Goal: Task Accomplishment & Management: Manage account settings

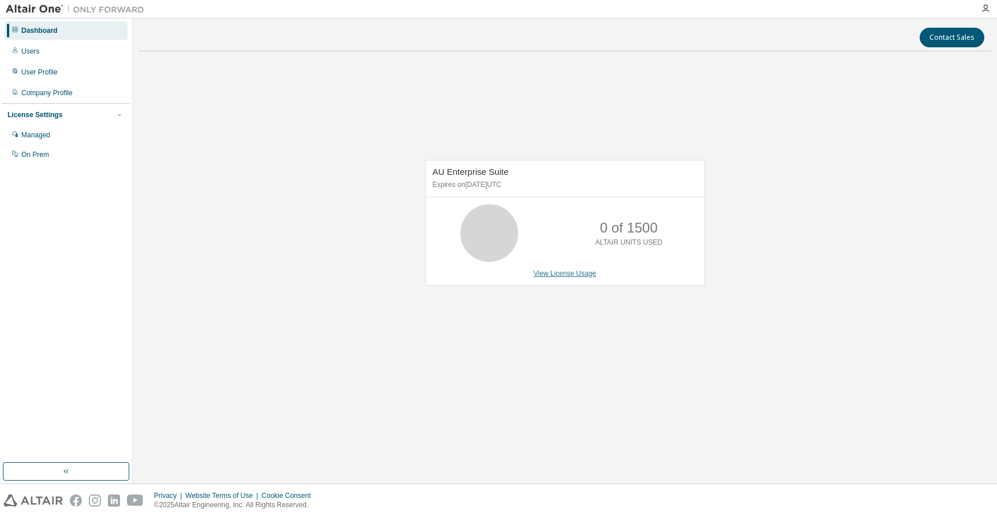
click at [563, 276] on link "View License Usage" at bounding box center [565, 273] width 63 height 8
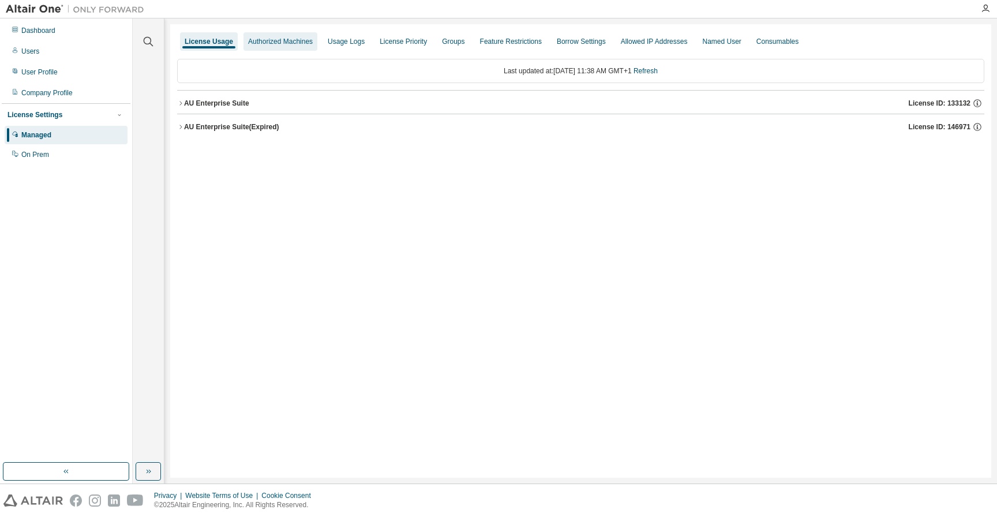
click at [282, 40] on div "Authorized Machines" at bounding box center [280, 41] width 65 height 9
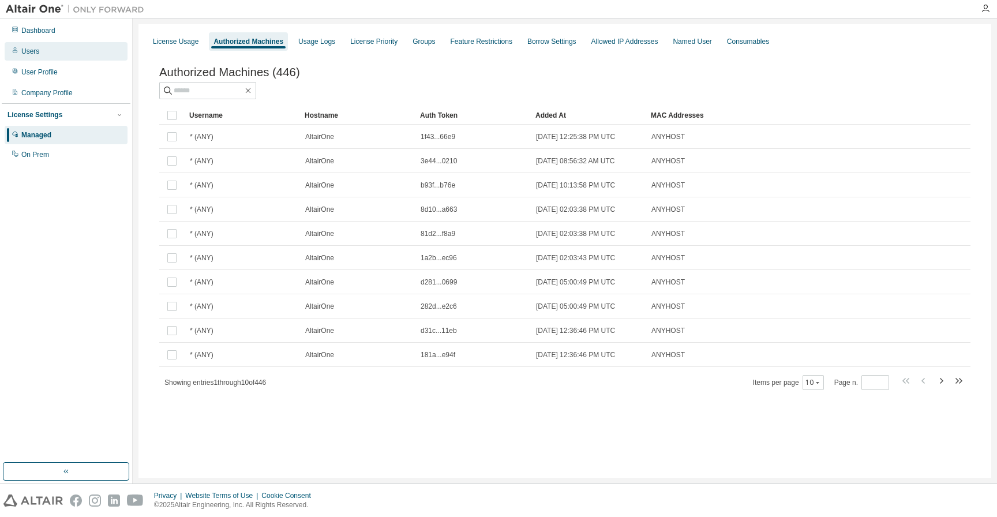
click at [32, 52] on div "Users" at bounding box center [30, 51] width 18 height 9
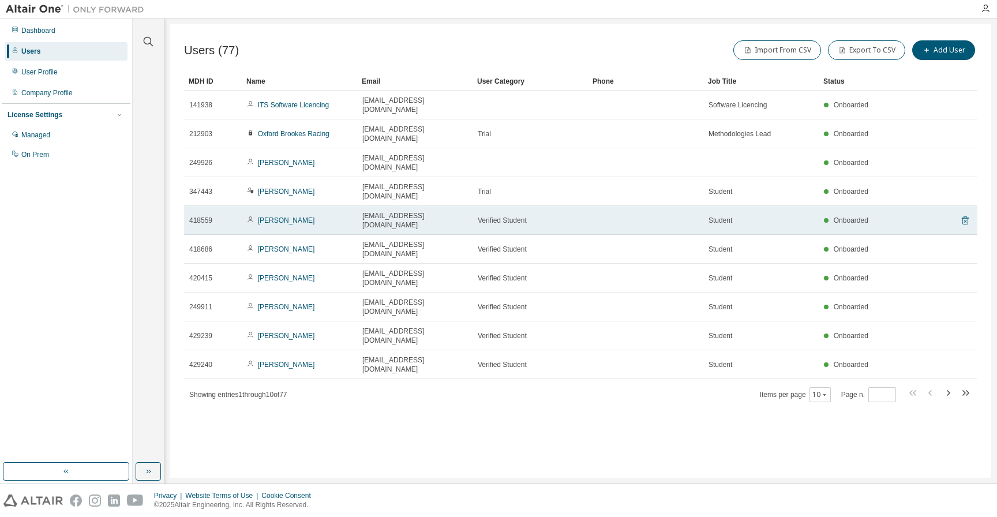
click at [965, 213] on icon at bounding box center [965, 220] width 10 height 14
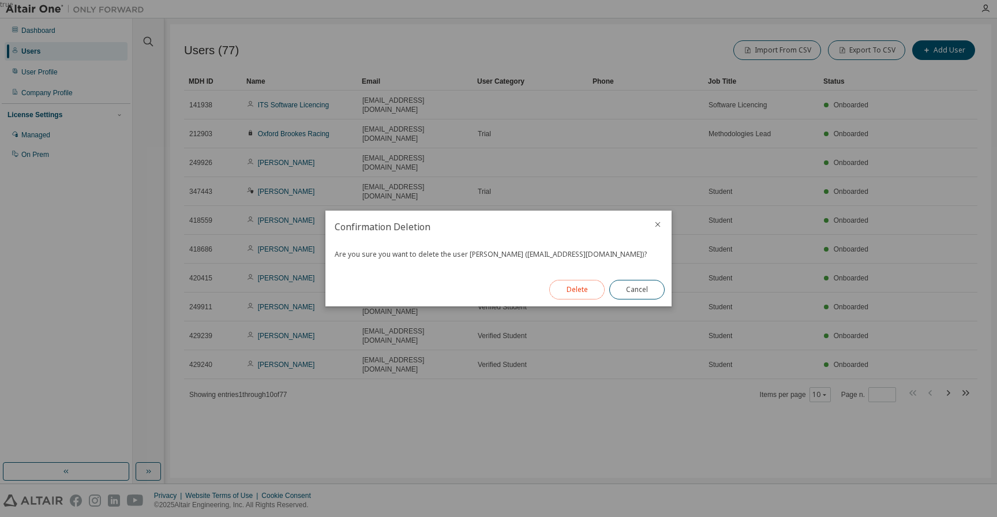
click at [588, 288] on button "Delete" at bounding box center [576, 290] width 55 height 20
click at [642, 292] on button "Close" at bounding box center [636, 290] width 55 height 20
click at [631, 290] on button "Close" at bounding box center [636, 290] width 55 height 20
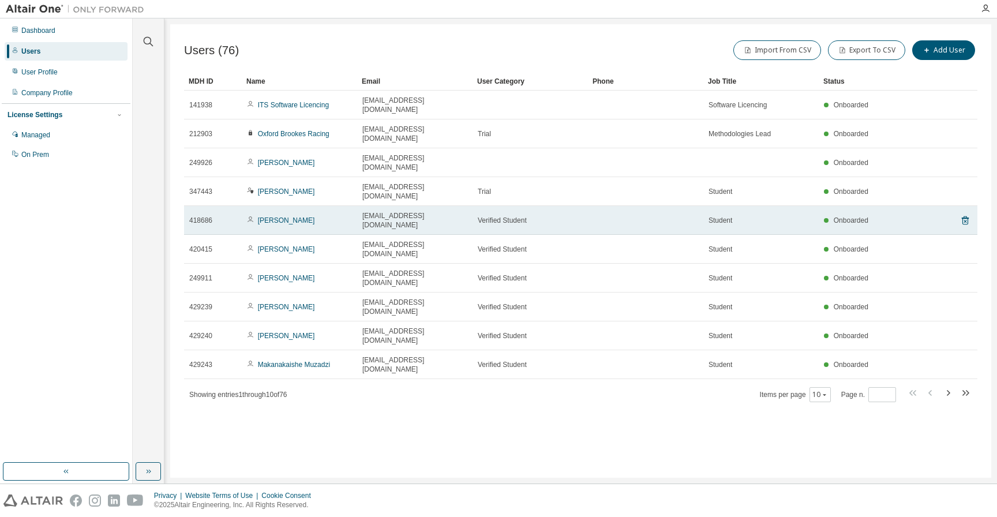
click at [585, 206] on td "Verified Student" at bounding box center [529, 220] width 115 height 29
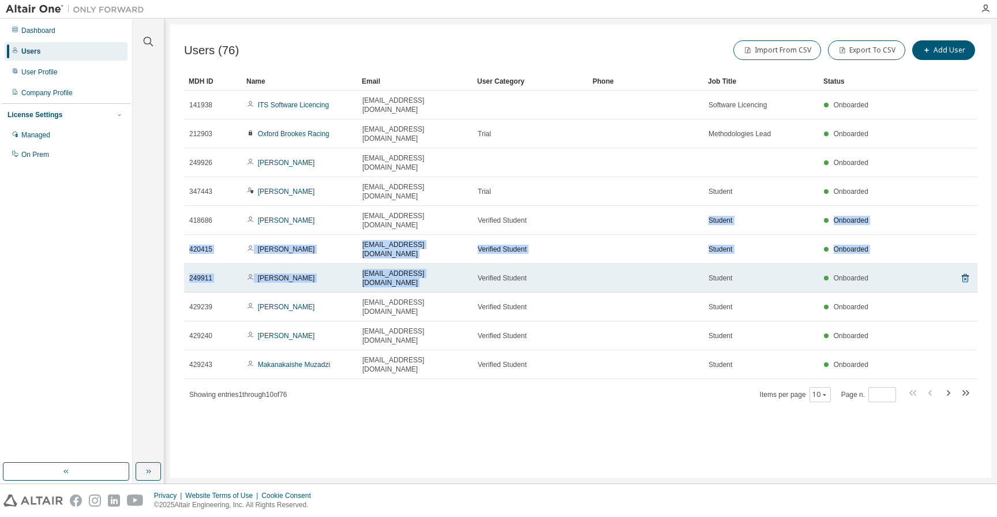
click at [567, 264] on td "Verified Student" at bounding box center [529, 278] width 115 height 29
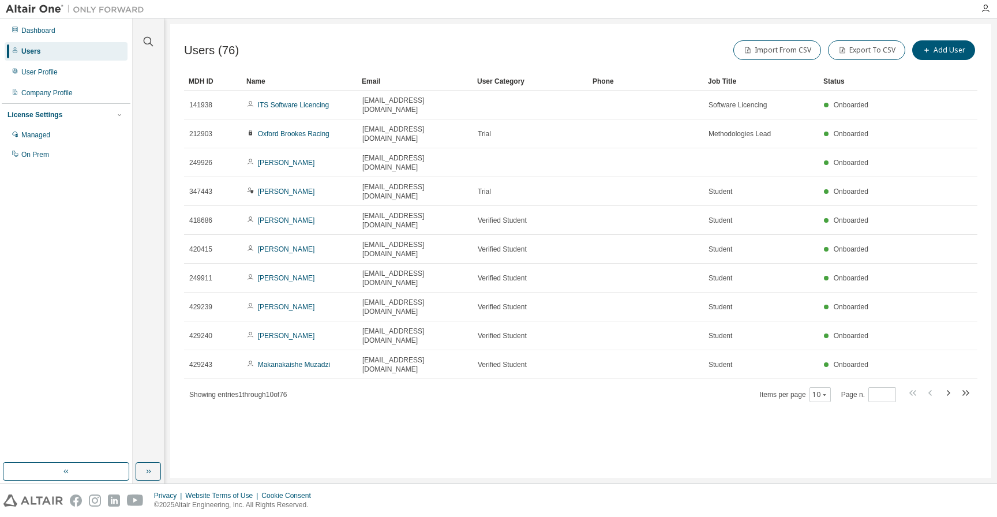
click at [369, 355] on div "Users (76) Import From CSV Export To CSV Add User Clear Load Save Save As Field…" at bounding box center [580, 250] width 821 height 453
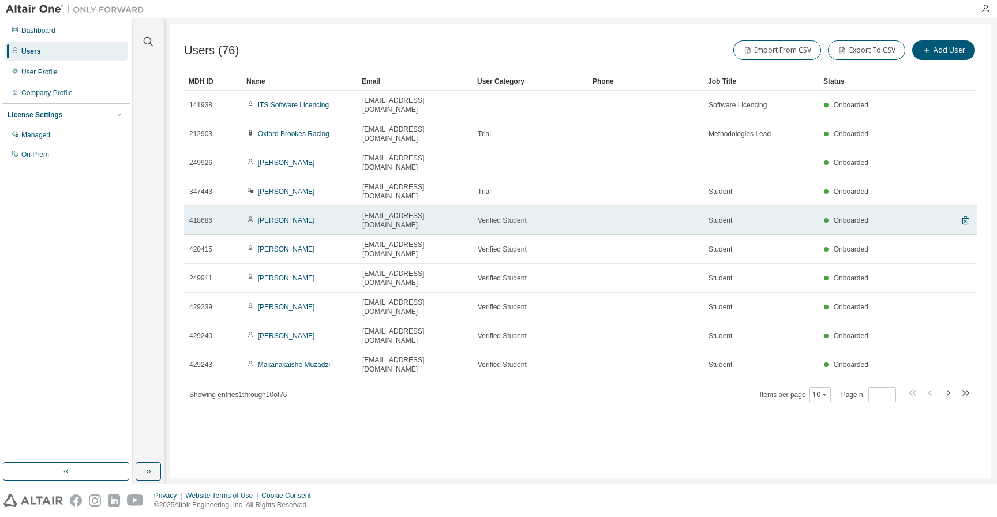
click at [235, 216] on div "418686" at bounding box center [212, 220] width 47 height 9
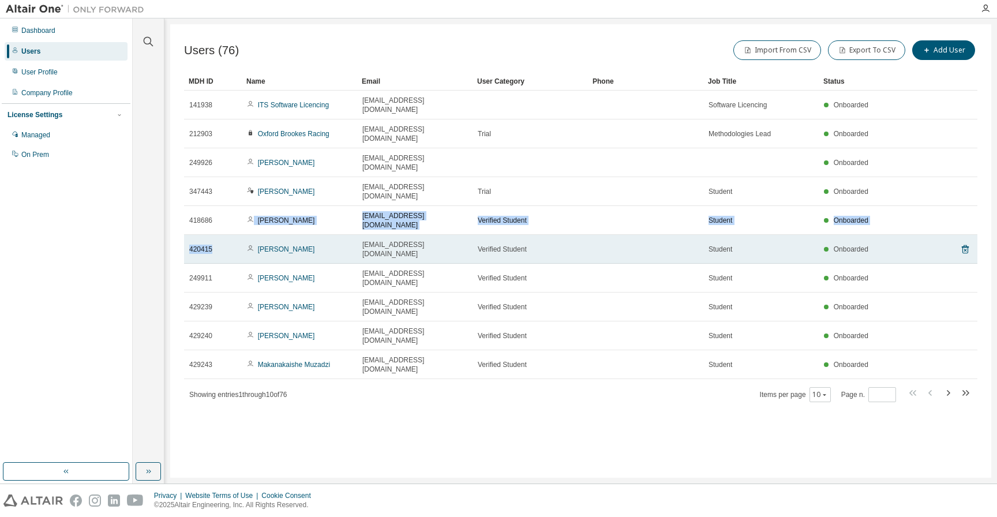
click at [238, 235] on td "420415" at bounding box center [213, 249] width 58 height 29
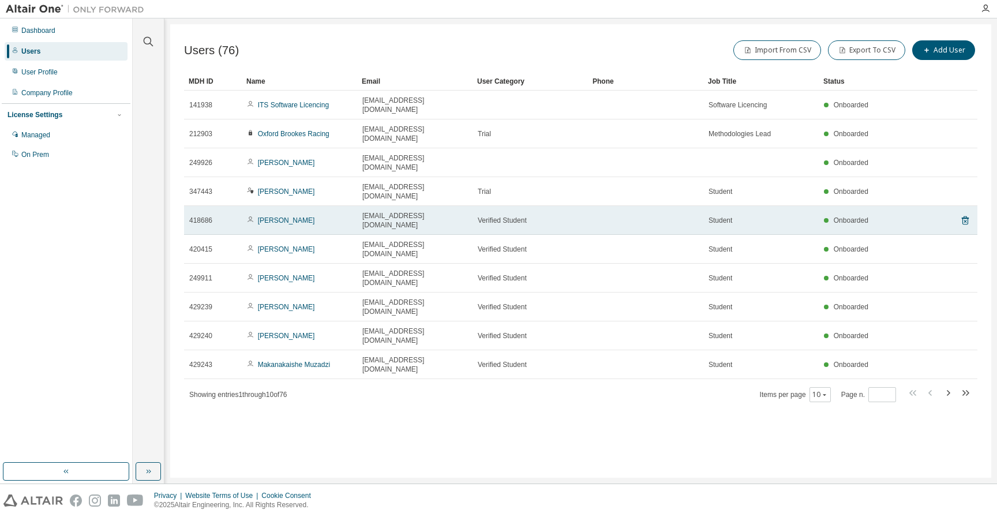
click at [219, 206] on td "418686" at bounding box center [213, 220] width 58 height 29
click at [965, 213] on icon at bounding box center [965, 220] width 10 height 14
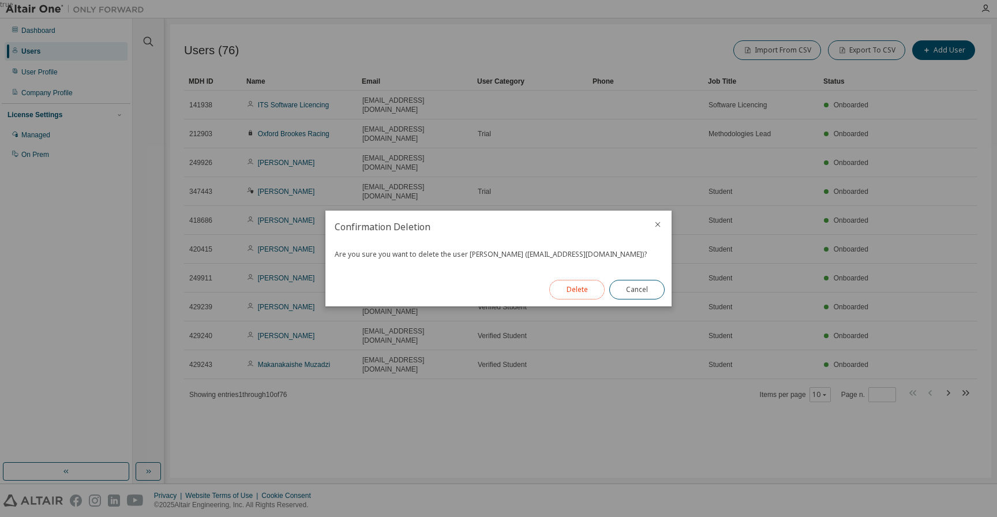
click at [567, 288] on button "Delete" at bounding box center [576, 290] width 55 height 20
click at [639, 285] on button "Close" at bounding box center [636, 290] width 55 height 20
click at [653, 289] on button "Close" at bounding box center [636, 290] width 55 height 20
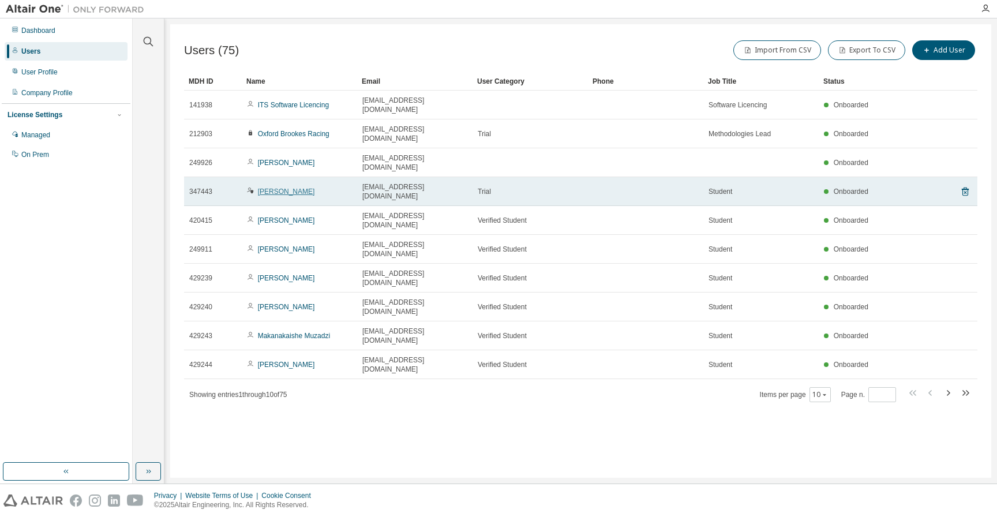
click at [280, 187] on link "[PERSON_NAME]" at bounding box center [286, 191] width 57 height 8
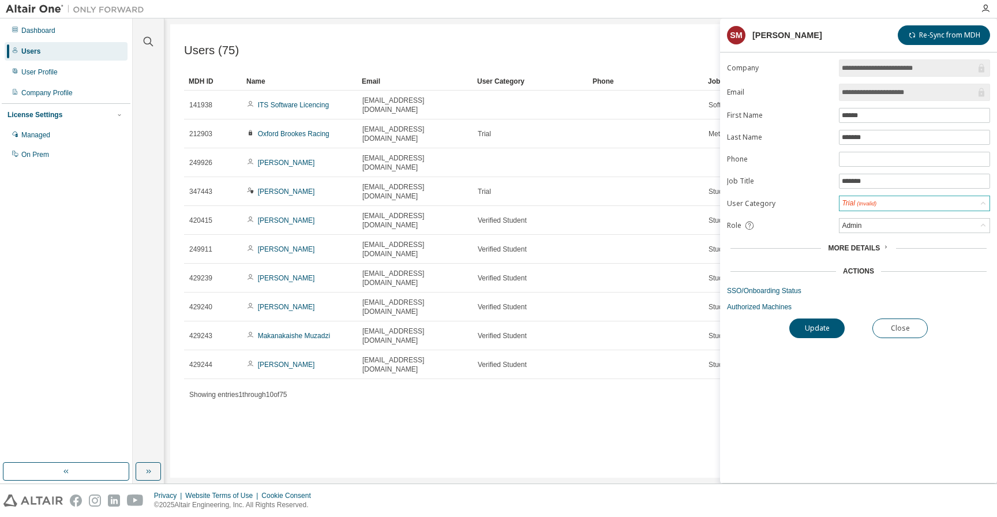
click at [903, 204] on div "Trial (Invalid)" at bounding box center [914, 203] width 150 height 14
click at [883, 235] on li "Verified Student" at bounding box center [915, 233] width 148 height 15
click at [817, 328] on button "Update" at bounding box center [816, 328] width 55 height 20
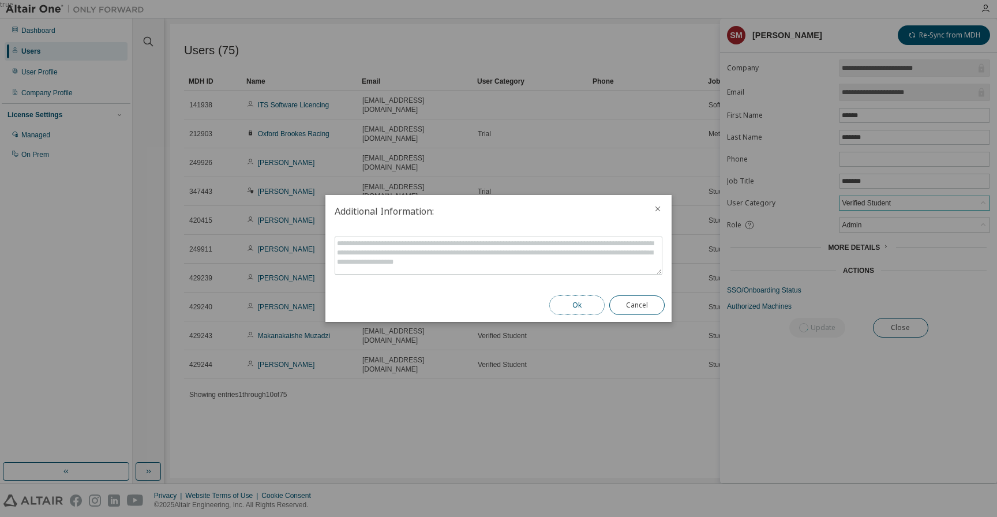
click at [580, 307] on button "Ok" at bounding box center [576, 305] width 55 height 20
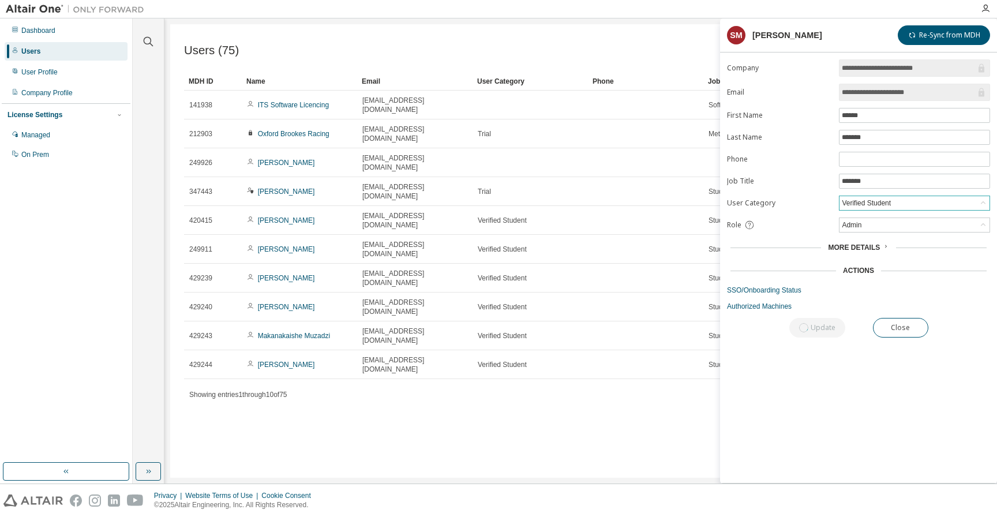
click at [0, 516] on nordpass-portal at bounding box center [0, 517] width 0 height 0
click at [901, 325] on button "Close" at bounding box center [899, 328] width 55 height 20
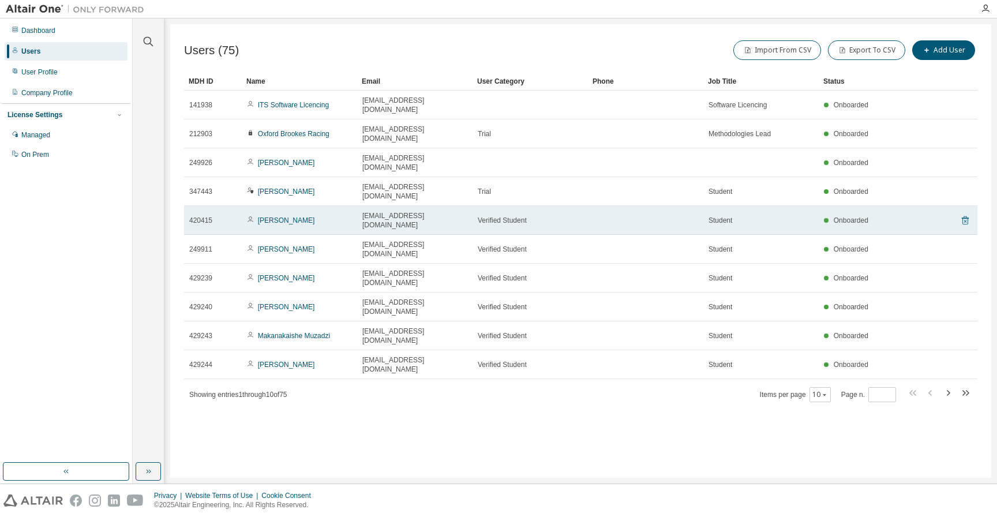
click at [963, 213] on icon at bounding box center [965, 220] width 10 height 14
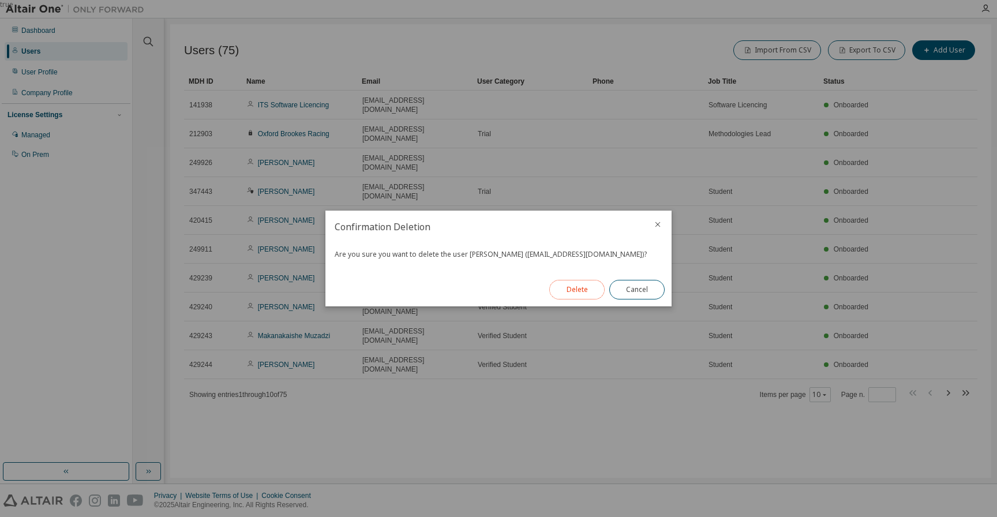
click at [578, 295] on button "Delete" at bounding box center [576, 290] width 55 height 20
click at [648, 292] on button "Close" at bounding box center [636, 290] width 55 height 20
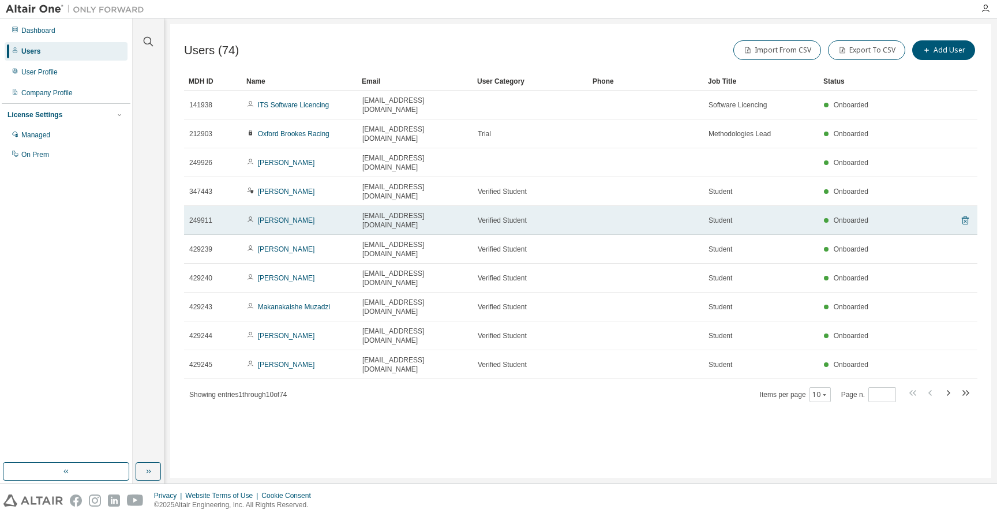
click at [964, 216] on icon at bounding box center [965, 220] width 7 height 9
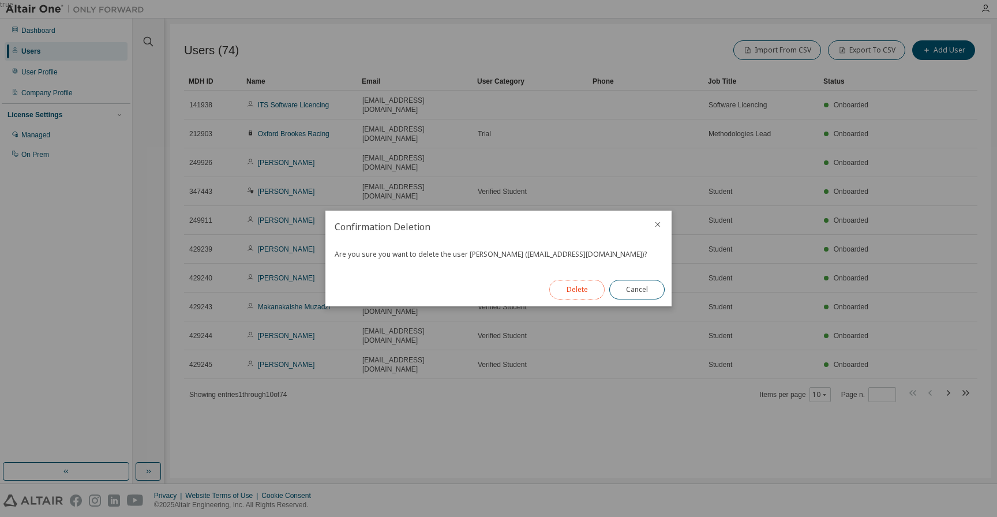
click at [572, 294] on button "Delete" at bounding box center [576, 290] width 55 height 20
click at [643, 287] on button "Close" at bounding box center [636, 290] width 55 height 20
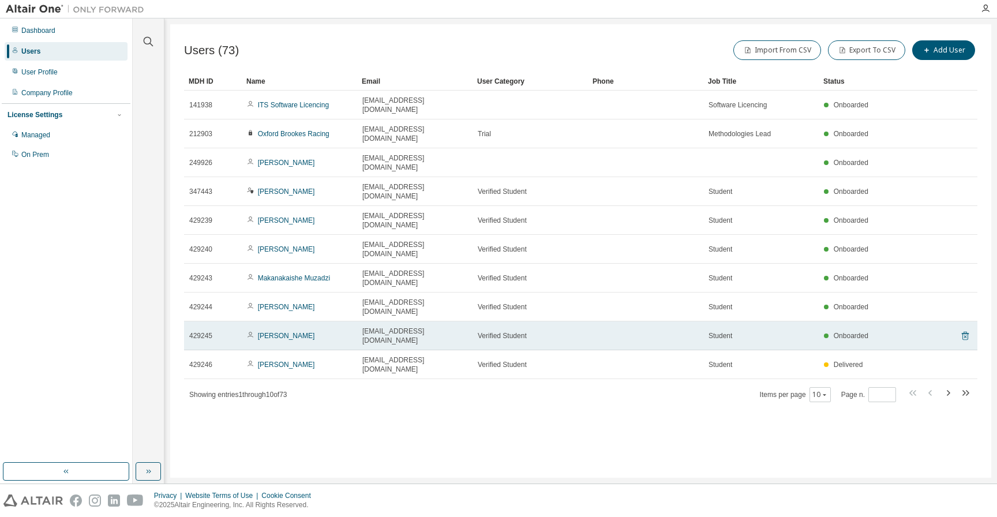
click at [964, 332] on icon at bounding box center [965, 336] width 7 height 9
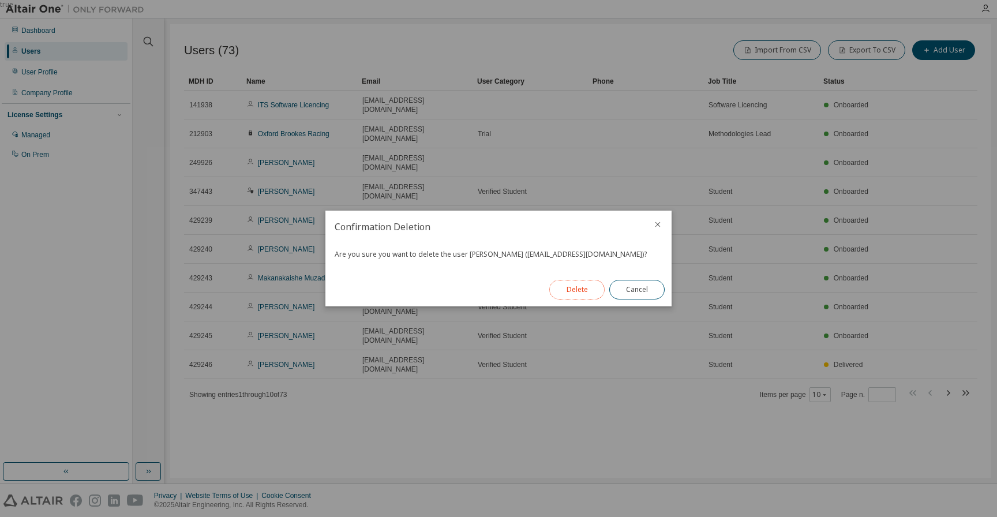
click at [571, 291] on button "Delete" at bounding box center [576, 290] width 55 height 20
click at [639, 291] on button "Close" at bounding box center [636, 290] width 55 height 20
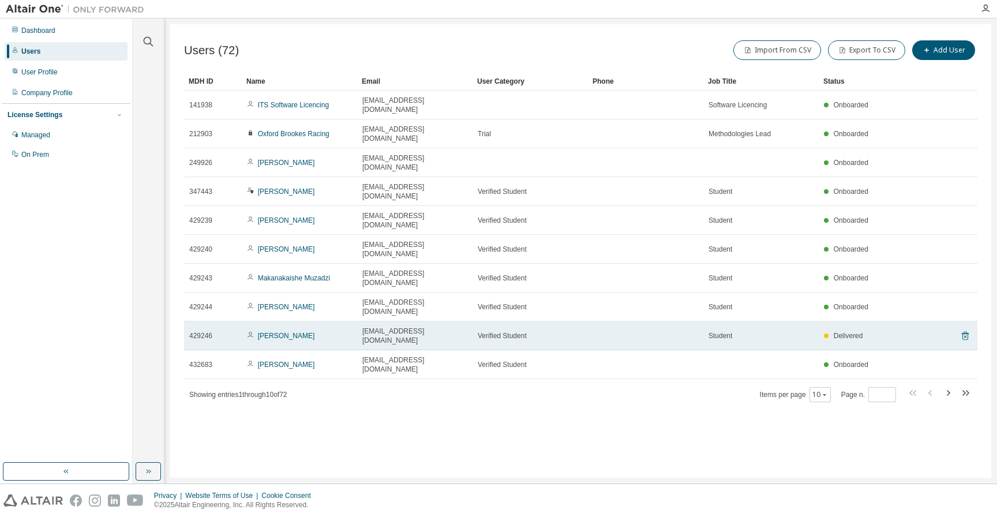
click at [966, 329] on icon at bounding box center [965, 336] width 10 height 14
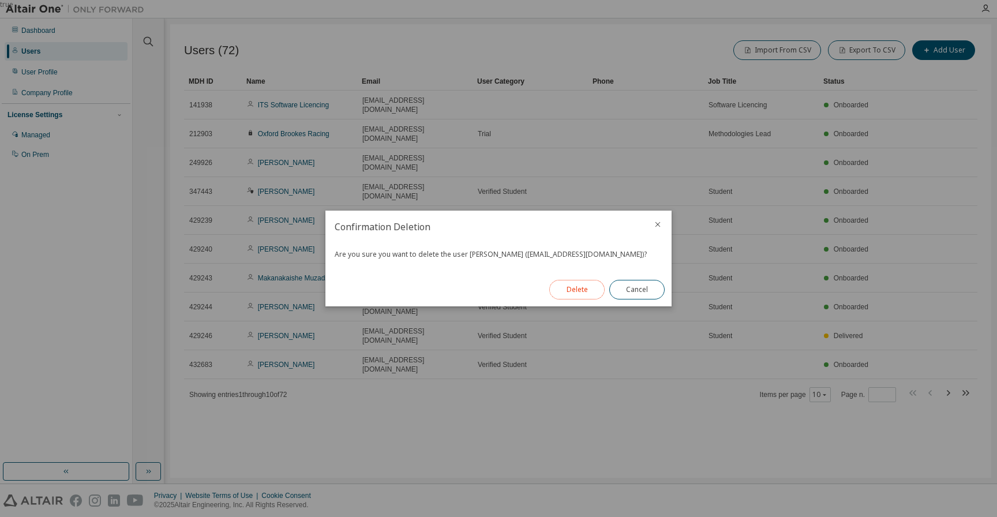
click at [585, 286] on button "Delete" at bounding box center [576, 290] width 55 height 20
click at [639, 287] on button "Close" at bounding box center [636, 290] width 55 height 20
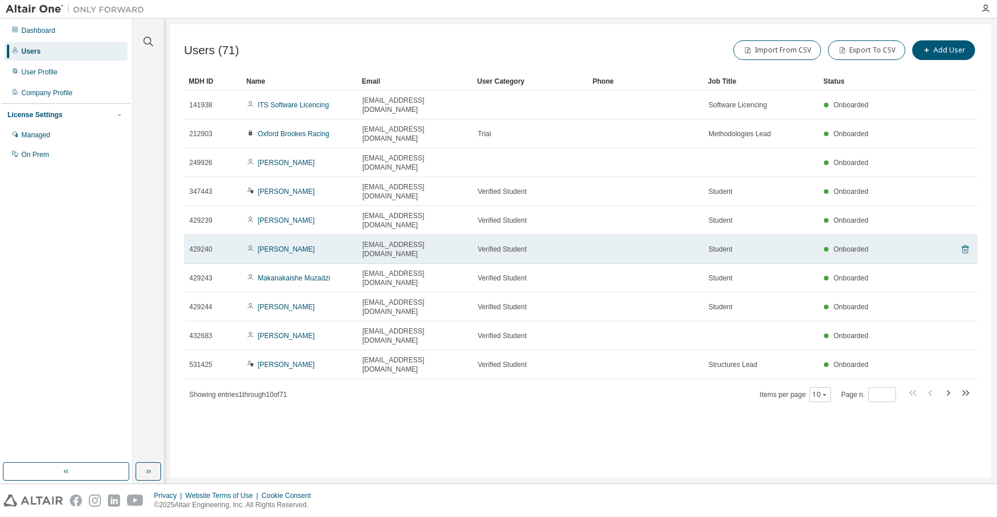
click at [966, 249] on icon at bounding box center [964, 250] width 3 height 3
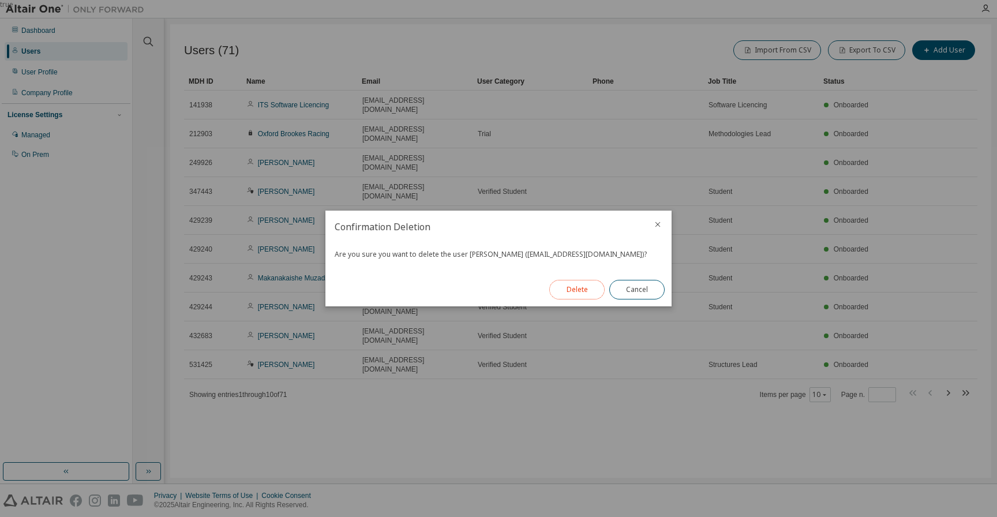
click at [564, 295] on button "Delete" at bounding box center [576, 290] width 55 height 20
click at [637, 288] on button "Close" at bounding box center [636, 290] width 55 height 20
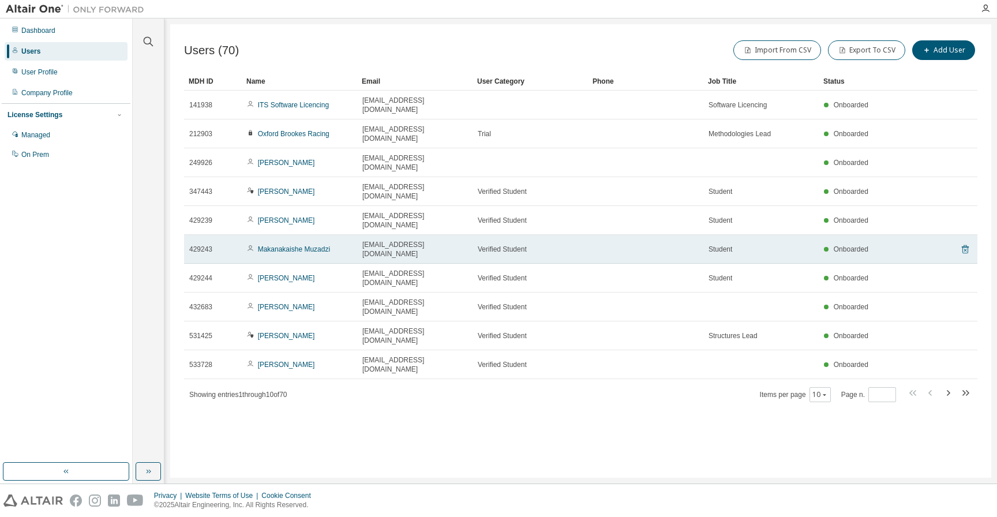
click at [965, 245] on icon at bounding box center [965, 249] width 7 height 9
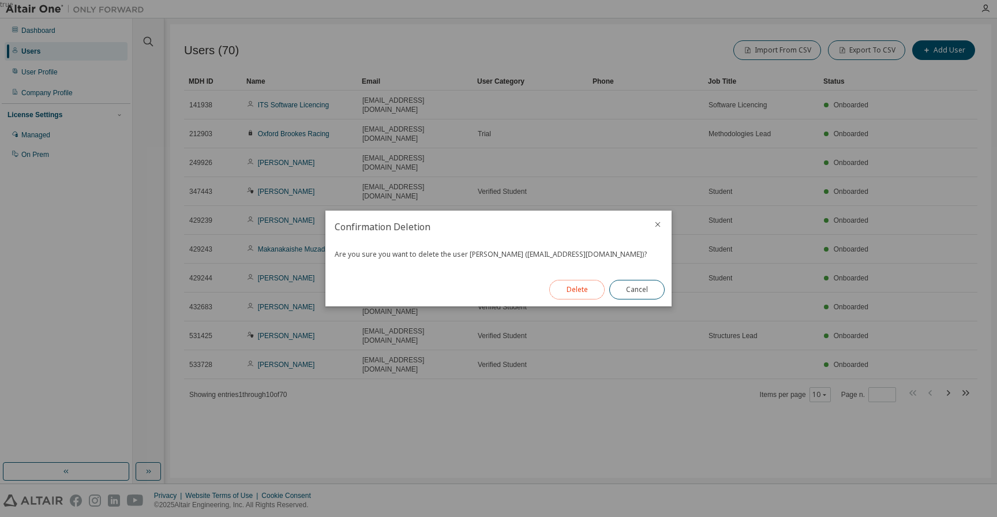
click at [572, 286] on button "Delete" at bounding box center [576, 290] width 55 height 20
click at [648, 290] on button "Close" at bounding box center [636, 290] width 55 height 20
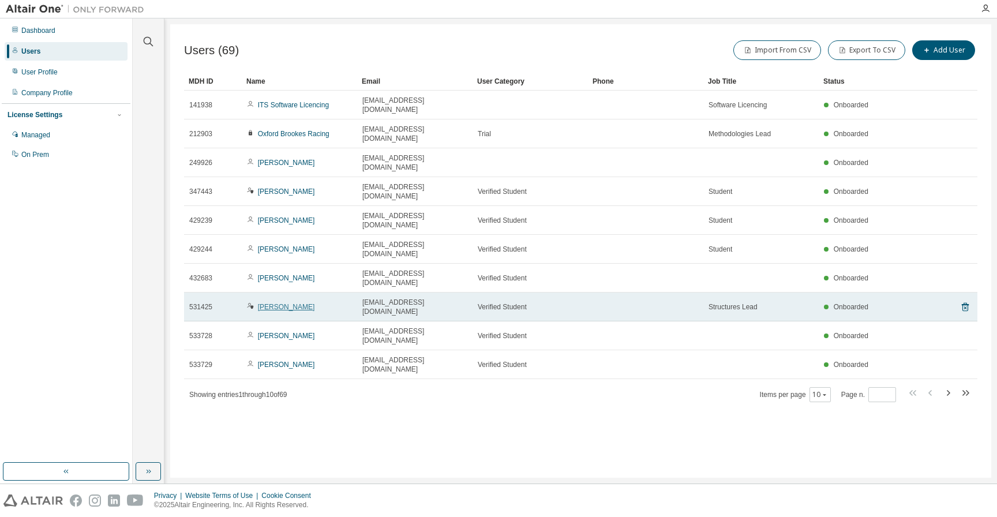
click at [282, 303] on link "[PERSON_NAME]" at bounding box center [286, 307] width 57 height 8
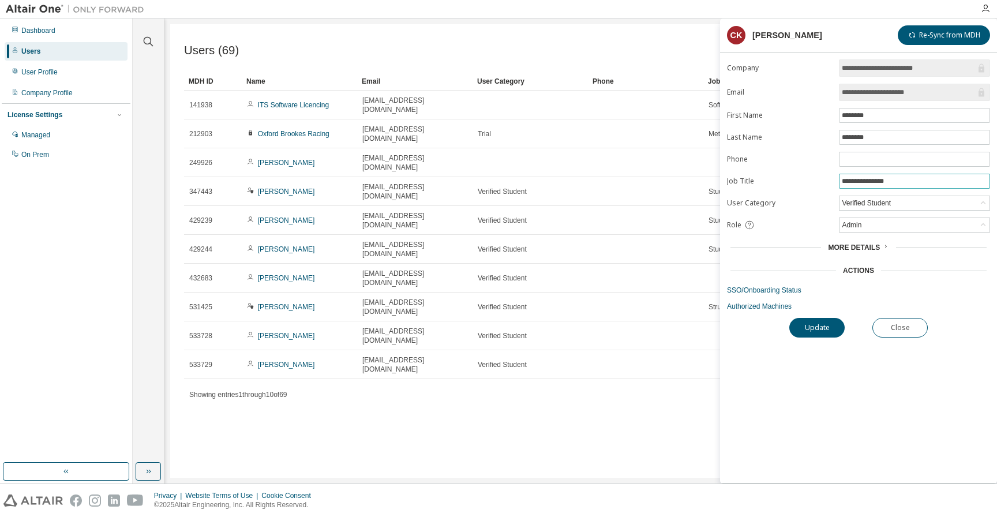
click at [841, 183] on span "**********" at bounding box center [914, 181] width 151 height 15
click at [842, 182] on input "**********" at bounding box center [914, 181] width 145 height 9
type input "**********"
click at [820, 326] on button "Update" at bounding box center [816, 328] width 55 height 20
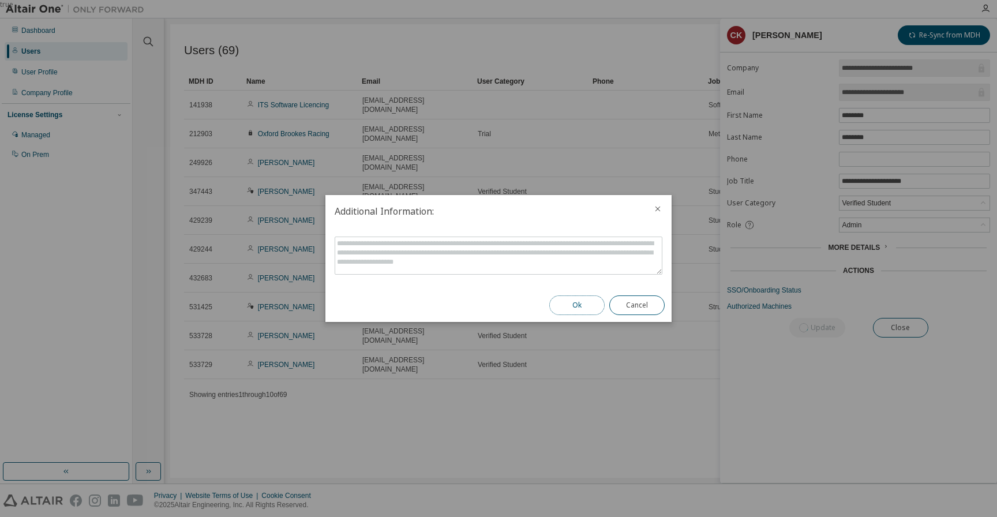
click at [578, 305] on button "Ok" at bounding box center [576, 305] width 55 height 20
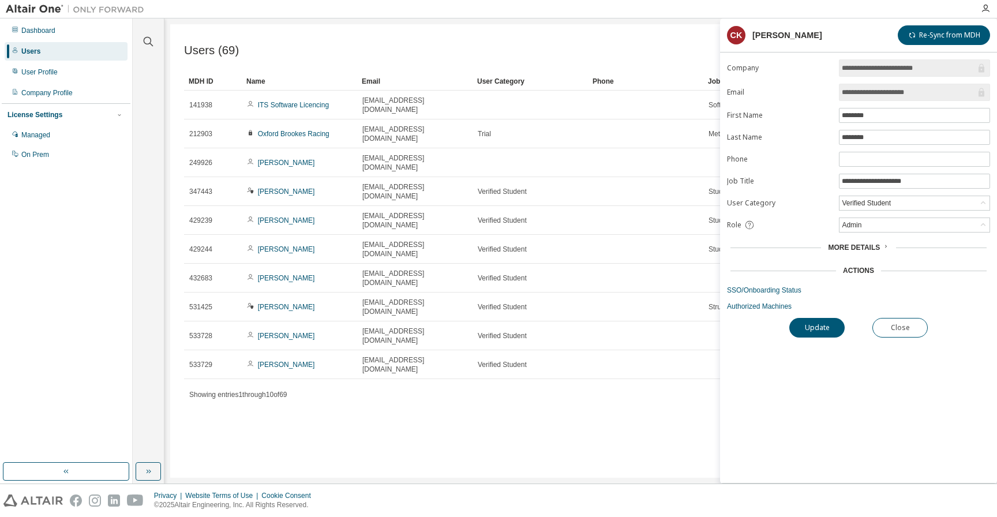
click at [578, 406] on div "Users (69) Import From CSV Export To CSV Add User Clear Load Save Save As Field…" at bounding box center [580, 250] width 821 height 453
click at [912, 333] on button "Close" at bounding box center [899, 328] width 55 height 20
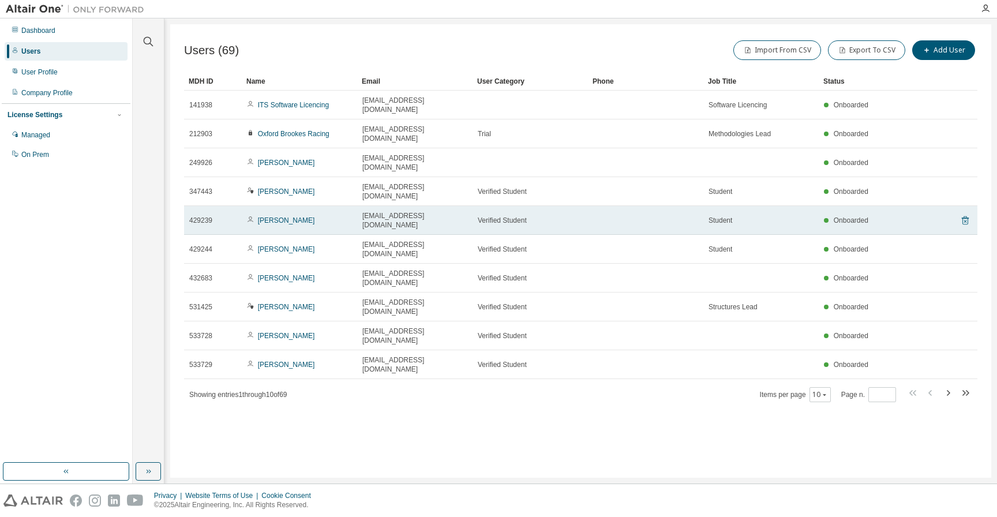
click at [969, 213] on icon at bounding box center [965, 220] width 10 height 14
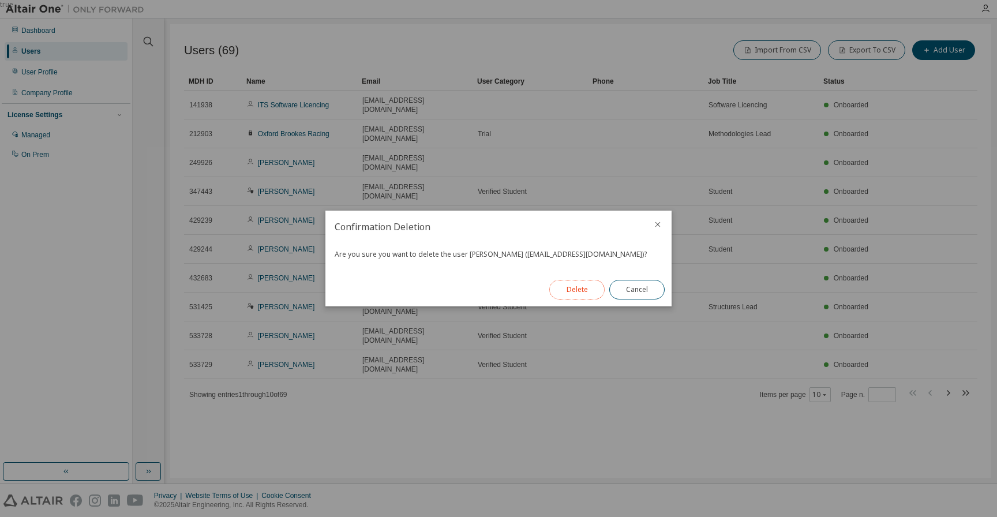
click at [586, 284] on button "Delete" at bounding box center [576, 290] width 55 height 20
click at [639, 290] on button "Close" at bounding box center [636, 290] width 55 height 20
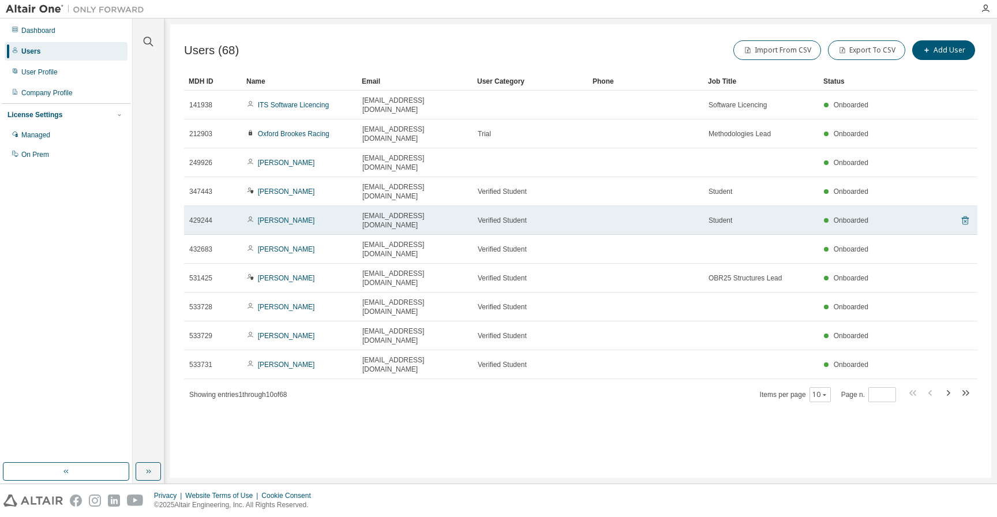
click at [970, 213] on icon at bounding box center [965, 220] width 10 height 14
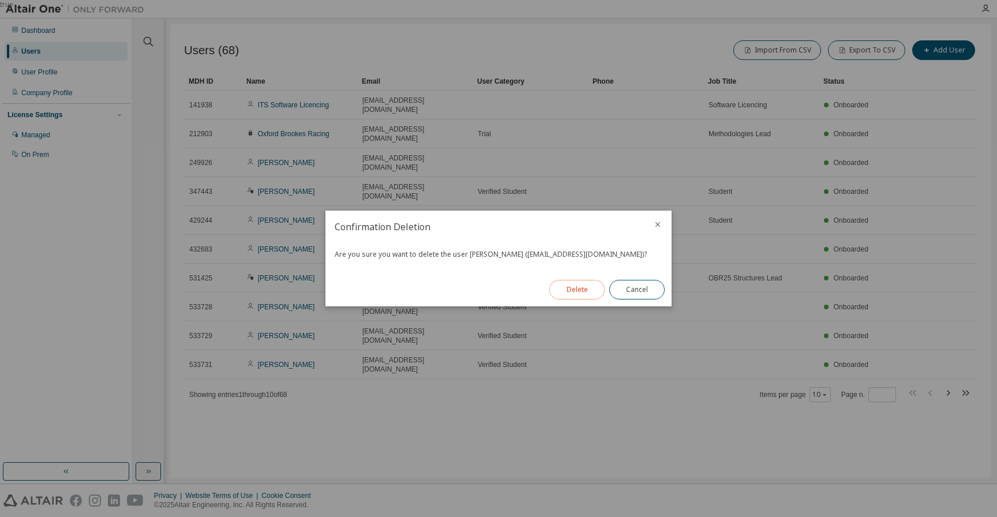
click at [575, 287] on button "Delete" at bounding box center [576, 290] width 55 height 20
click at [646, 290] on button "Close" at bounding box center [636, 290] width 55 height 20
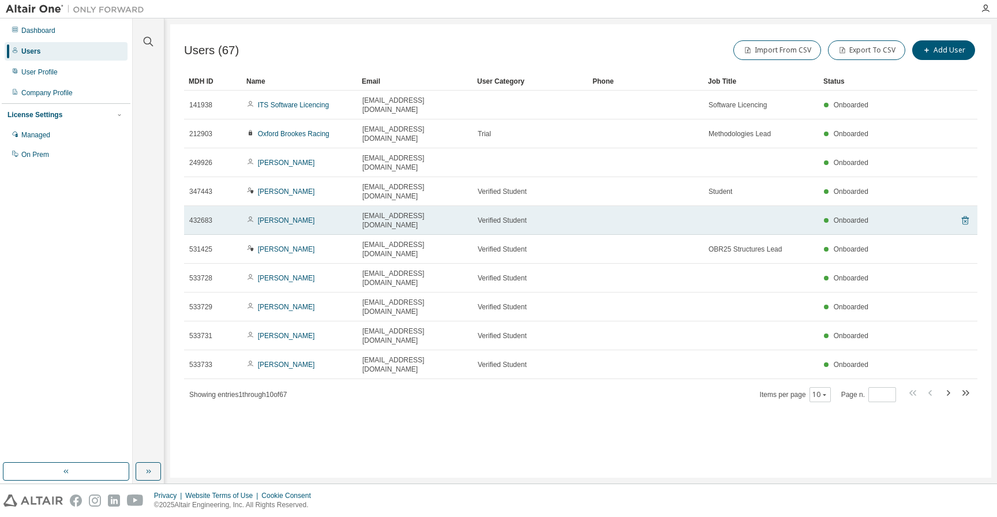
click at [966, 216] on icon at bounding box center [965, 220] width 7 height 9
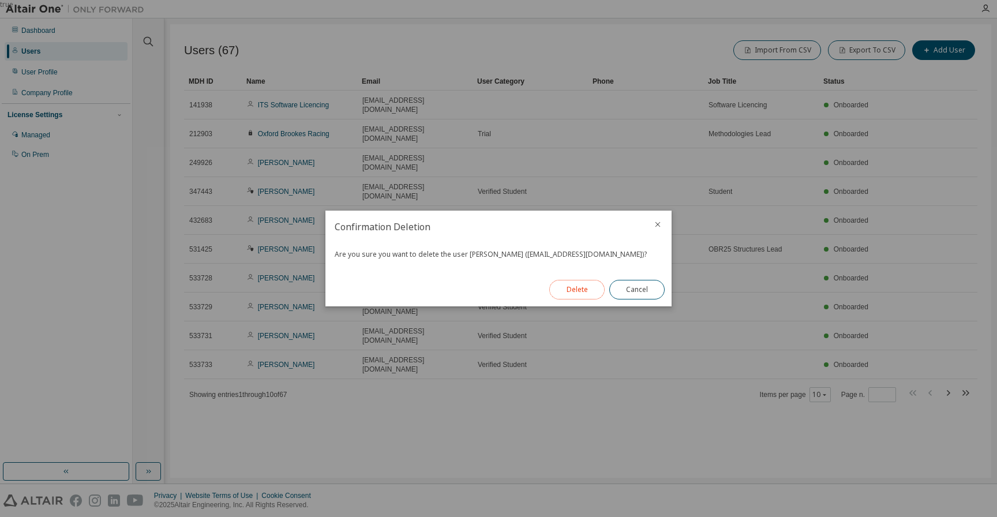
click at [582, 293] on button "Delete" at bounding box center [576, 290] width 55 height 20
click at [637, 287] on button "Close" at bounding box center [636, 290] width 55 height 20
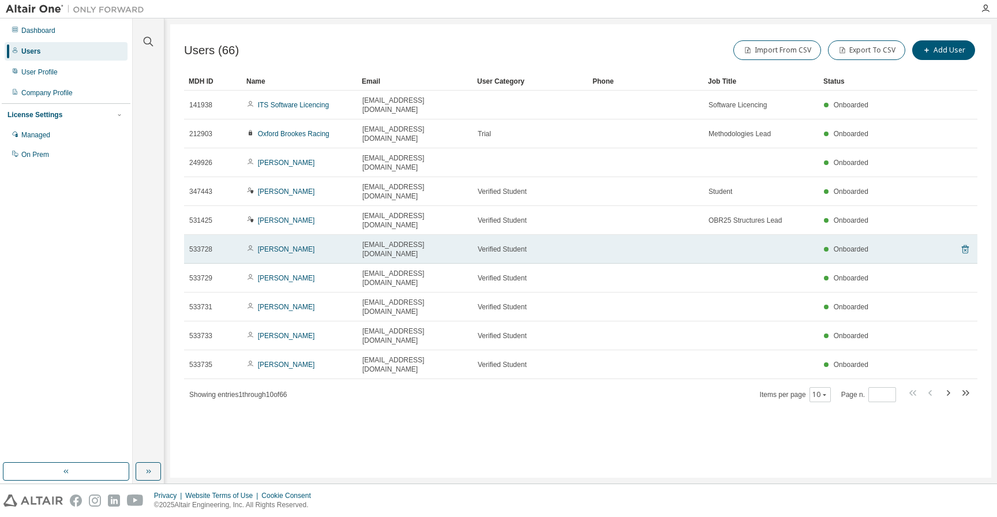
click at [965, 242] on icon at bounding box center [965, 249] width 10 height 14
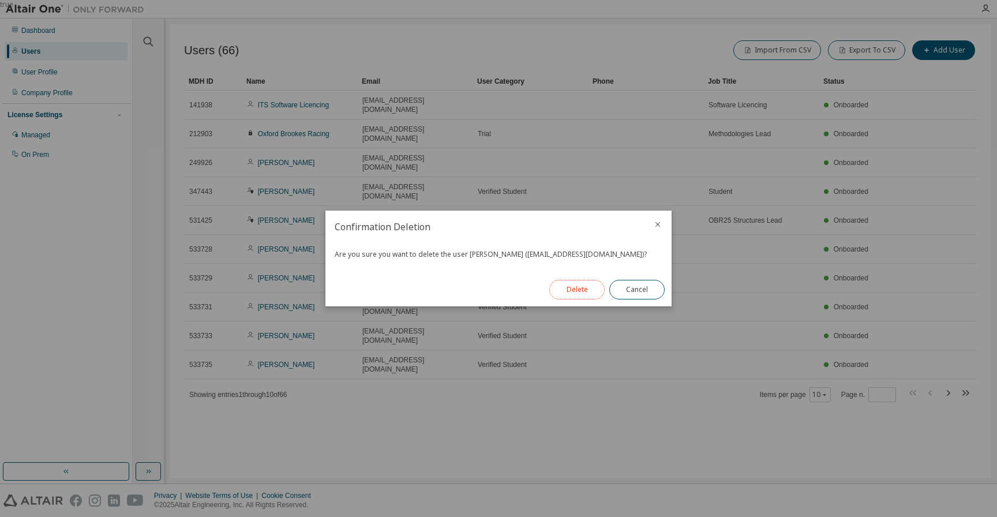
click at [577, 293] on button "Delete" at bounding box center [576, 290] width 55 height 20
click at [632, 294] on button "Close" at bounding box center [636, 290] width 55 height 20
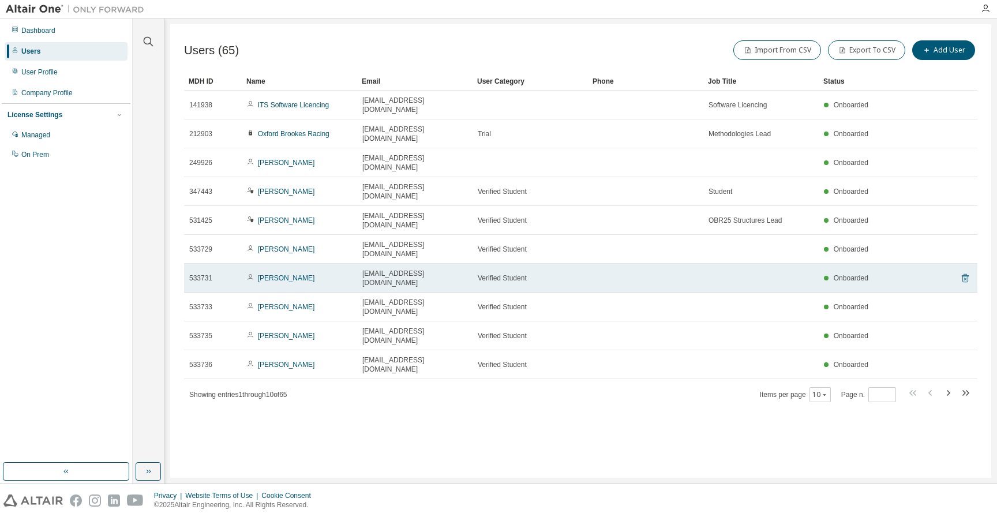
click at [965, 271] on icon at bounding box center [965, 278] width 10 height 14
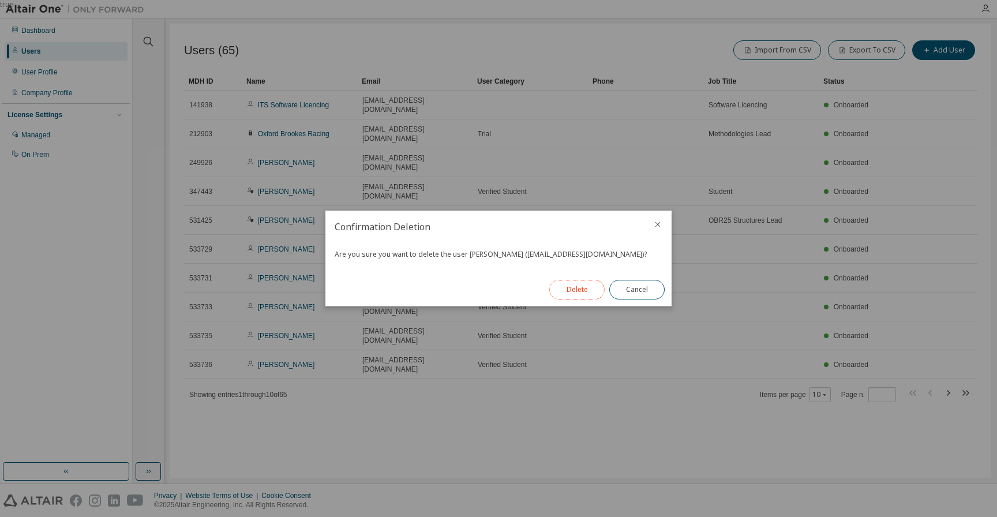
click at [577, 288] on button "Delete" at bounding box center [576, 290] width 55 height 20
click at [640, 295] on button "Close" at bounding box center [636, 290] width 55 height 20
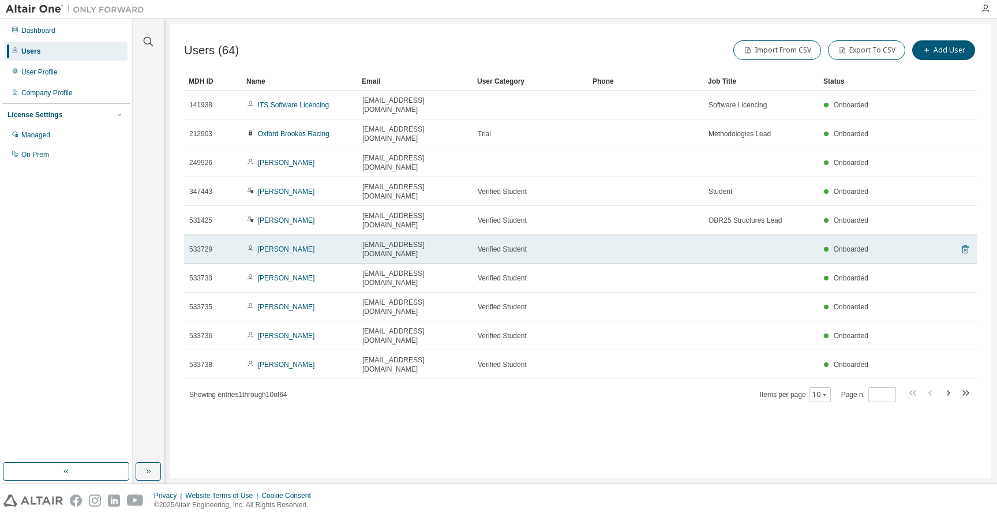
click at [966, 245] on icon at bounding box center [965, 249] width 7 height 9
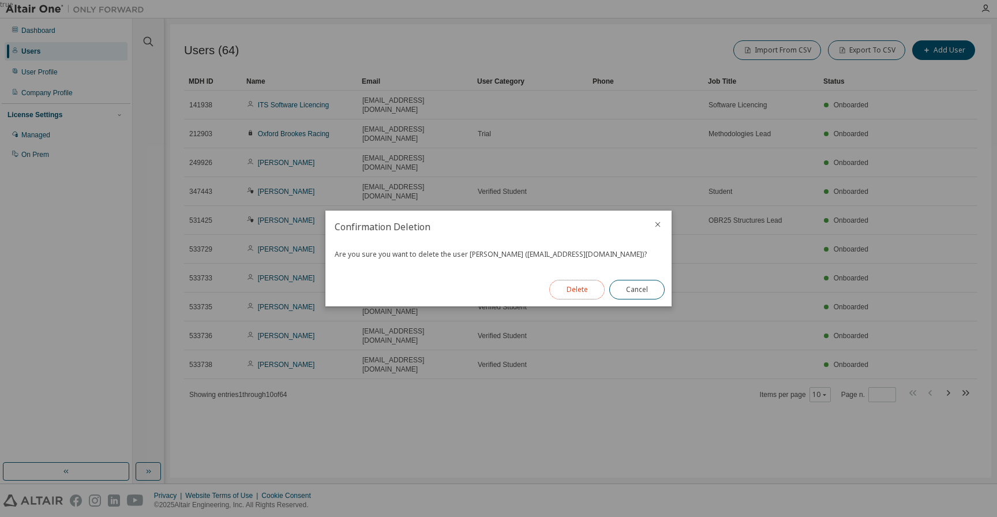
click at [574, 288] on button "Delete" at bounding box center [576, 290] width 55 height 20
click at [627, 286] on button "Close" at bounding box center [636, 290] width 55 height 20
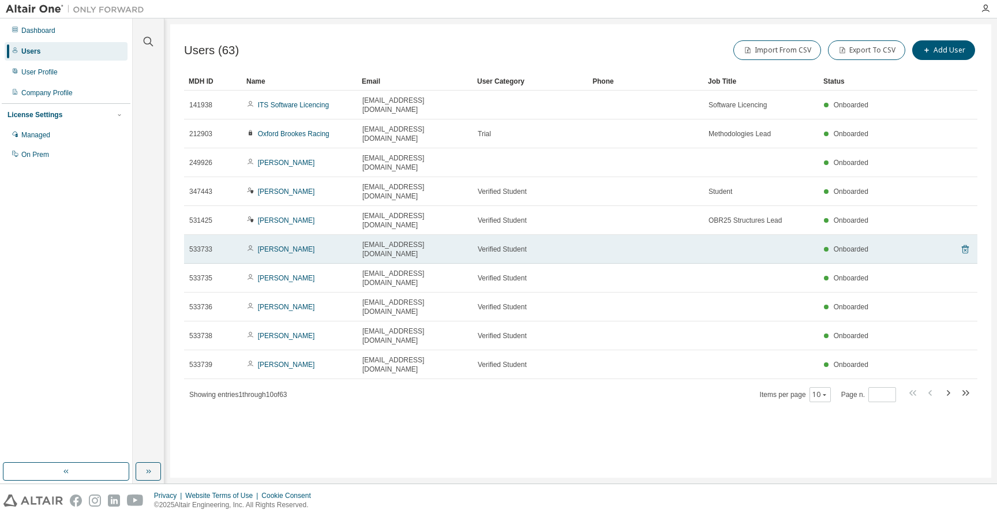
click at [964, 245] on icon at bounding box center [965, 249] width 7 height 9
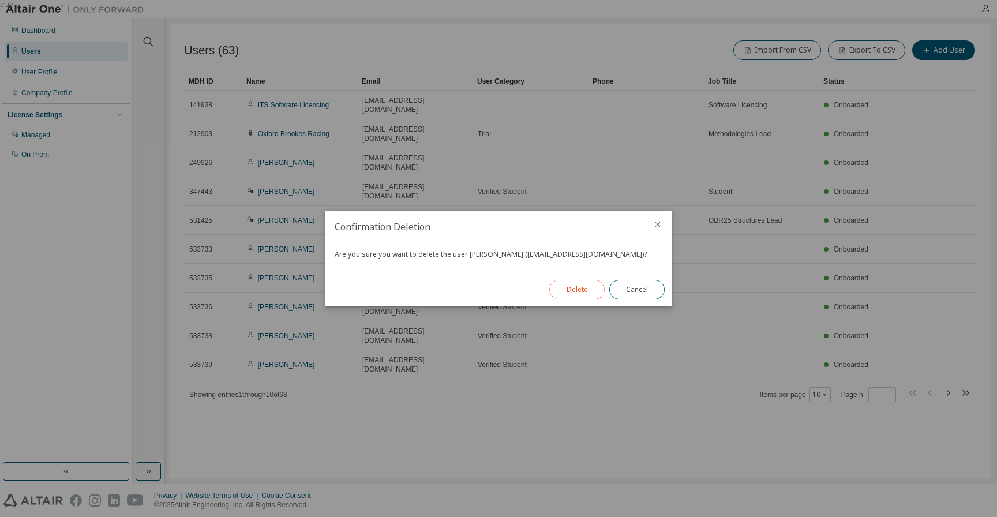
click at [579, 286] on button "Delete" at bounding box center [576, 290] width 55 height 20
click at [637, 286] on button "Close" at bounding box center [636, 290] width 55 height 20
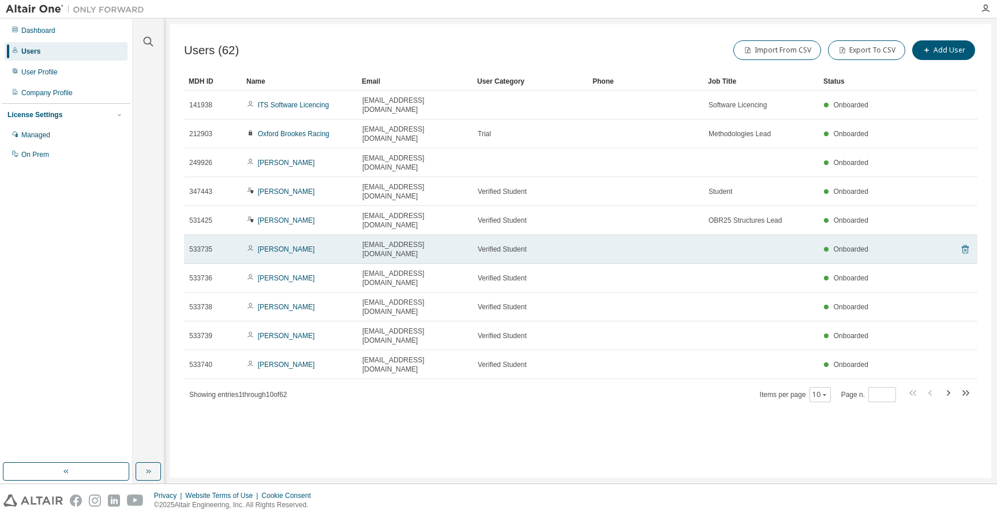
click at [966, 242] on icon at bounding box center [965, 249] width 10 height 14
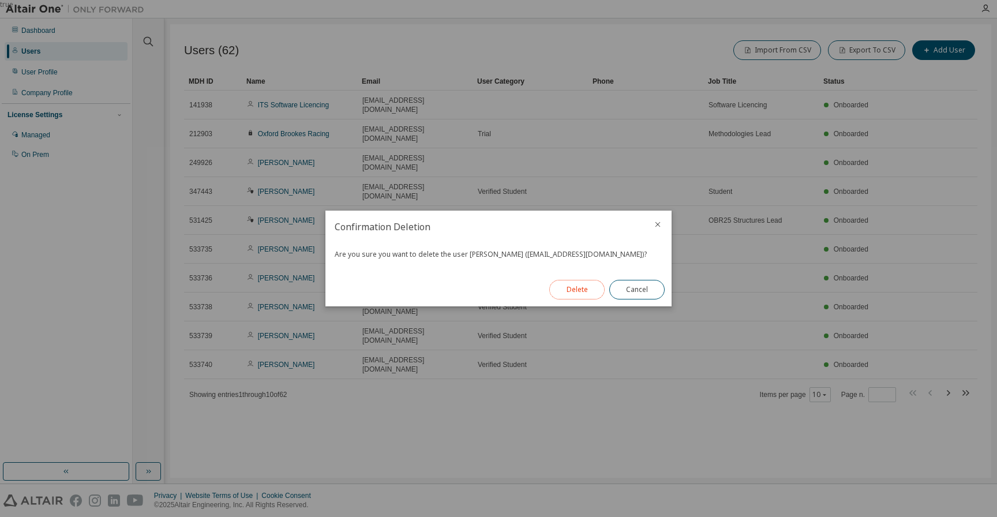
click at [575, 287] on button "Delete" at bounding box center [576, 290] width 55 height 20
click at [646, 292] on button "Close" at bounding box center [636, 290] width 55 height 20
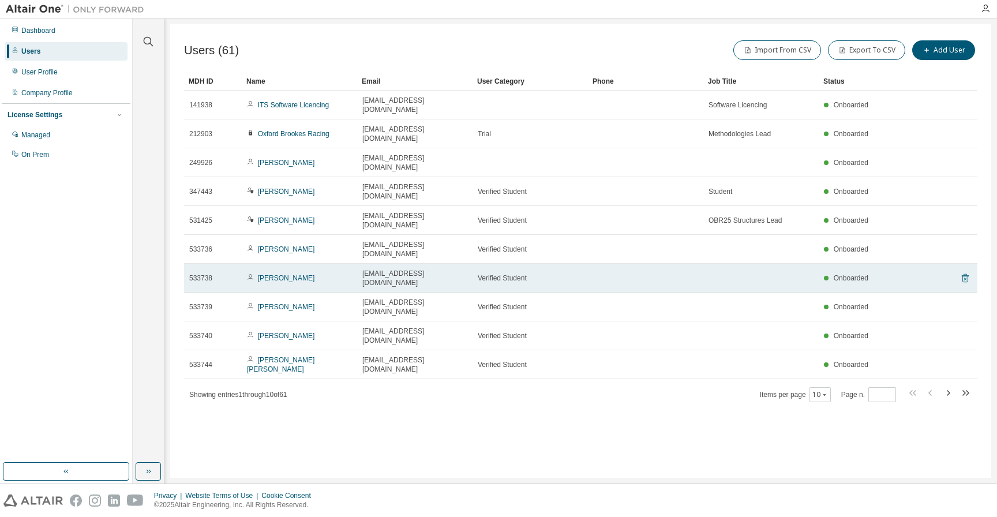
click at [967, 274] on icon at bounding box center [965, 278] width 7 height 9
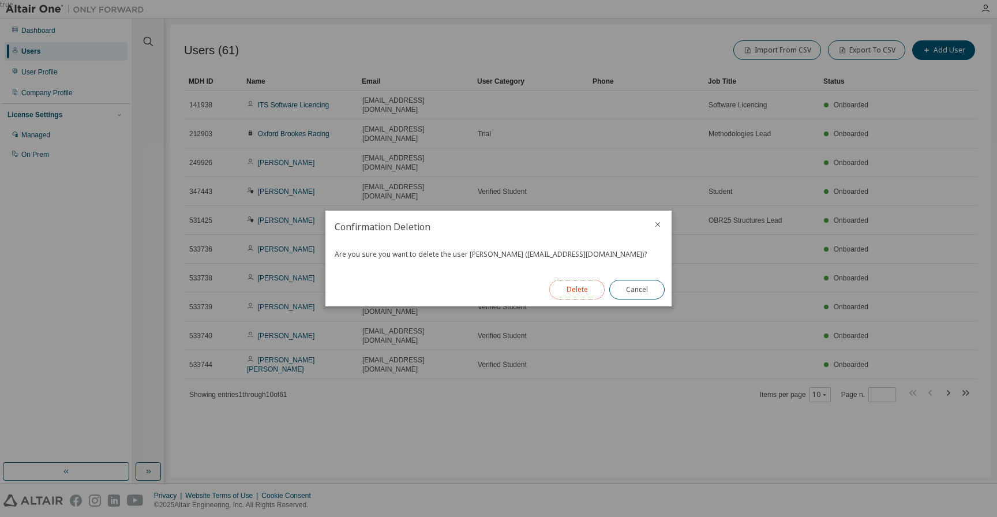
click at [569, 290] on button "Delete" at bounding box center [576, 290] width 55 height 20
click at [642, 287] on button "Close" at bounding box center [636, 290] width 55 height 20
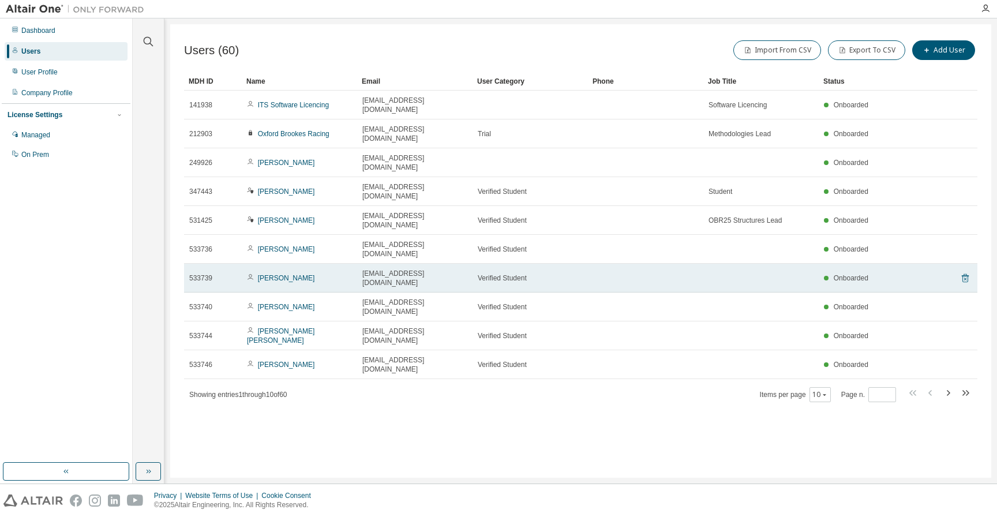
click at [965, 271] on icon at bounding box center [965, 278] width 10 height 14
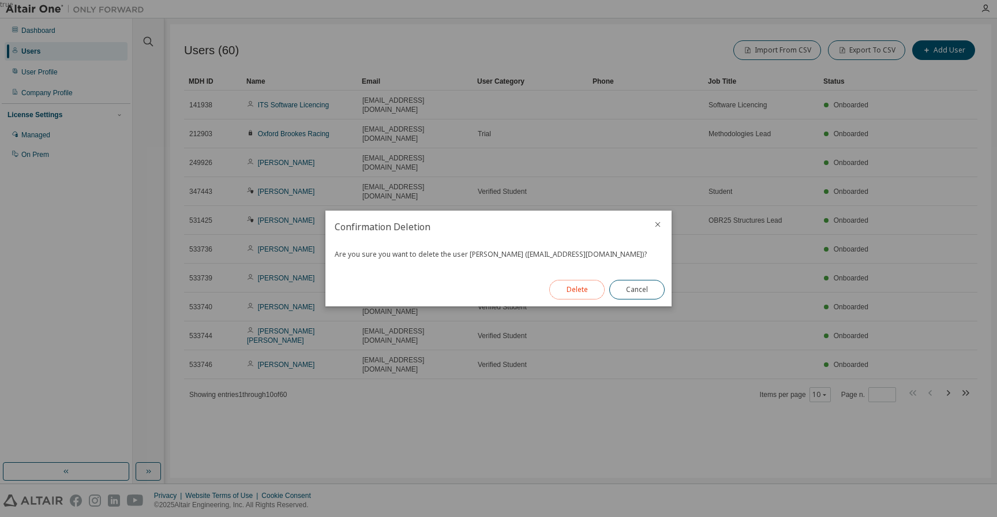
click at [584, 289] on button "Delete" at bounding box center [576, 290] width 55 height 20
click at [632, 288] on button "Close" at bounding box center [636, 290] width 55 height 20
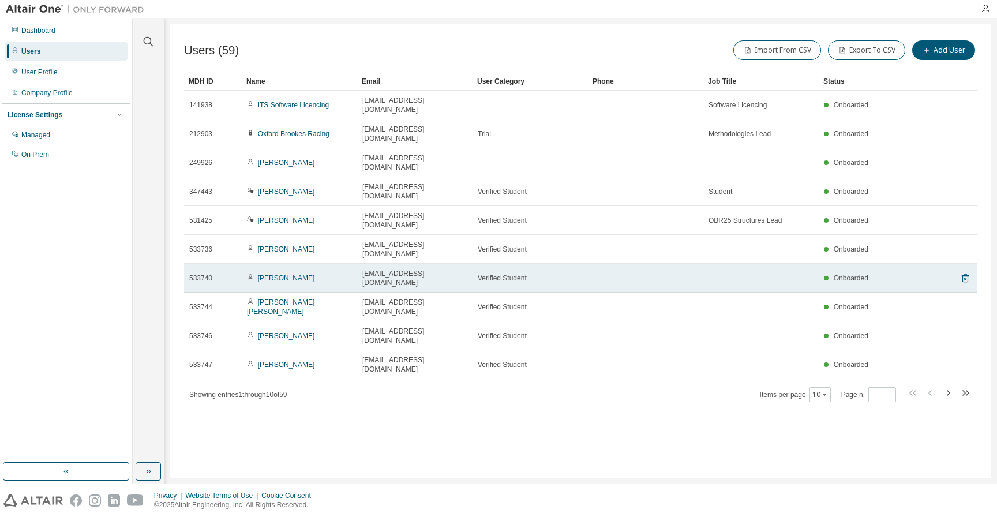
click at [972, 264] on tr "533740 [PERSON_NAME] [EMAIL_ADDRESS][DOMAIN_NAME] Verified Student Onboarded" at bounding box center [580, 278] width 793 height 29
click at [958, 264] on tr "533740 [PERSON_NAME] [EMAIL_ADDRESS][DOMAIN_NAME] Verified Student Onboarded" at bounding box center [580, 278] width 793 height 29
click at [963, 271] on icon at bounding box center [965, 278] width 10 height 14
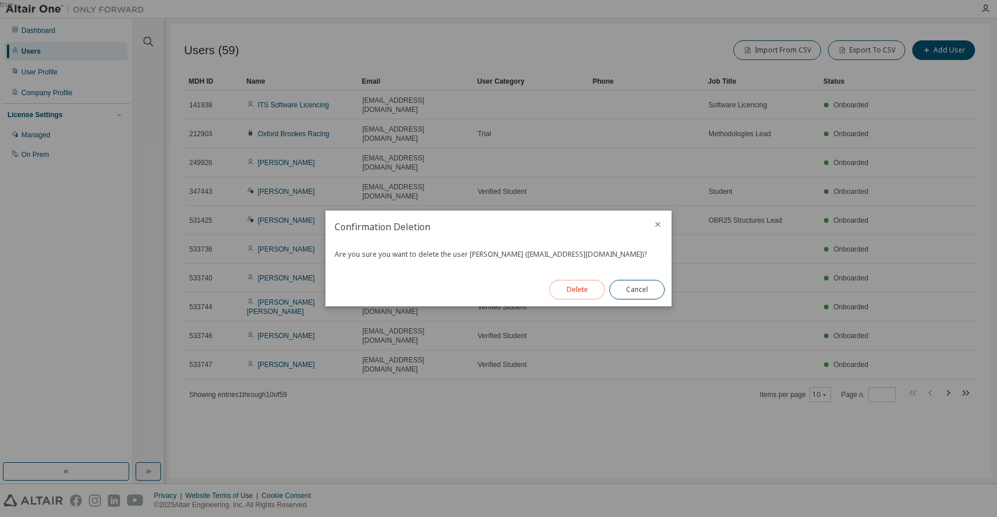
click at [578, 291] on button "Delete" at bounding box center [576, 290] width 55 height 20
click at [644, 290] on button "Close" at bounding box center [636, 290] width 55 height 20
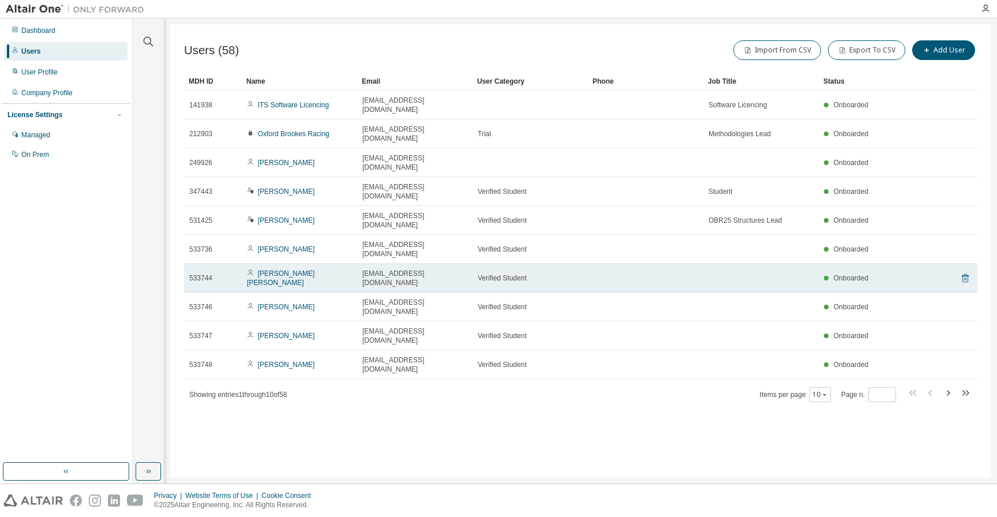
click at [965, 271] on icon at bounding box center [965, 278] width 10 height 14
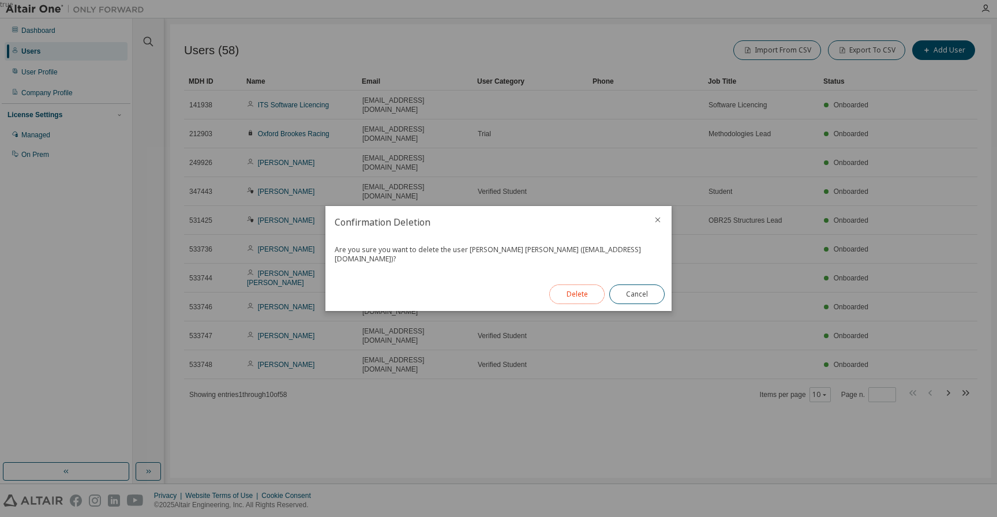
click at [583, 287] on button "Delete" at bounding box center [576, 294] width 55 height 20
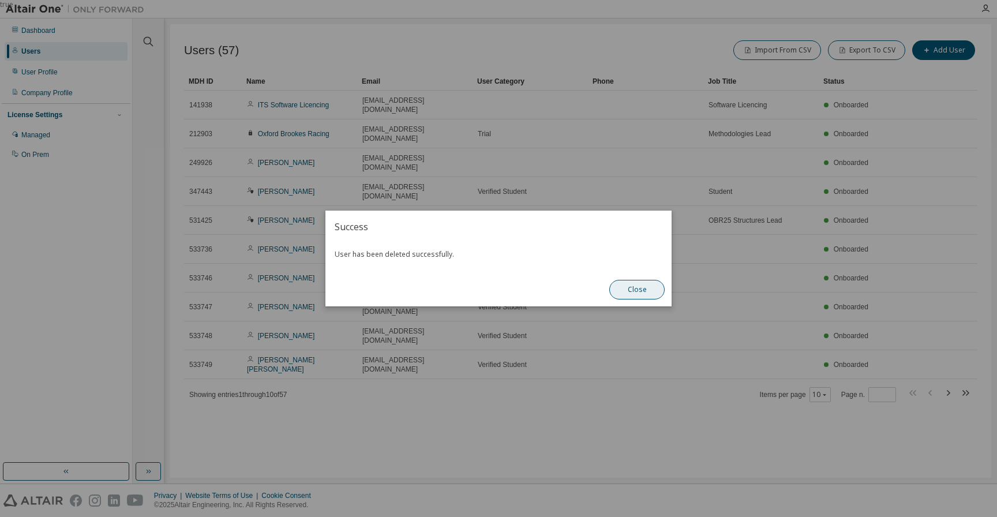
click at [648, 282] on button "Close" at bounding box center [636, 290] width 55 height 20
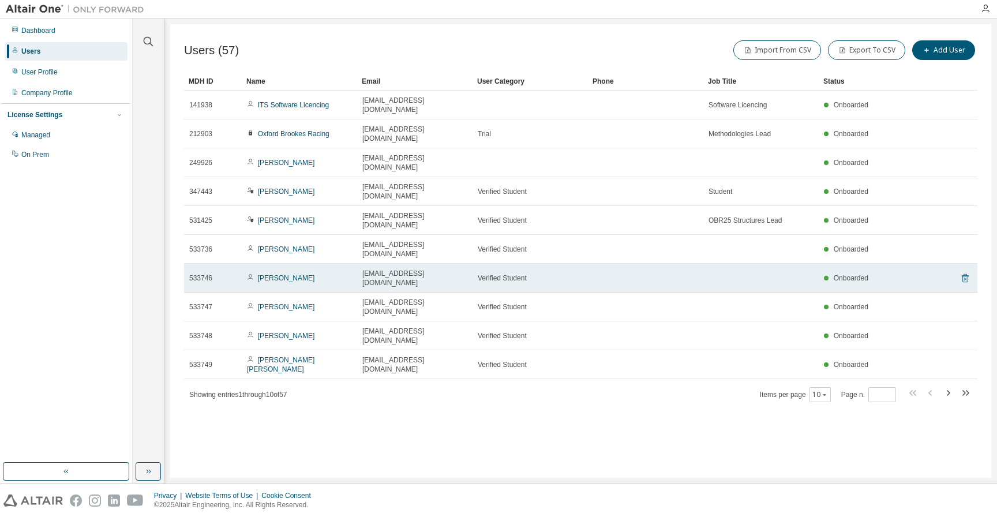
click at [969, 271] on icon at bounding box center [965, 278] width 10 height 14
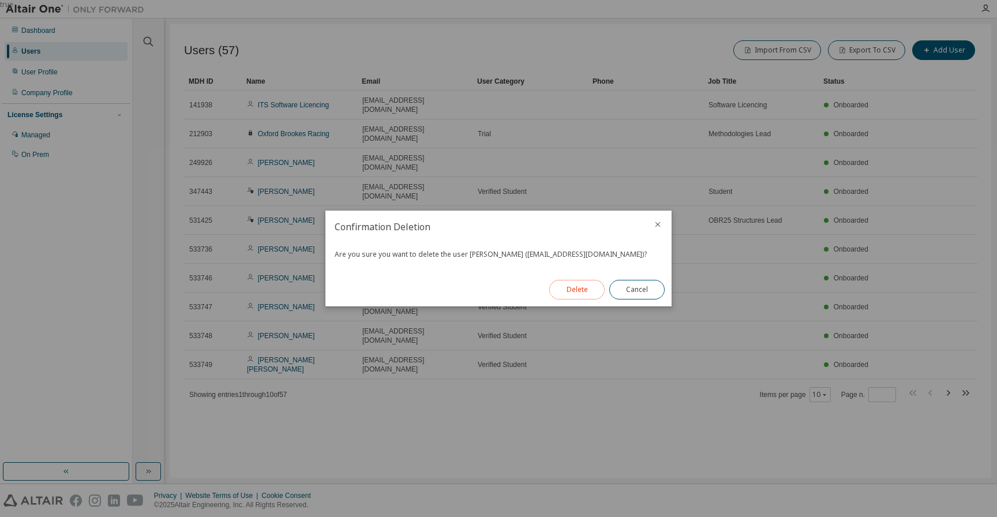
click at [575, 291] on button "Delete" at bounding box center [576, 290] width 55 height 20
click at [634, 290] on button "Close" at bounding box center [636, 290] width 55 height 20
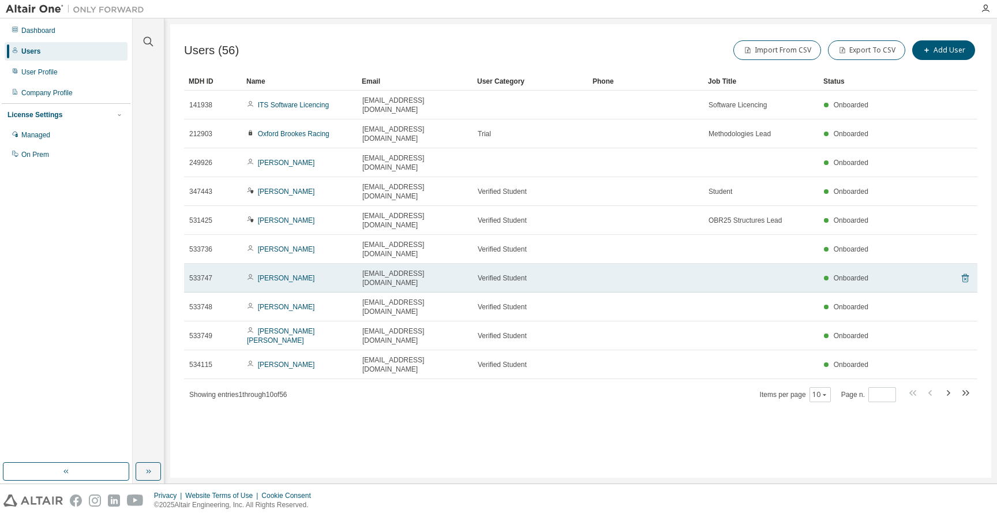
click at [964, 277] on icon at bounding box center [964, 278] width 3 height 3
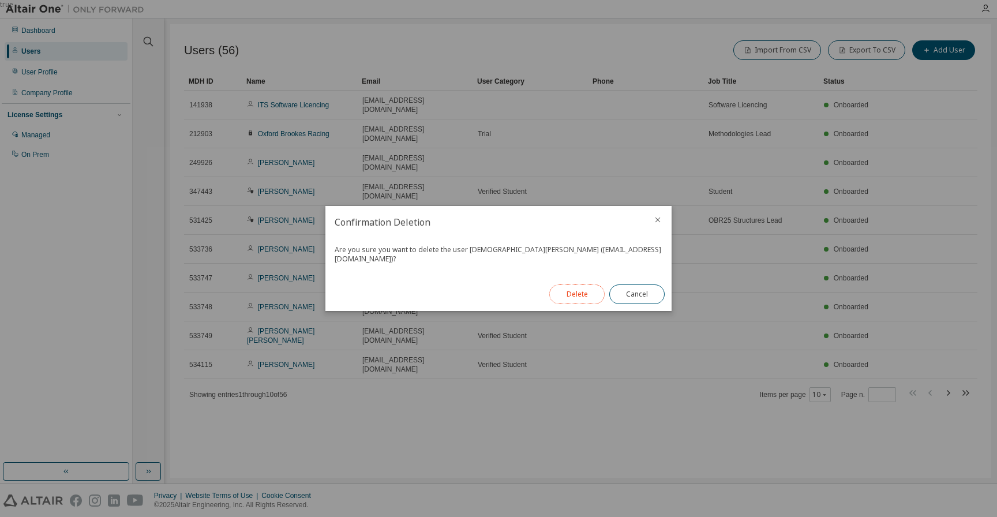
click at [581, 288] on button "Delete" at bounding box center [576, 294] width 55 height 20
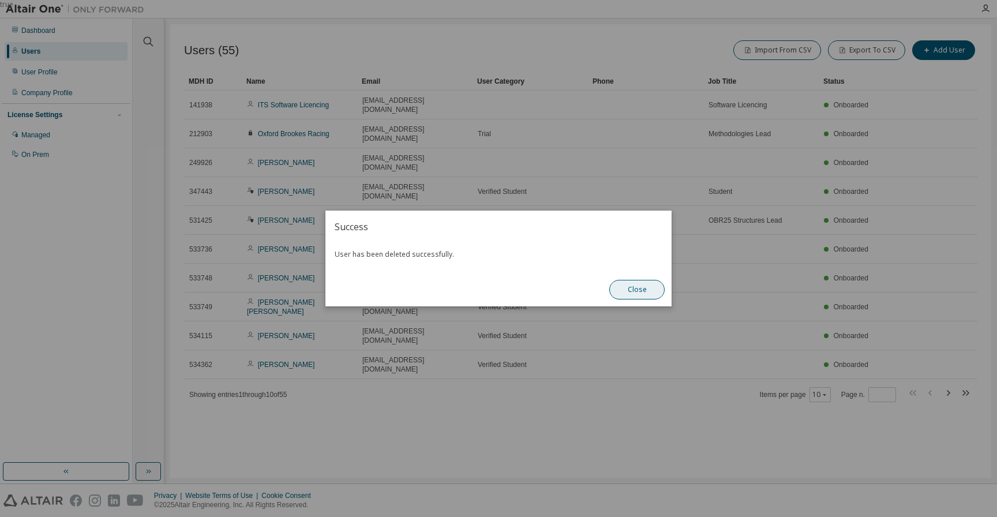
click at [643, 291] on button "Close" at bounding box center [636, 290] width 55 height 20
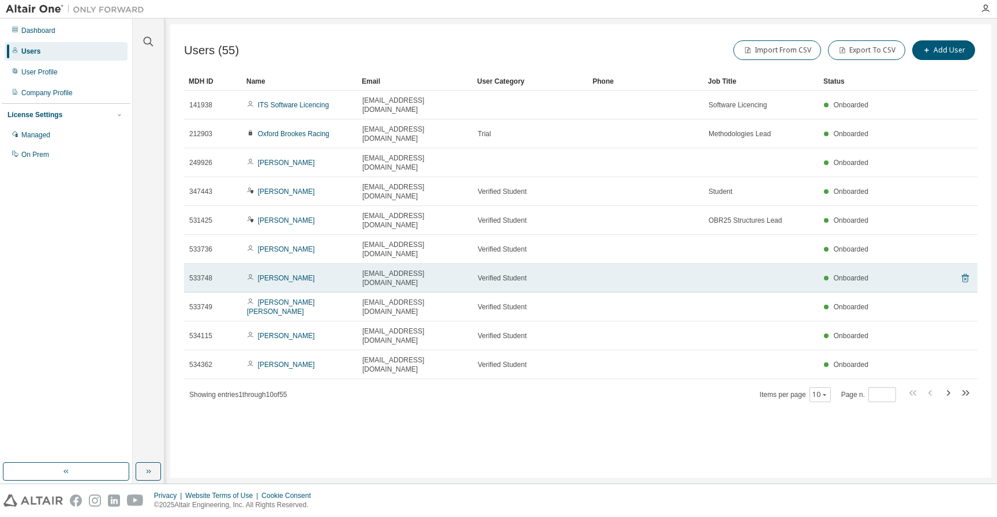
click at [963, 271] on icon at bounding box center [965, 278] width 10 height 14
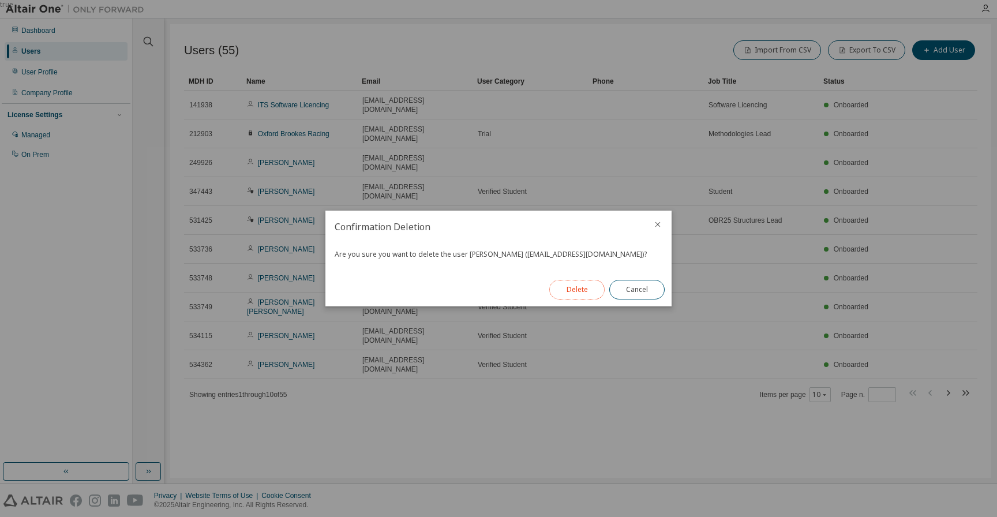
click at [571, 290] on button "Delete" at bounding box center [576, 290] width 55 height 20
click at [631, 289] on button "Close" at bounding box center [636, 290] width 55 height 20
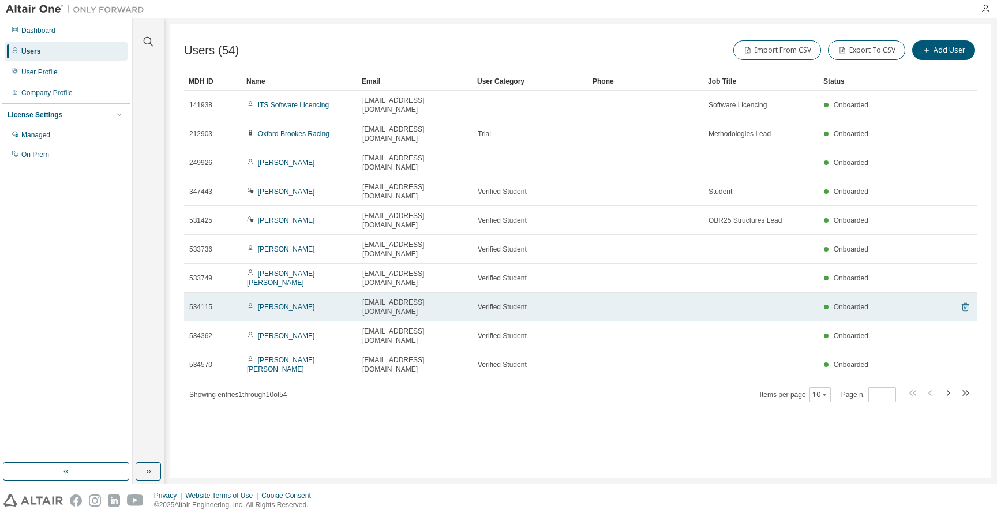
click at [966, 303] on icon at bounding box center [965, 307] width 7 height 9
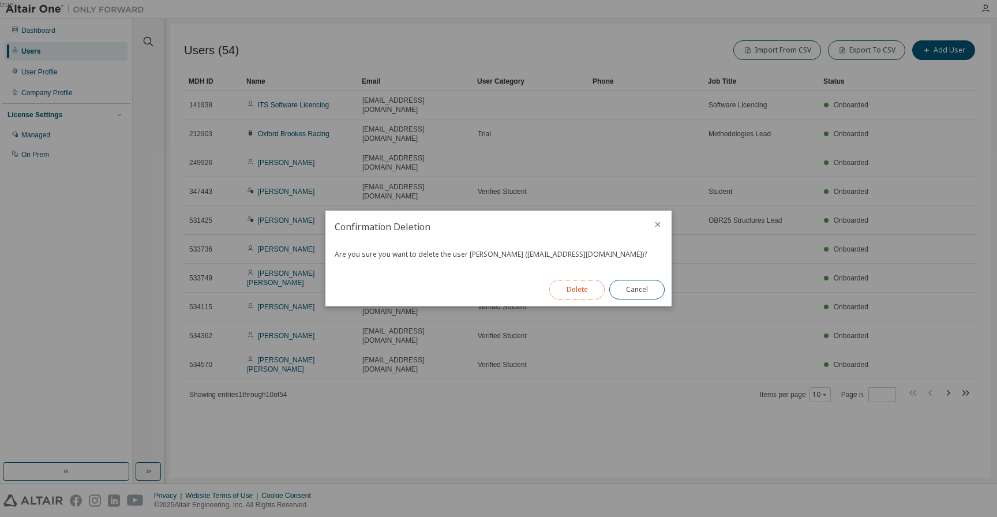
click at [572, 288] on button "Delete" at bounding box center [576, 290] width 55 height 20
click at [633, 290] on button "Close" at bounding box center [636, 290] width 55 height 20
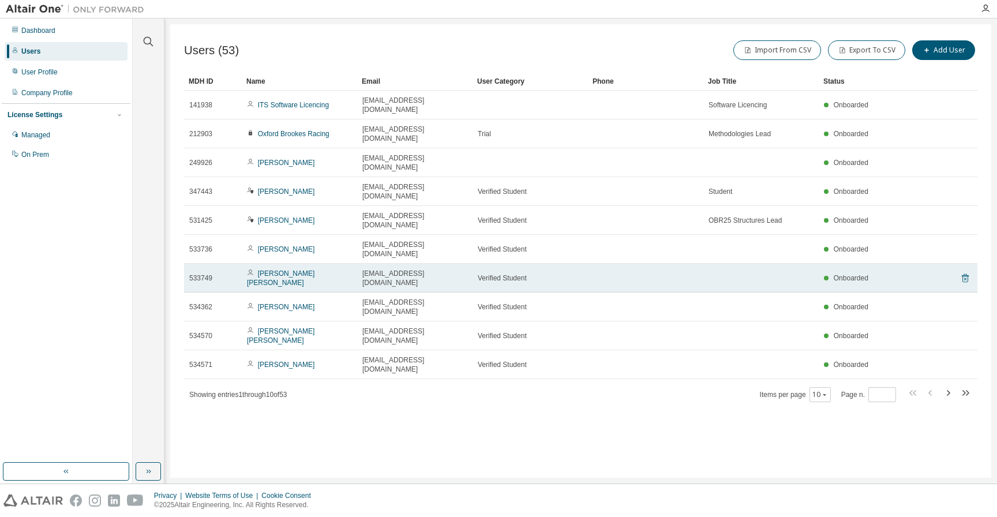
click at [963, 271] on icon at bounding box center [965, 278] width 10 height 14
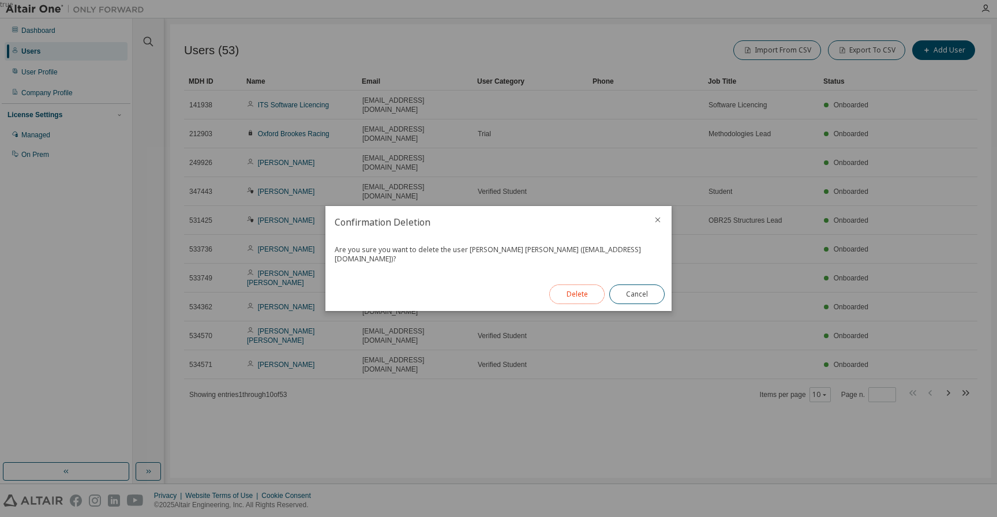
click at [579, 289] on button "Delete" at bounding box center [576, 294] width 55 height 20
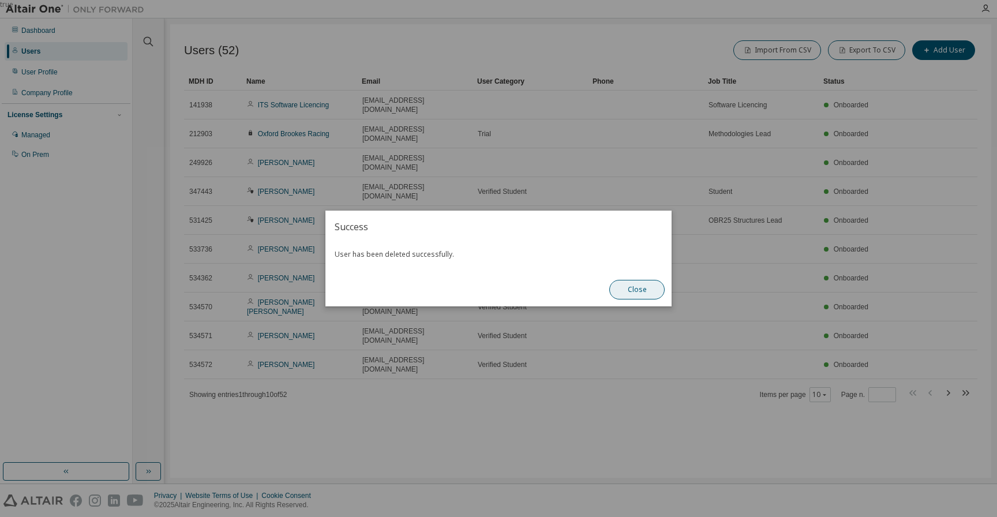
click at [638, 292] on button "Close" at bounding box center [636, 290] width 55 height 20
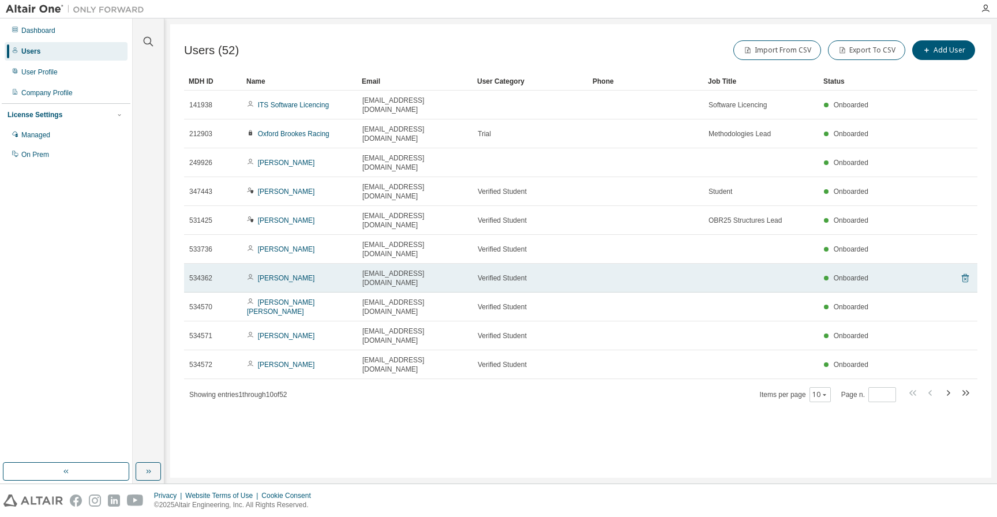
click at [965, 277] on icon at bounding box center [964, 278] width 3 height 3
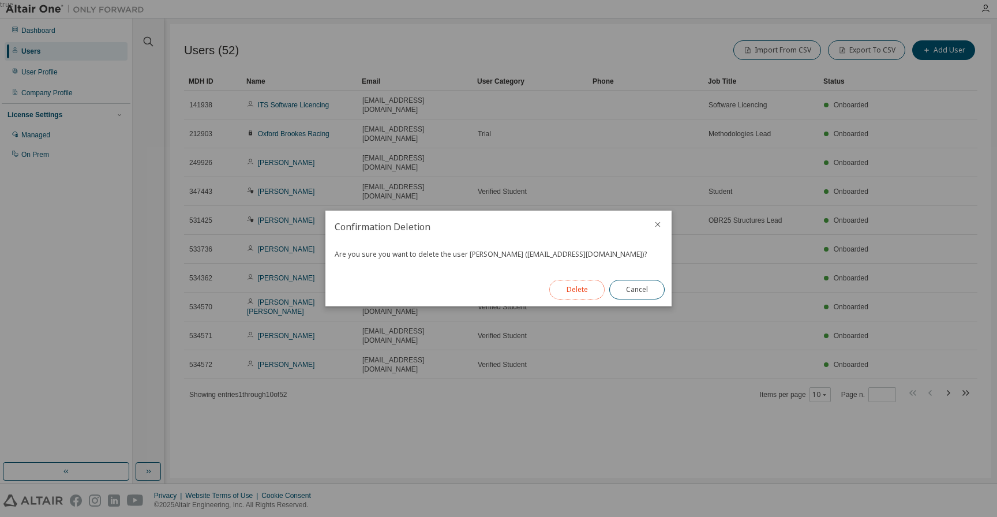
click at [575, 282] on button "Delete" at bounding box center [576, 290] width 55 height 20
click at [641, 290] on button "Close" at bounding box center [636, 290] width 55 height 20
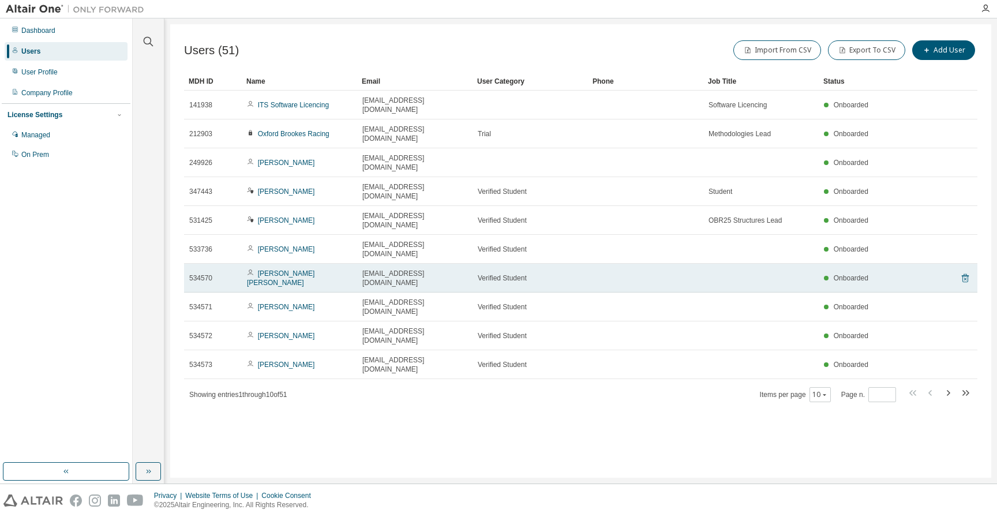
click at [962, 271] on icon at bounding box center [965, 278] width 10 height 14
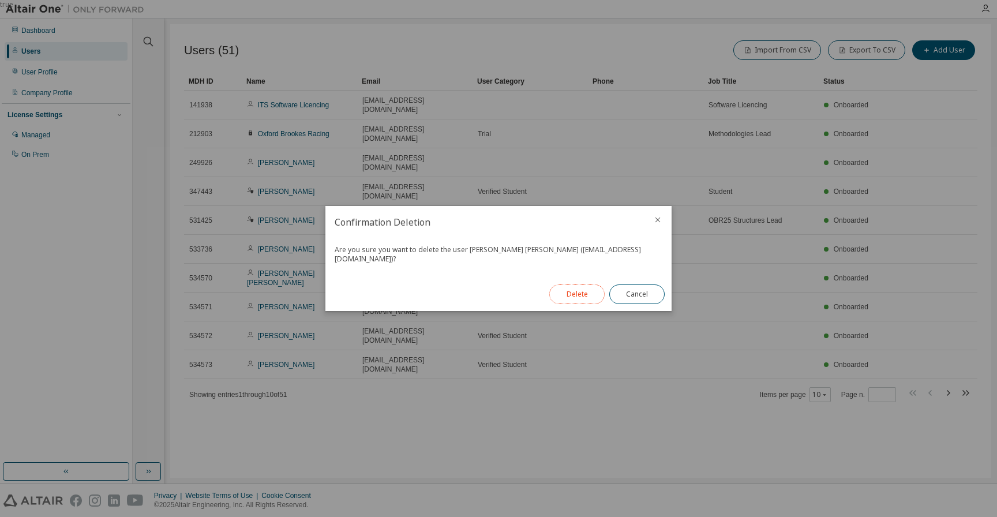
click at [589, 286] on button "Delete" at bounding box center [576, 294] width 55 height 20
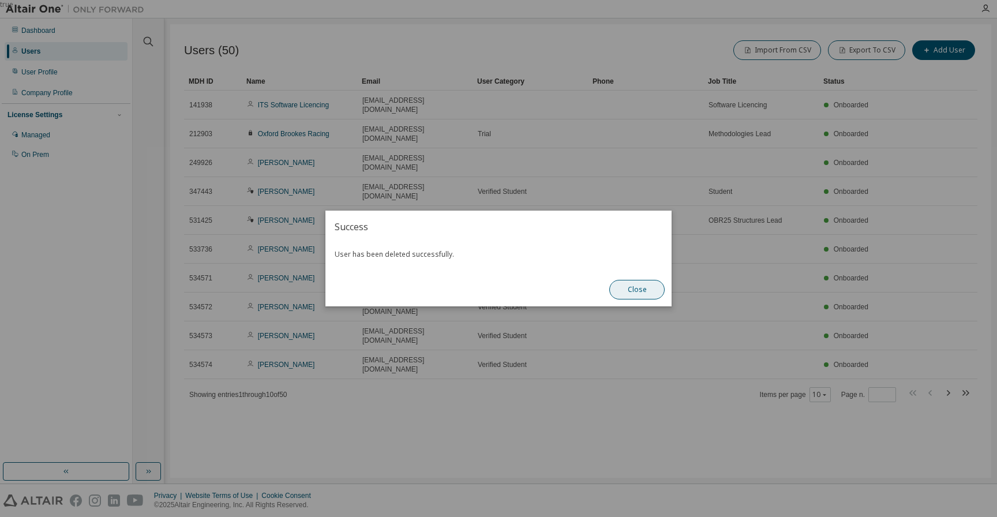
click at [640, 290] on button "Close" at bounding box center [636, 290] width 55 height 20
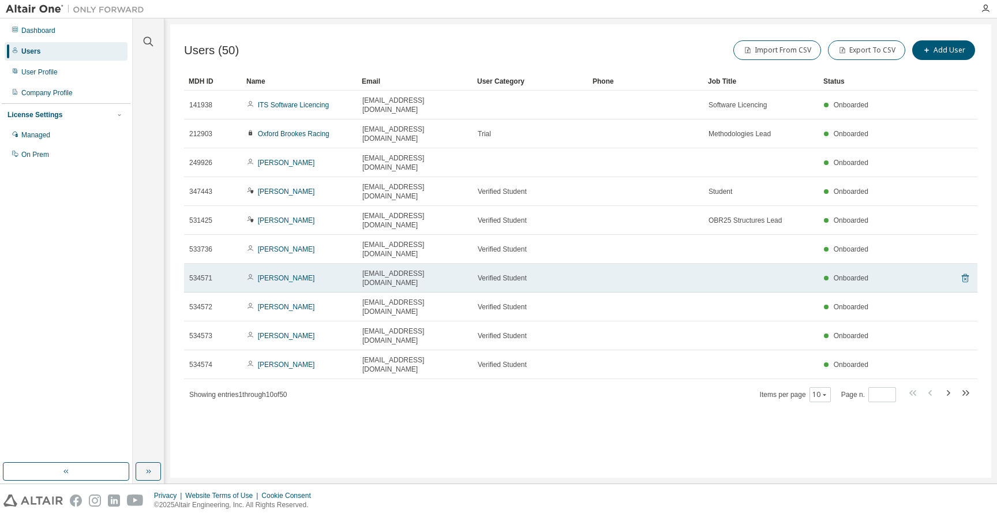
click at [963, 271] on icon at bounding box center [965, 278] width 10 height 14
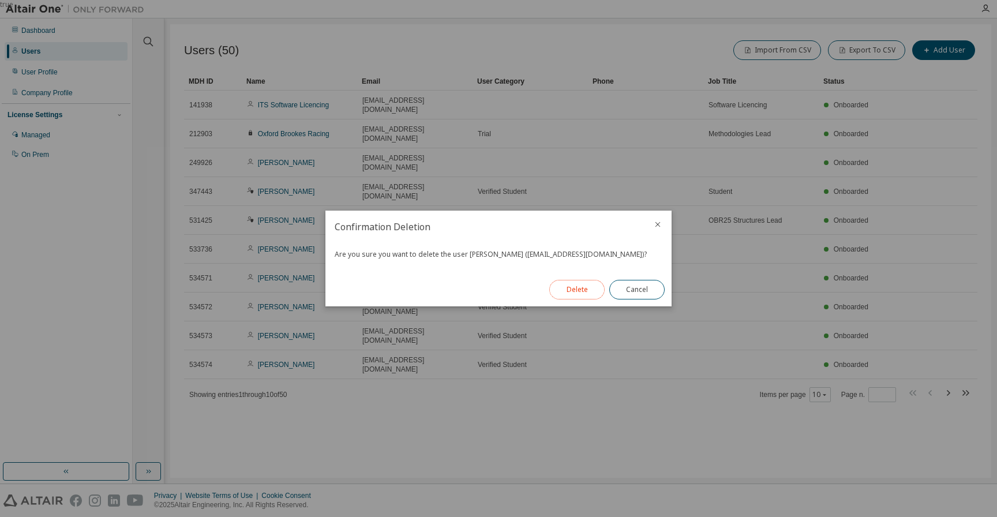
click at [581, 290] on button "Delete" at bounding box center [576, 290] width 55 height 20
click at [627, 285] on button "Close" at bounding box center [636, 290] width 55 height 20
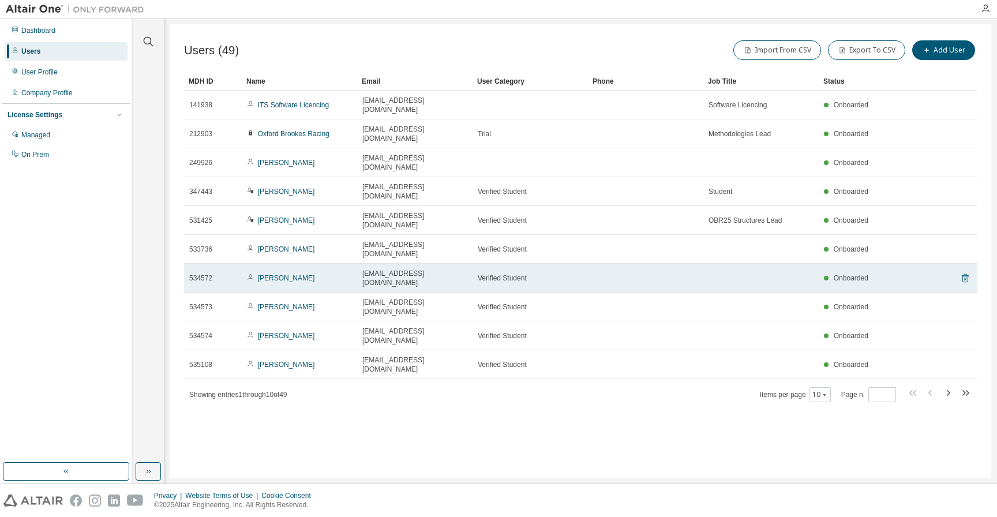
click at [967, 274] on icon at bounding box center [965, 278] width 7 height 9
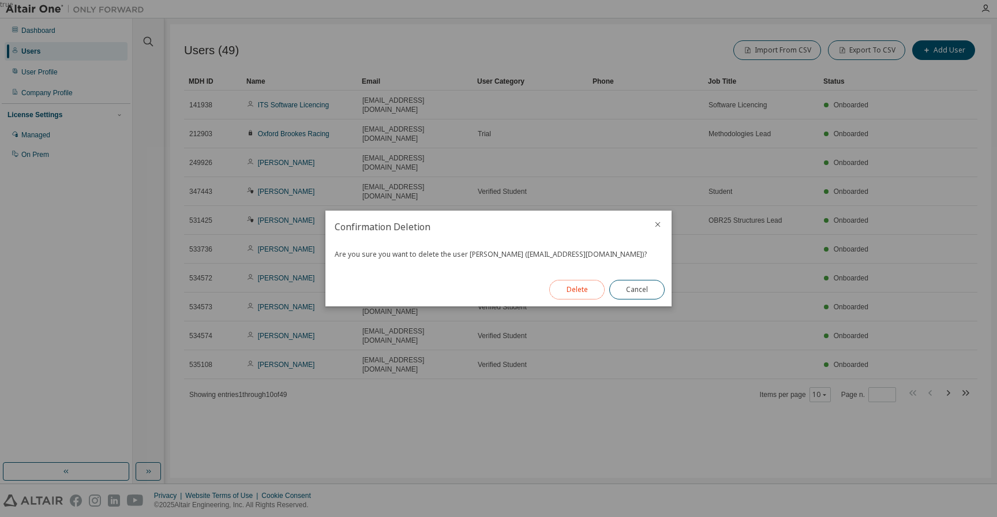
click at [575, 290] on button "Delete" at bounding box center [576, 290] width 55 height 20
click at [642, 291] on button "Close" at bounding box center [636, 290] width 55 height 20
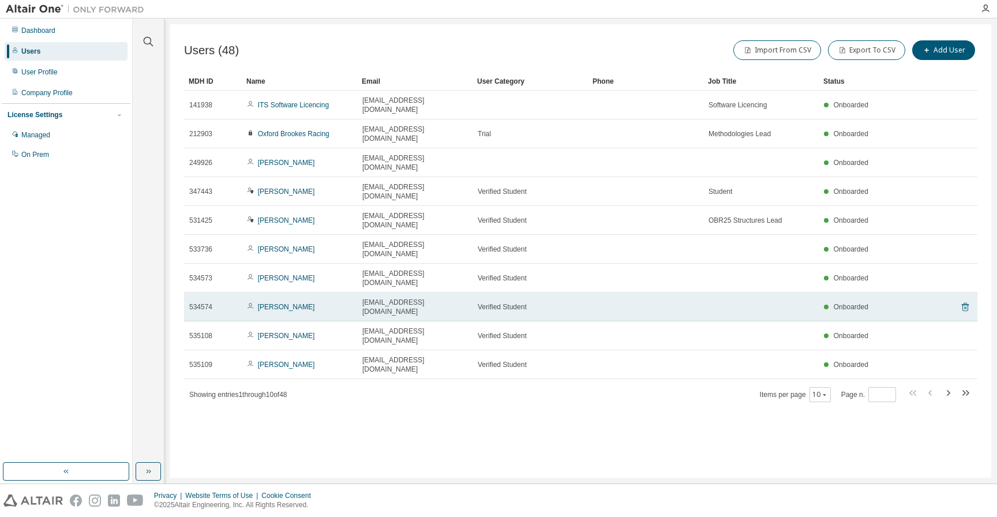
click at [965, 306] on icon at bounding box center [964, 307] width 3 height 3
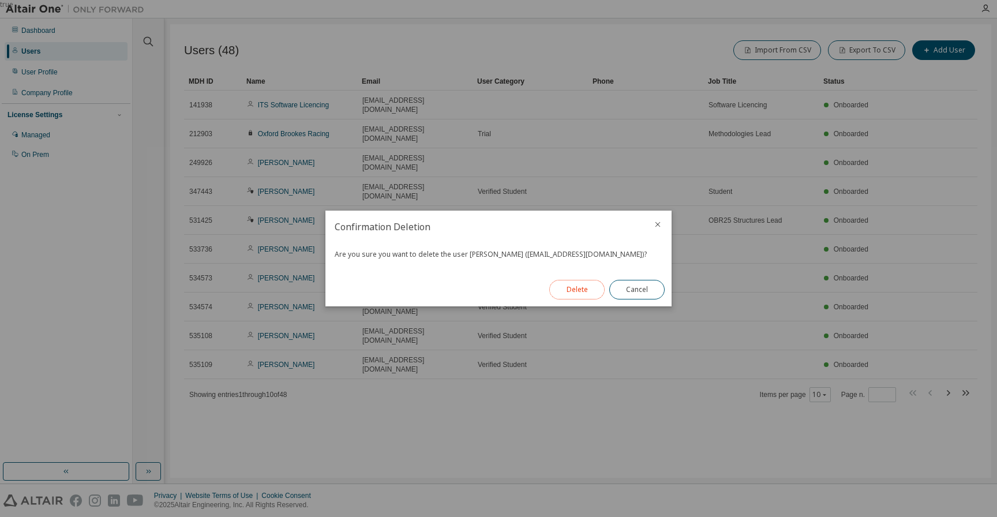
click at [582, 290] on button "Delete" at bounding box center [576, 290] width 55 height 20
click at [642, 289] on button "Close" at bounding box center [636, 290] width 55 height 20
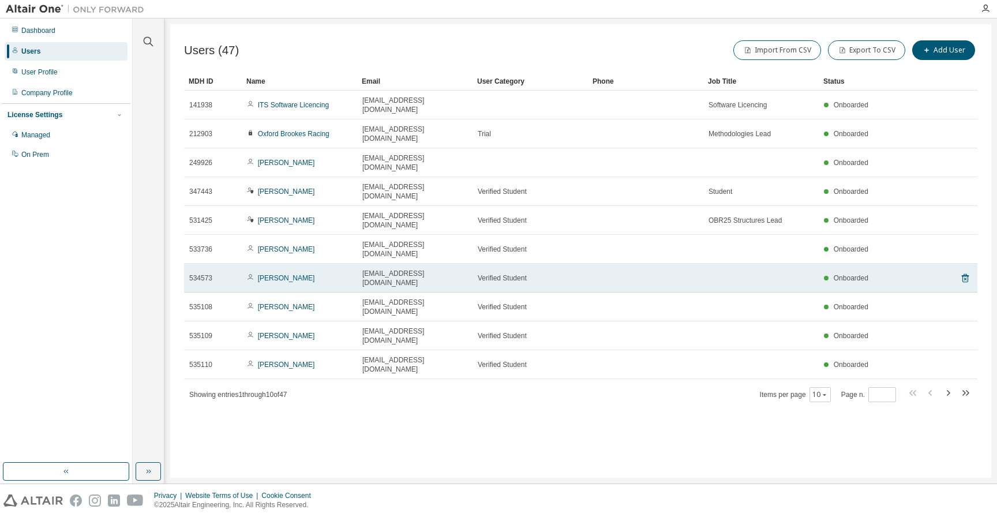
click at [970, 264] on tr "534573 [PERSON_NAME] [EMAIL_ADDRESS][DOMAIN_NAME] Verified Student Onboarded" at bounding box center [580, 278] width 793 height 29
click at [966, 271] on icon at bounding box center [965, 278] width 10 height 14
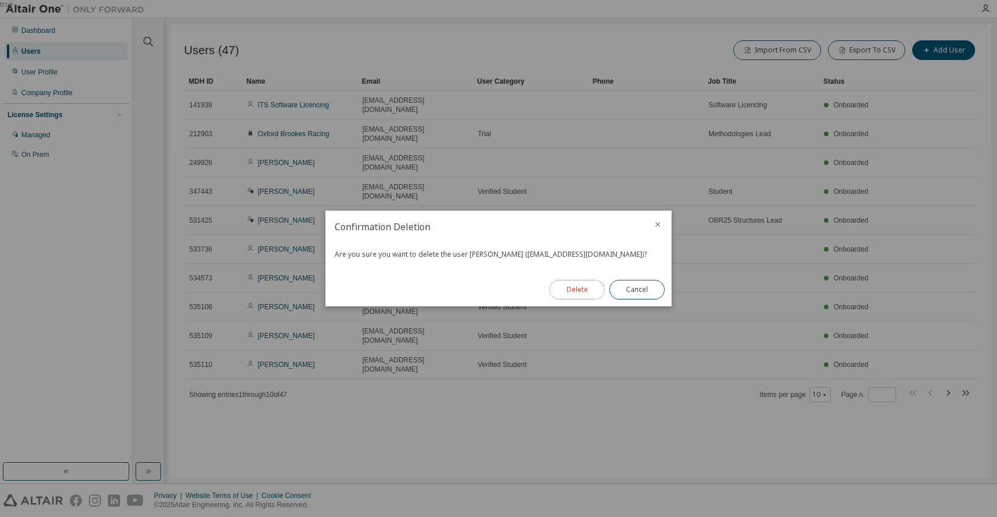
click at [560, 288] on button "Delete" at bounding box center [576, 290] width 55 height 20
click at [639, 293] on button "Close" at bounding box center [636, 290] width 55 height 20
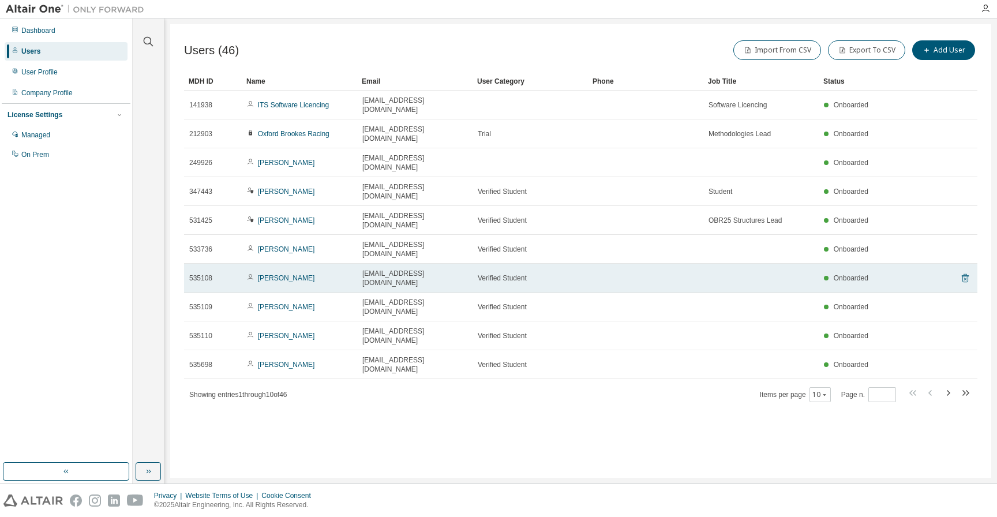
click at [968, 274] on icon at bounding box center [965, 278] width 7 height 9
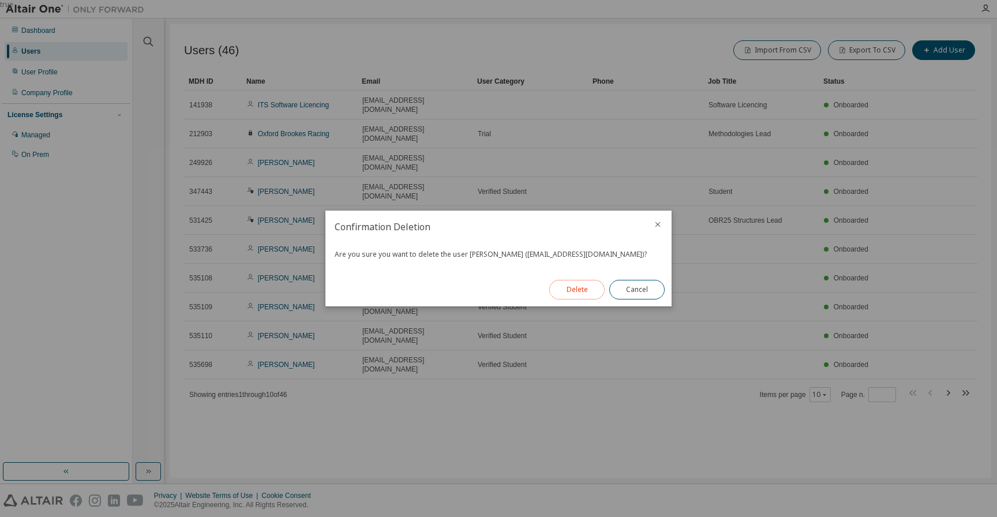
click at [577, 288] on button "Delete" at bounding box center [576, 290] width 55 height 20
click at [637, 292] on button "Close" at bounding box center [636, 290] width 55 height 20
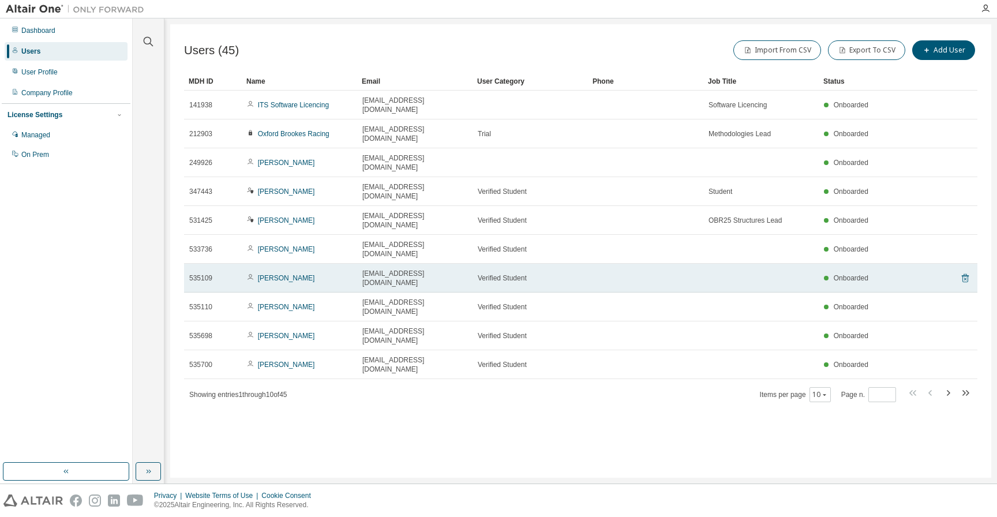
click at [966, 274] on icon at bounding box center [965, 278] width 7 height 9
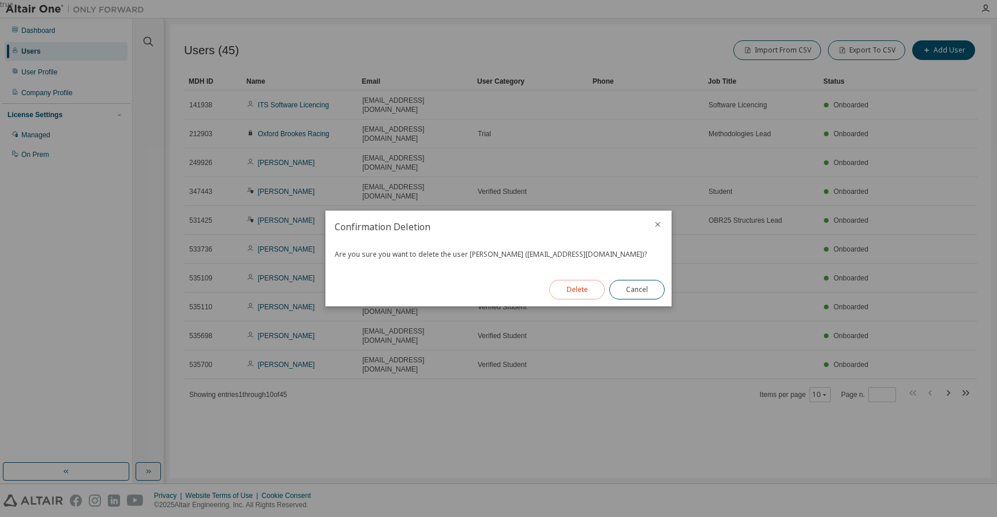
click at [568, 287] on button "Delete" at bounding box center [576, 290] width 55 height 20
click at [647, 290] on button "Close" at bounding box center [636, 290] width 55 height 20
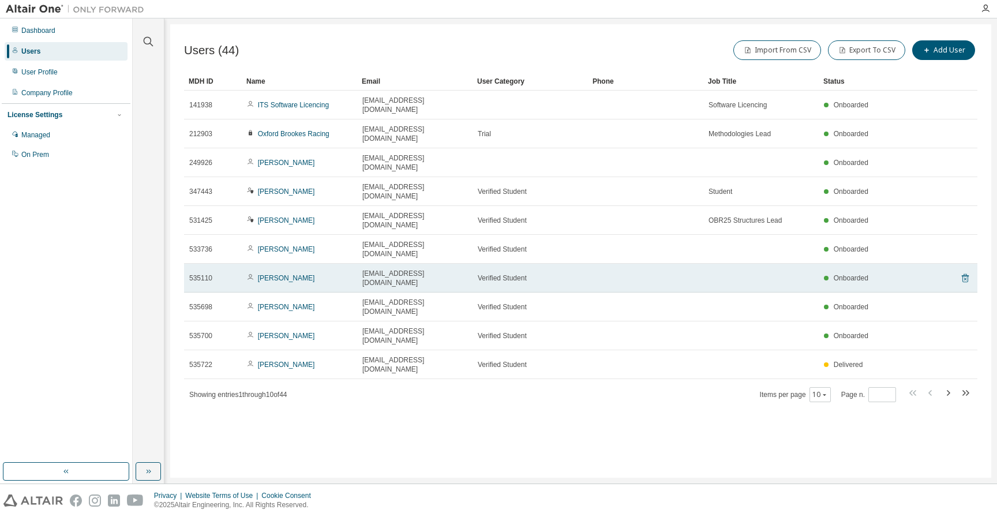
click at [965, 277] on icon at bounding box center [964, 278] width 3 height 3
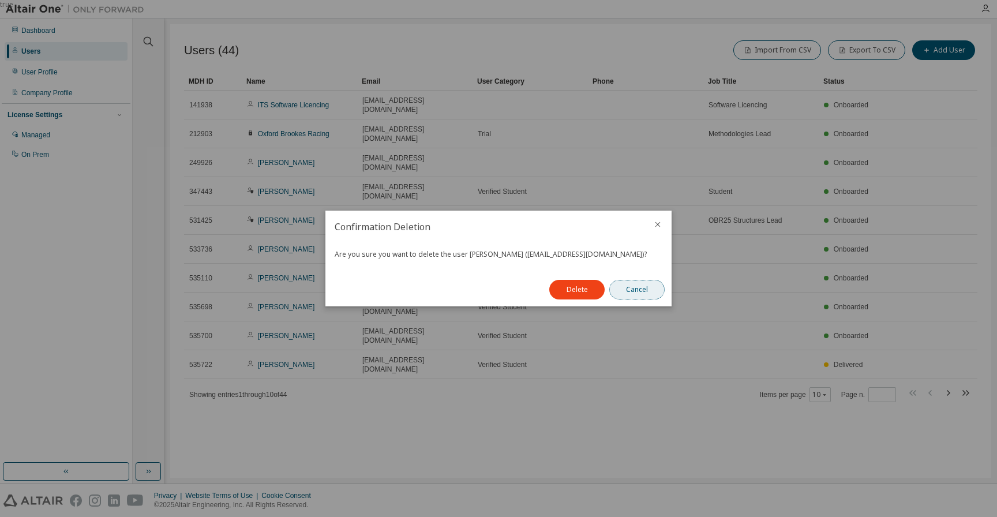
click at [646, 293] on button "Cancel" at bounding box center [636, 290] width 55 height 20
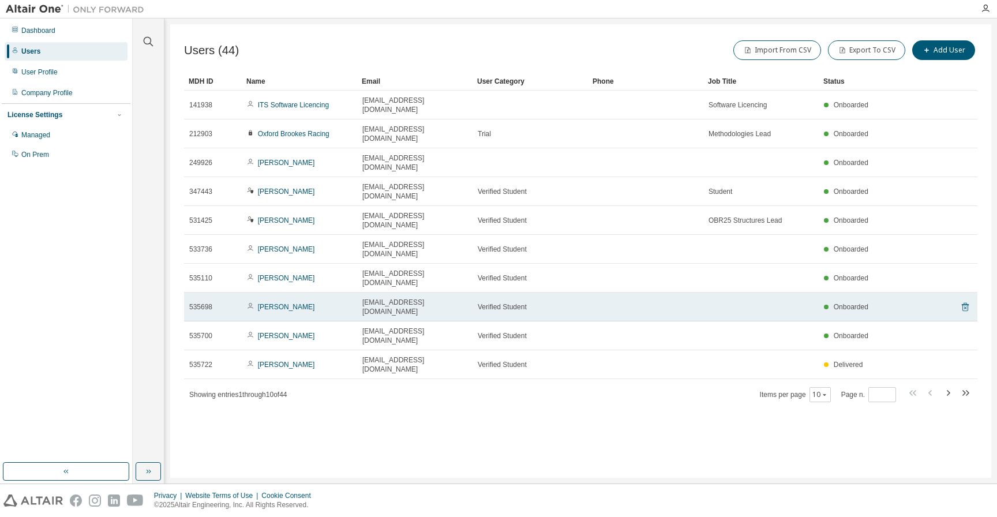
click at [963, 300] on icon at bounding box center [965, 307] width 10 height 14
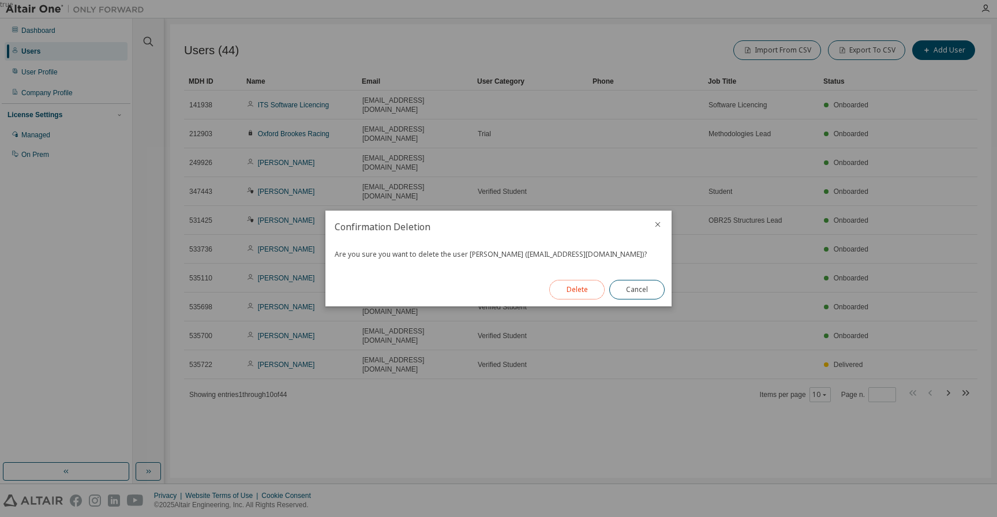
click at [580, 286] on button "Delete" at bounding box center [576, 290] width 55 height 20
click at [651, 292] on button "Close" at bounding box center [636, 290] width 55 height 20
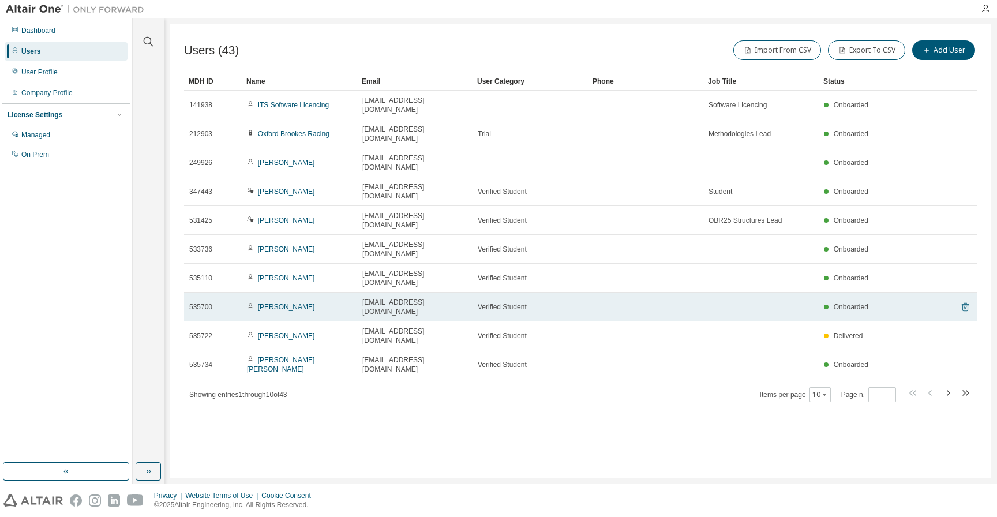
click at [966, 300] on icon at bounding box center [965, 307] width 10 height 14
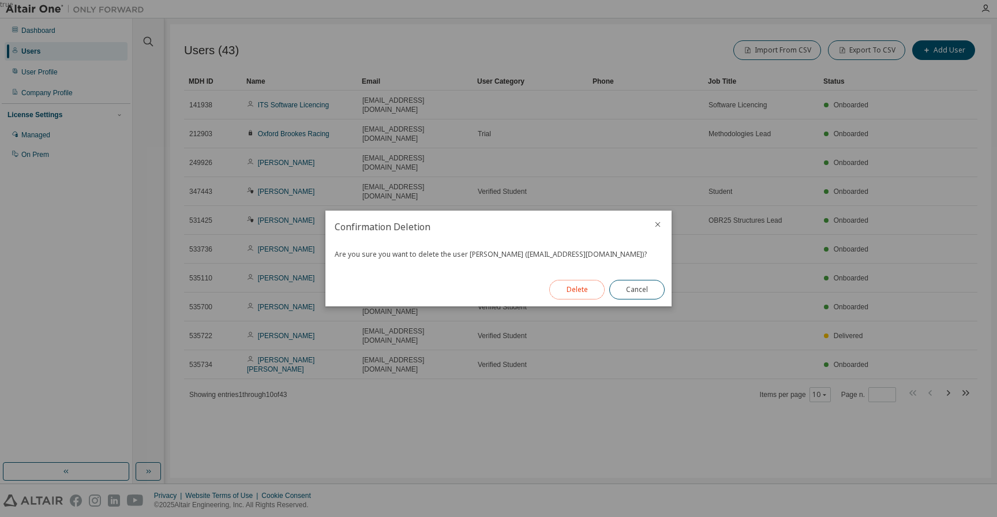
click at [586, 289] on button "Delete" at bounding box center [576, 290] width 55 height 20
click at [644, 288] on button "Close" at bounding box center [636, 290] width 55 height 20
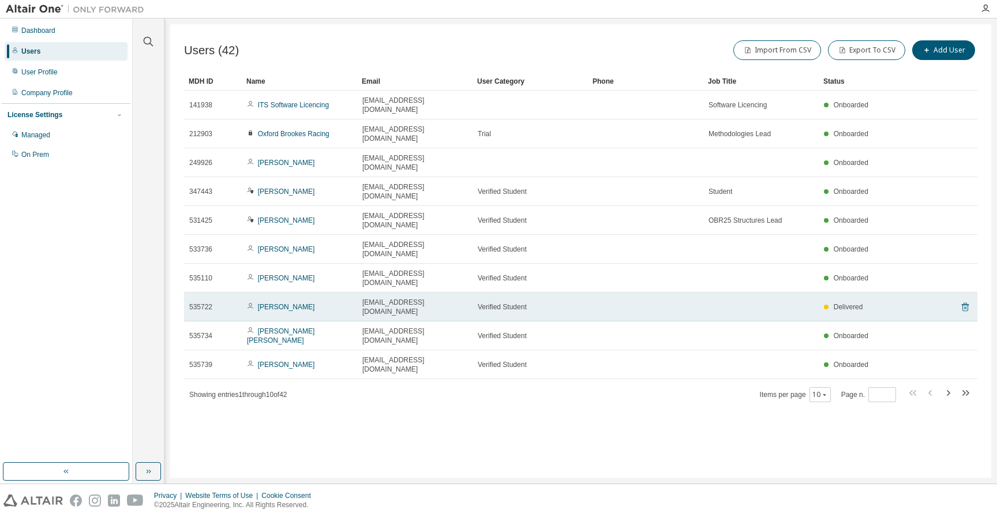
click at [967, 300] on icon at bounding box center [965, 307] width 10 height 14
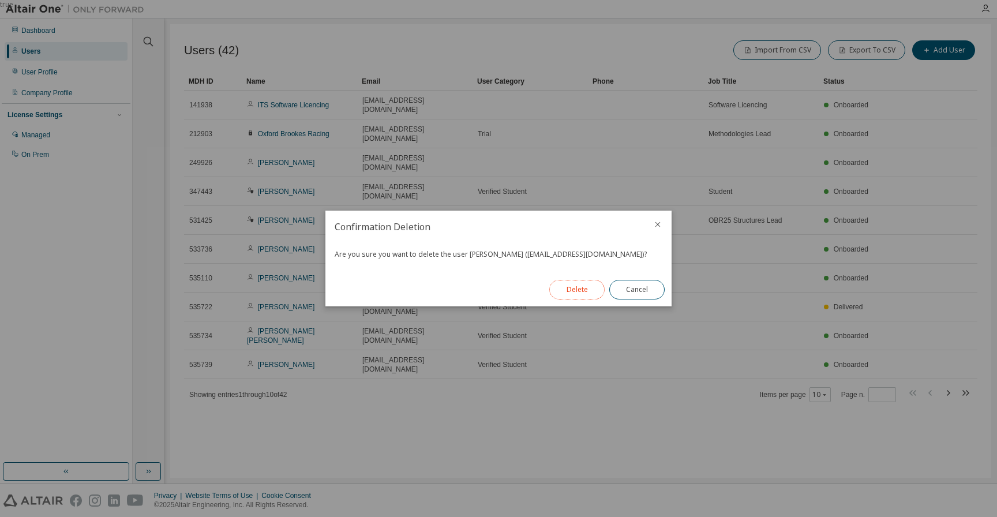
click at [583, 288] on button "Delete" at bounding box center [576, 290] width 55 height 20
click at [634, 283] on button "Close" at bounding box center [636, 290] width 55 height 20
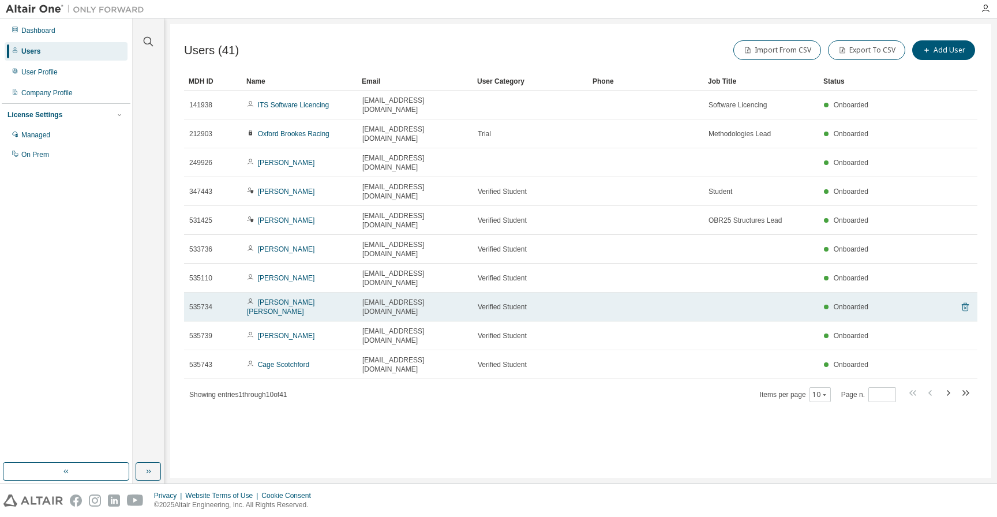
click at [966, 300] on icon at bounding box center [965, 307] width 10 height 14
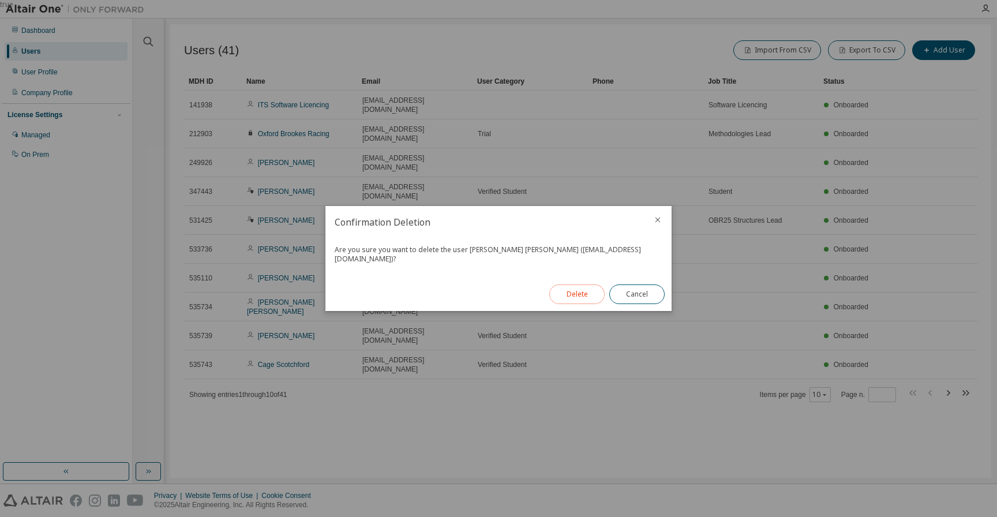
click at [573, 289] on button "Delete" at bounding box center [576, 294] width 55 height 20
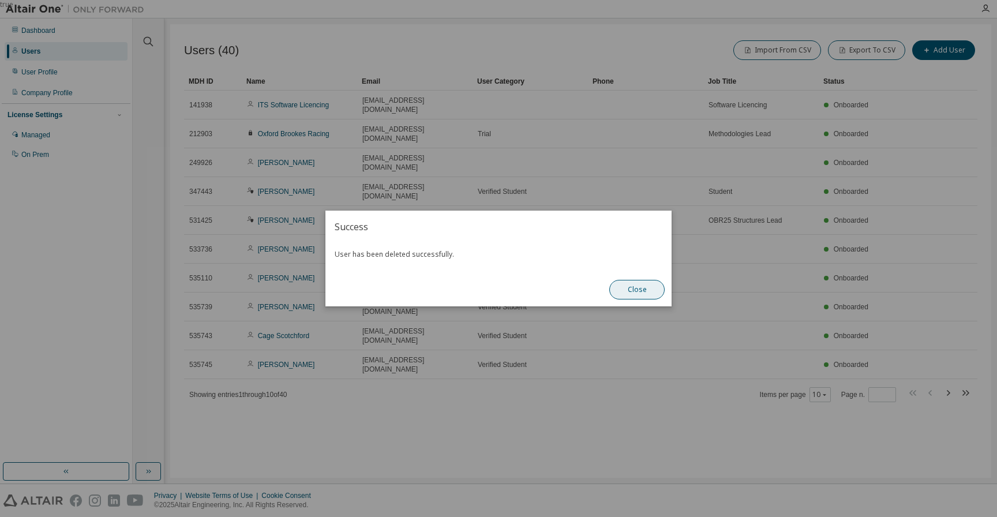
click at [632, 291] on button "Close" at bounding box center [636, 290] width 55 height 20
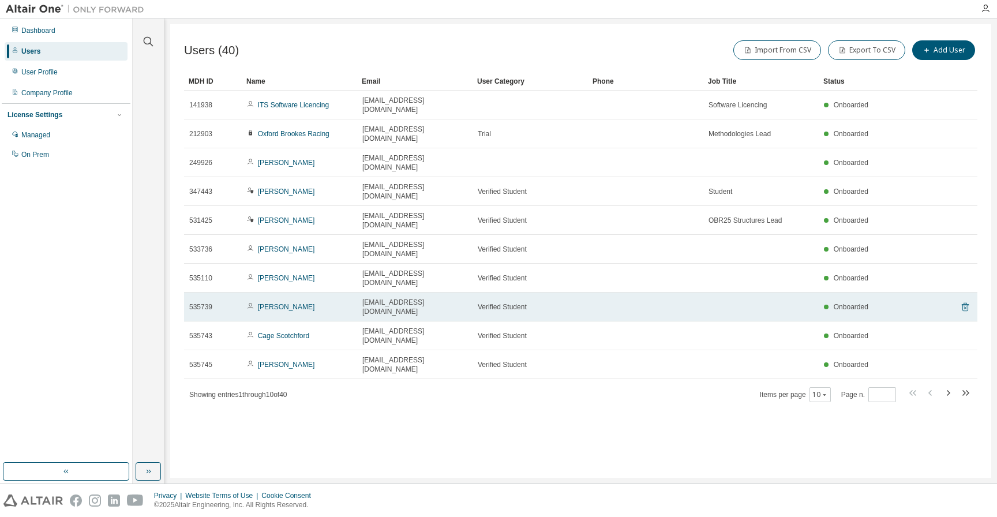
click at [963, 303] on icon at bounding box center [965, 307] width 7 height 9
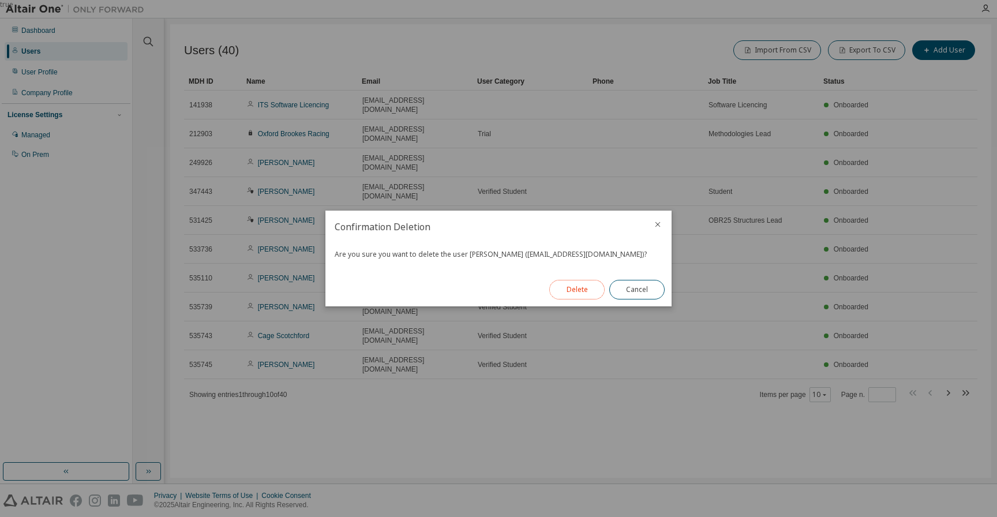
click at [578, 293] on button "Delete" at bounding box center [576, 290] width 55 height 20
click at [632, 291] on button "Close" at bounding box center [636, 290] width 55 height 20
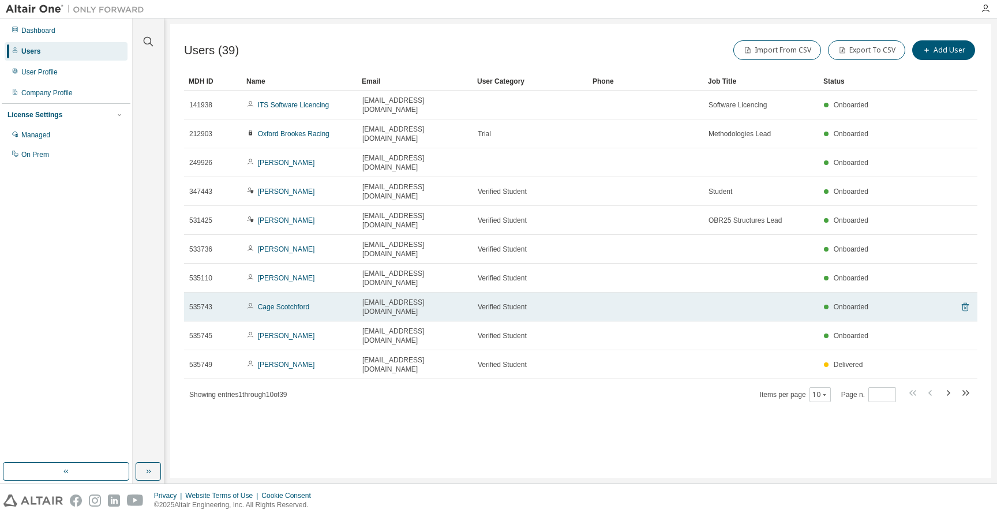
click at [965, 300] on icon at bounding box center [965, 307] width 10 height 14
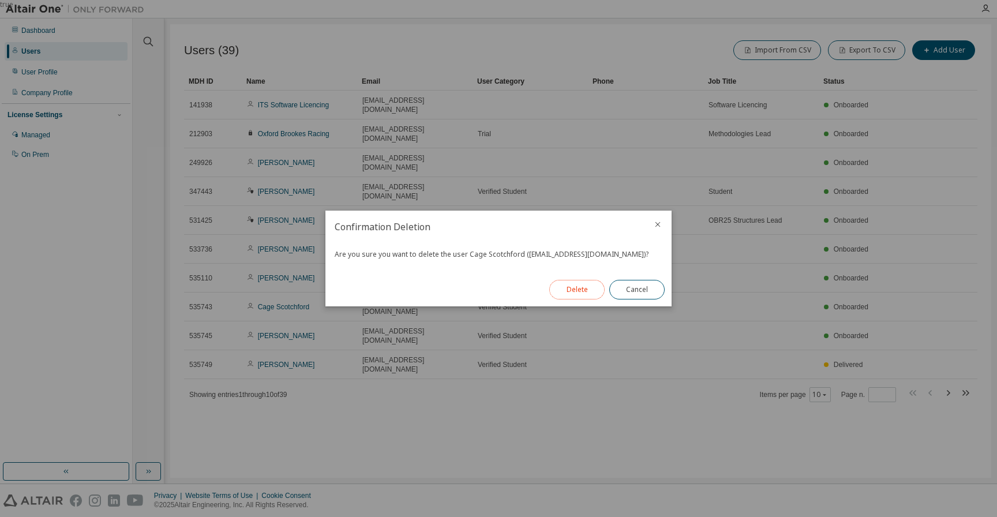
click at [571, 285] on button "Delete" at bounding box center [576, 290] width 55 height 20
click at [634, 286] on button "Close" at bounding box center [636, 290] width 55 height 20
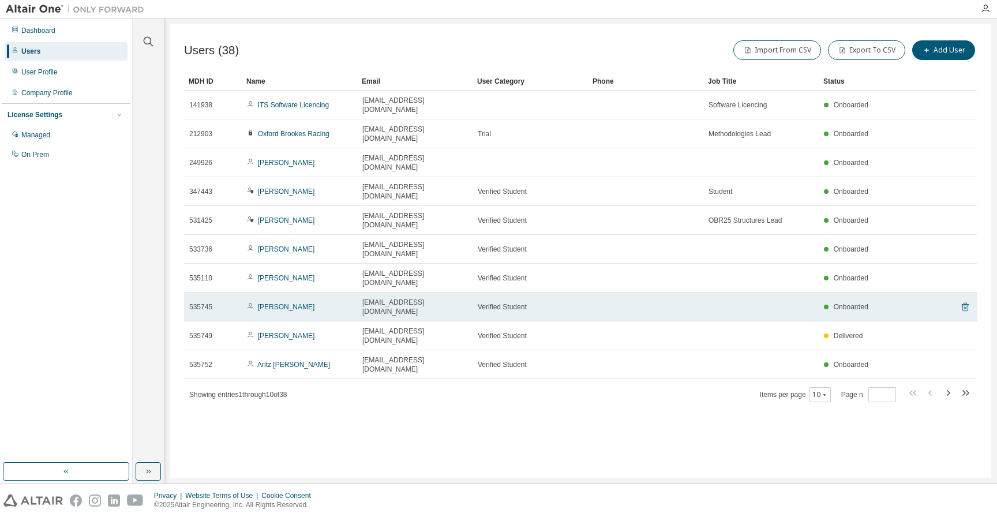
click at [967, 303] on icon at bounding box center [965, 307] width 7 height 9
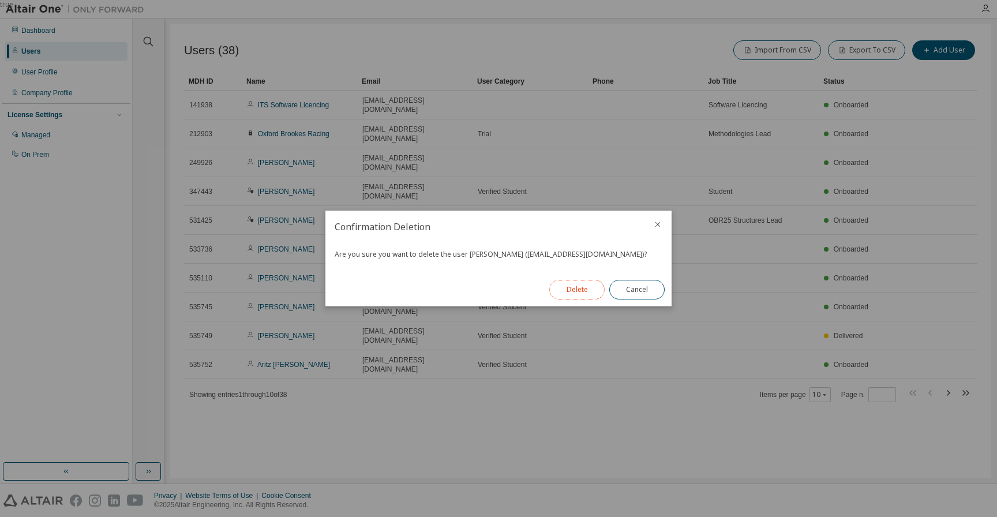
click at [573, 296] on button "Delete" at bounding box center [576, 290] width 55 height 20
click at [633, 287] on button "Close" at bounding box center [636, 290] width 55 height 20
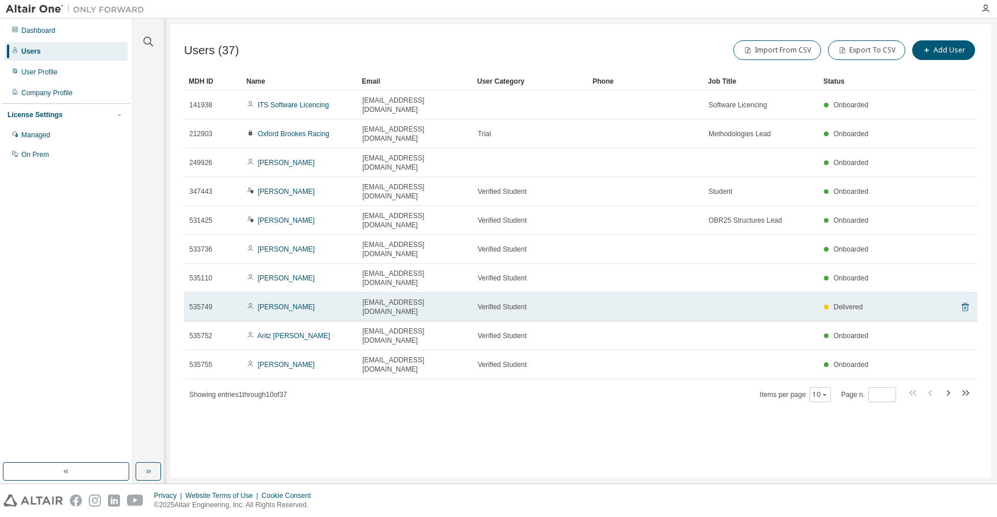
click at [964, 300] on icon at bounding box center [965, 307] width 10 height 14
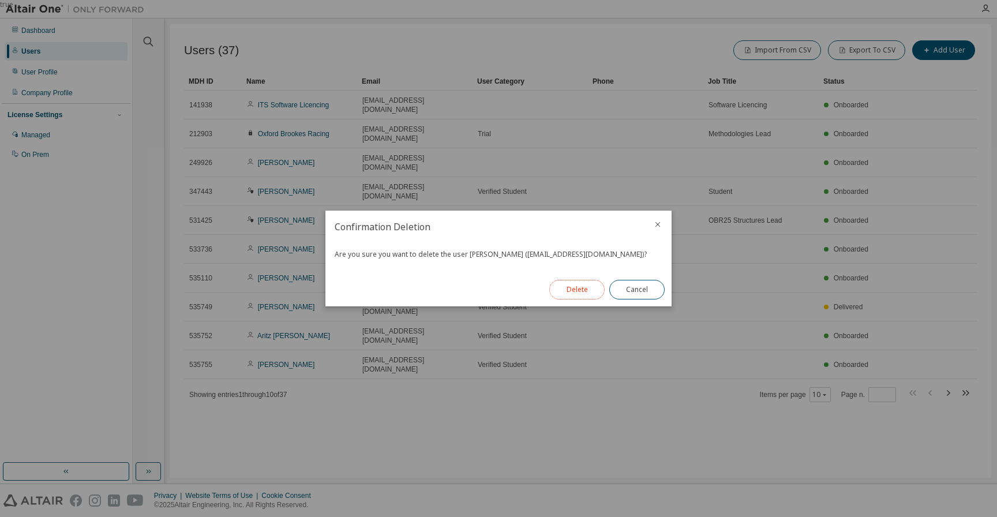
click at [588, 288] on button "Delete" at bounding box center [576, 290] width 55 height 20
click at [640, 290] on button "Close" at bounding box center [636, 290] width 55 height 20
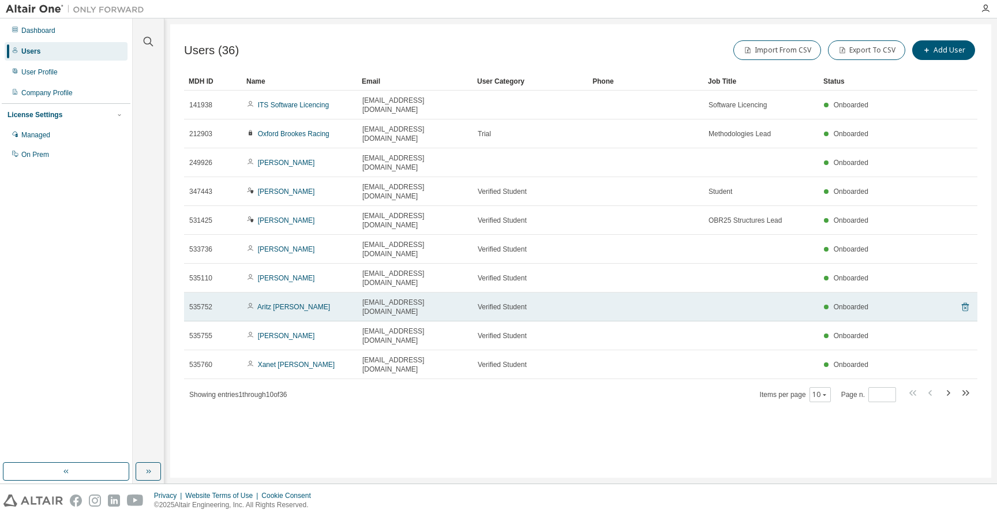
click at [968, 303] on icon at bounding box center [965, 307] width 7 height 9
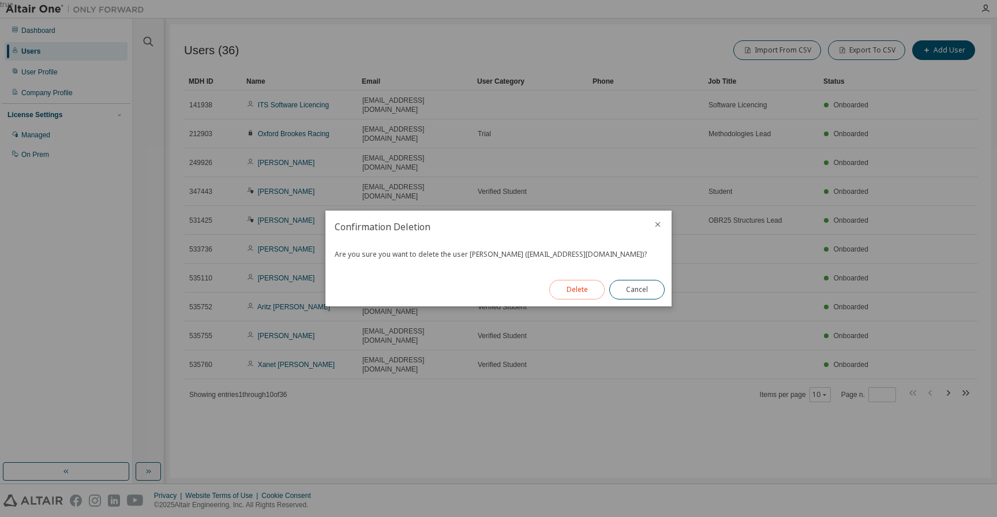
click at [575, 288] on button "Delete" at bounding box center [576, 290] width 55 height 20
click at [639, 292] on button "Close" at bounding box center [636, 290] width 55 height 20
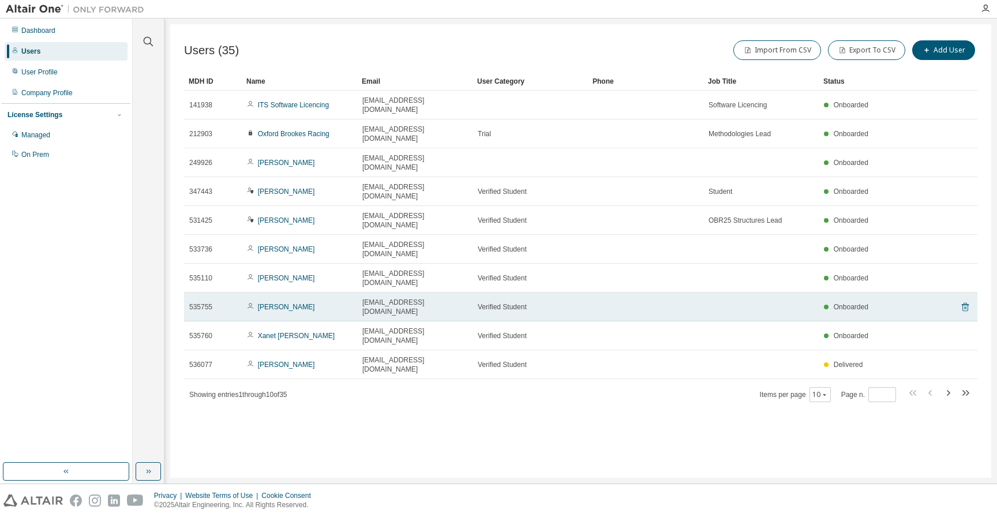
click at [962, 303] on icon at bounding box center [965, 307] width 7 height 9
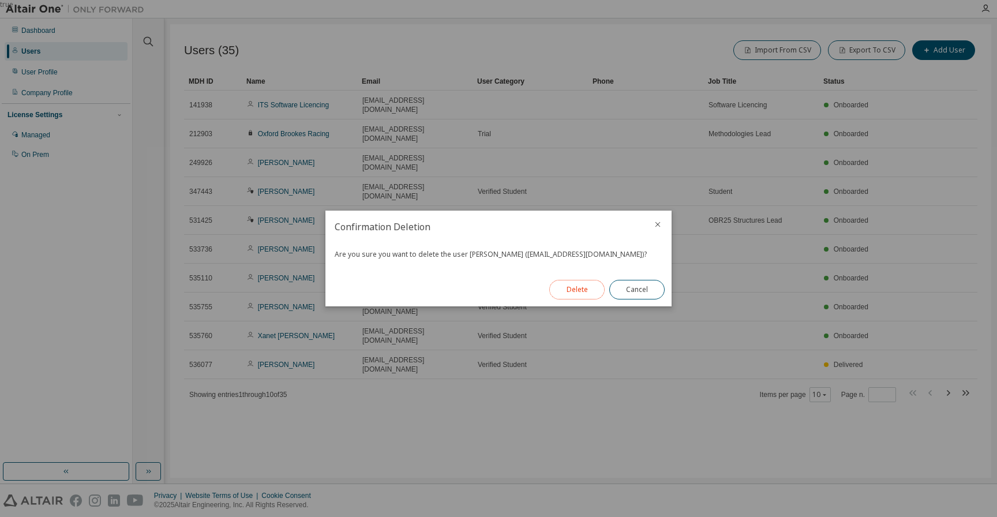
click at [574, 288] on button "Delete" at bounding box center [576, 290] width 55 height 20
click at [636, 291] on button "Close" at bounding box center [636, 290] width 55 height 20
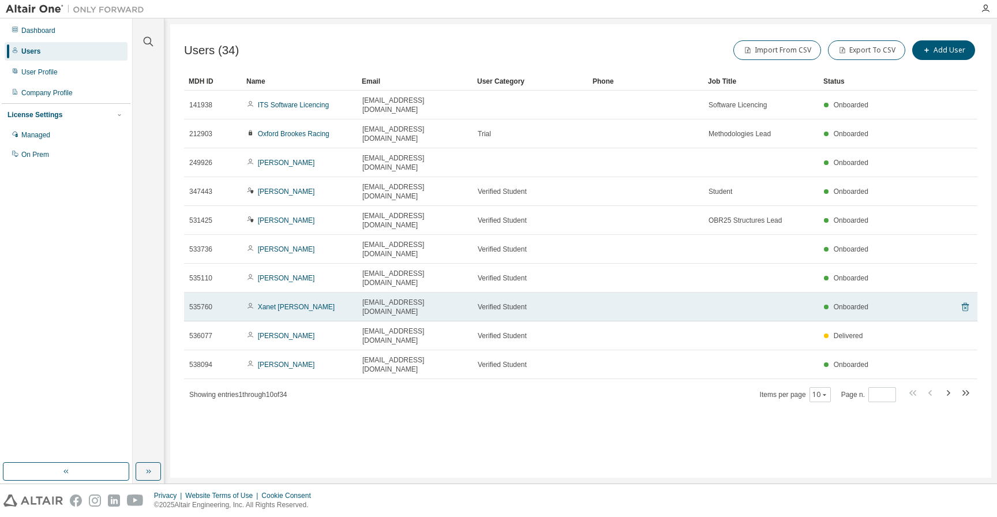
click at [966, 300] on icon at bounding box center [965, 307] width 10 height 14
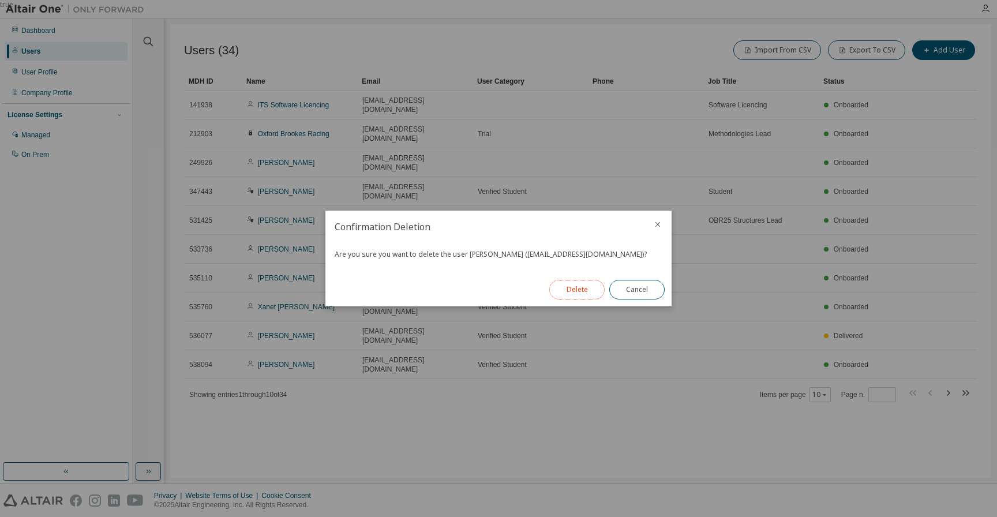
click at [582, 283] on button "Delete" at bounding box center [576, 290] width 55 height 20
click at [628, 292] on button "Close" at bounding box center [636, 290] width 55 height 20
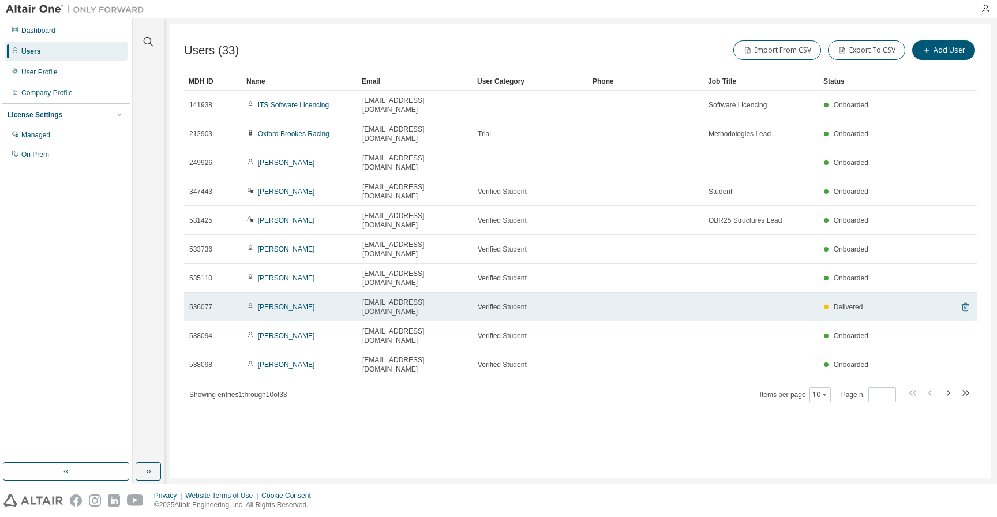
click at [966, 300] on icon at bounding box center [965, 307] width 10 height 14
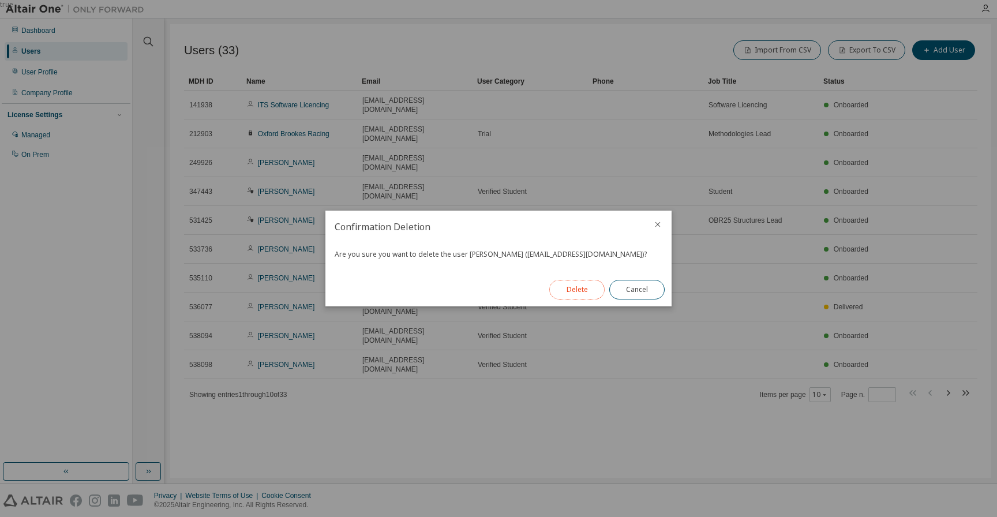
click at [577, 290] on button "Delete" at bounding box center [576, 290] width 55 height 20
click at [635, 294] on button "Close" at bounding box center [636, 290] width 55 height 20
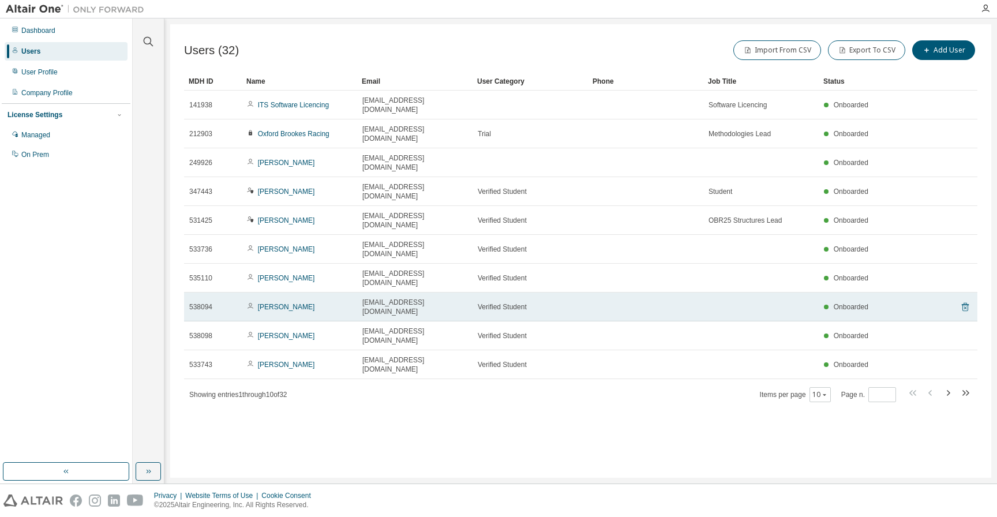
click at [963, 300] on icon at bounding box center [965, 307] width 10 height 14
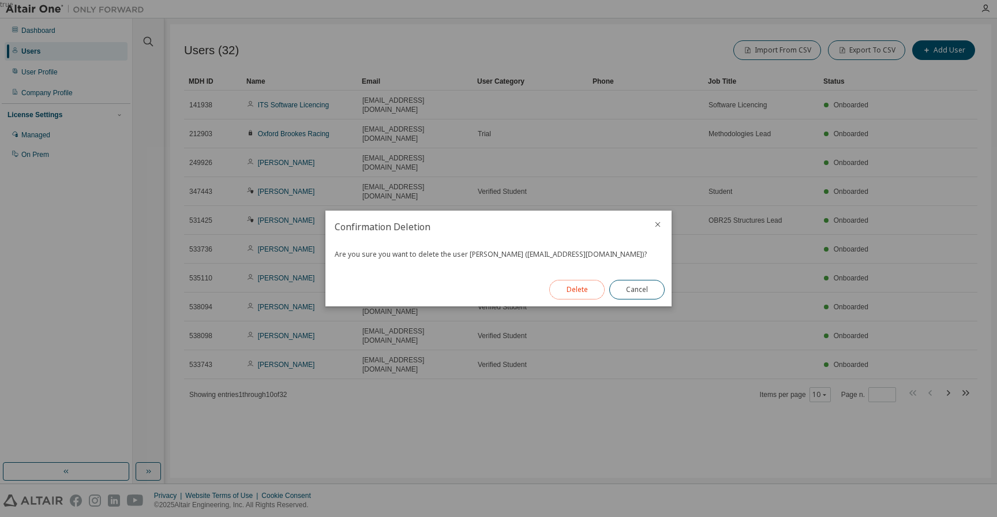
click at [571, 290] on button "Delete" at bounding box center [576, 290] width 55 height 20
click at [634, 288] on button "Close" at bounding box center [636, 290] width 55 height 20
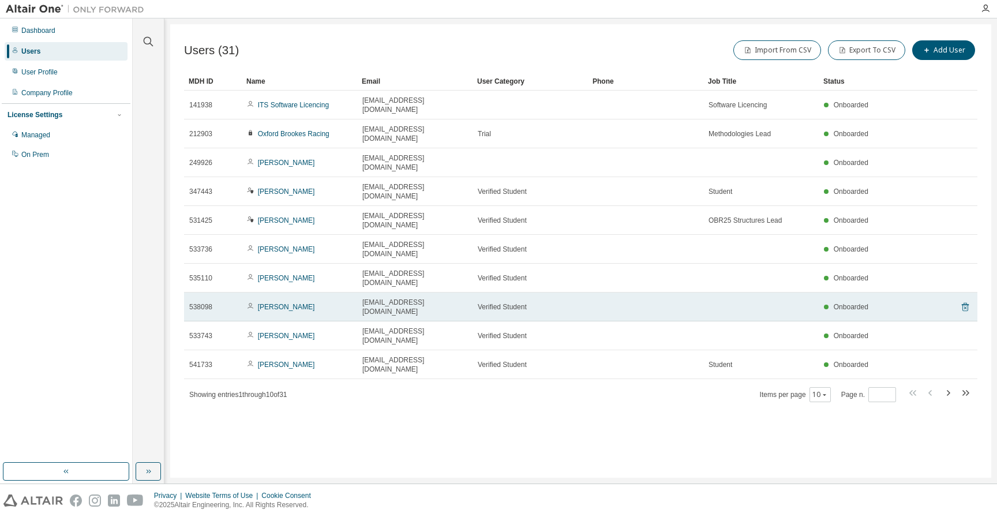
click at [966, 300] on icon at bounding box center [965, 307] width 10 height 14
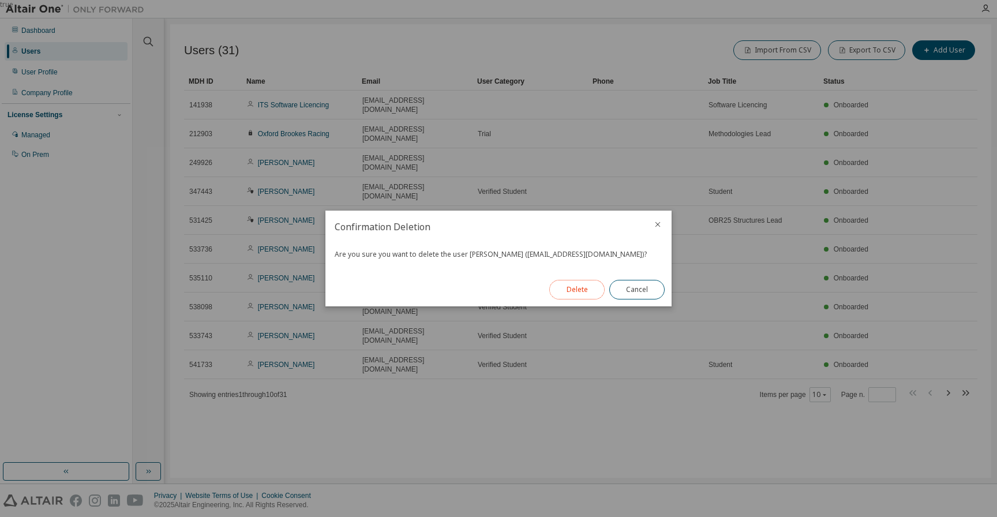
click at [575, 288] on button "Delete" at bounding box center [576, 290] width 55 height 20
click at [640, 289] on button "Close" at bounding box center [636, 290] width 55 height 20
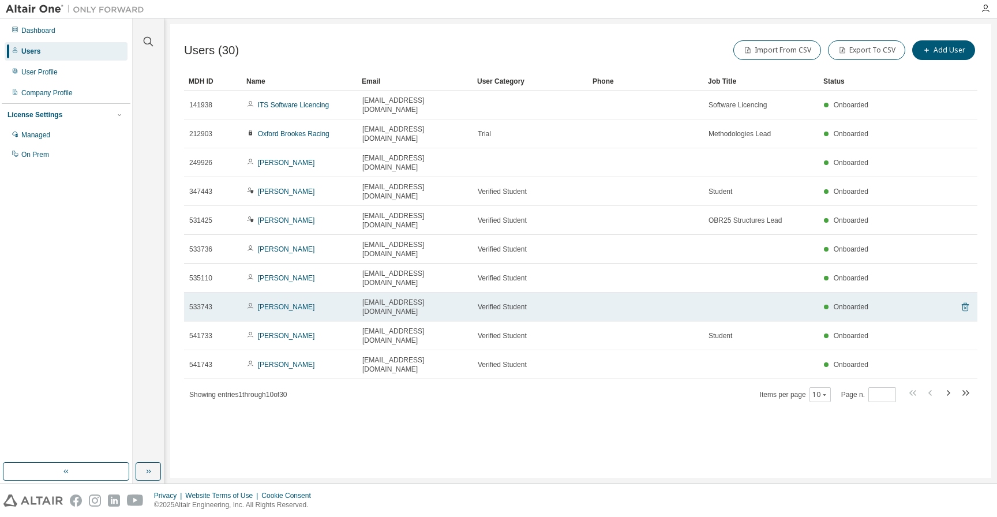
click at [961, 300] on icon at bounding box center [965, 307] width 10 height 14
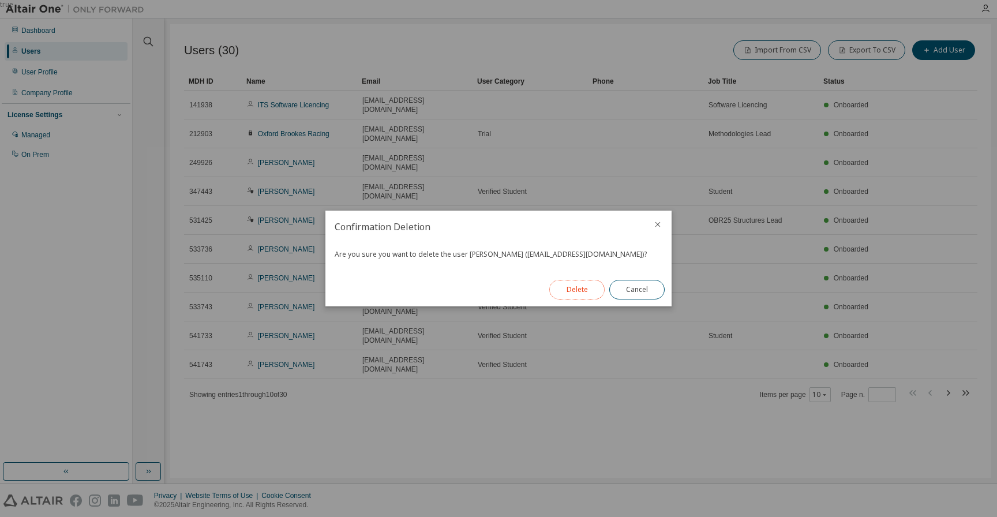
click at [577, 288] on button "Delete" at bounding box center [576, 290] width 55 height 20
click at [634, 292] on button "Close" at bounding box center [636, 290] width 55 height 20
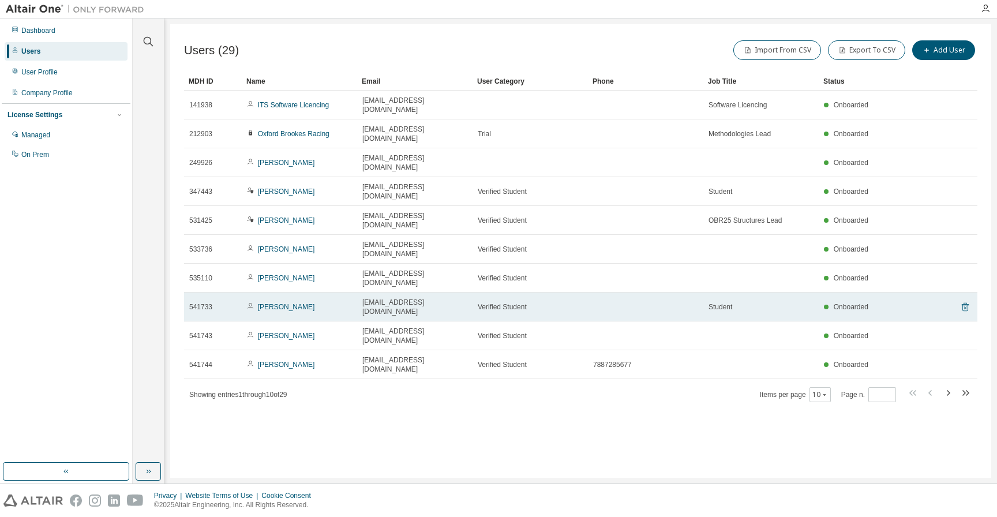
click at [964, 306] on icon at bounding box center [964, 307] width 3 height 3
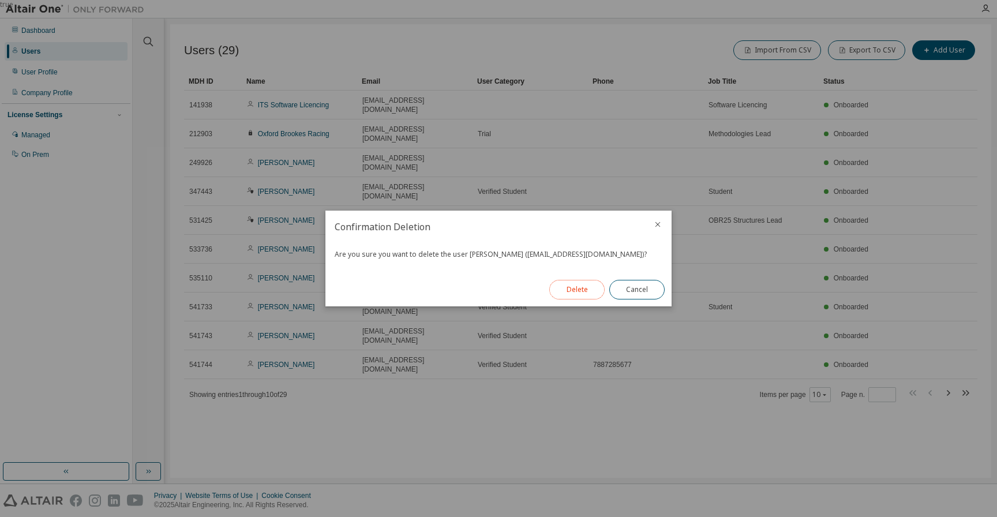
click at [575, 291] on button "Delete" at bounding box center [576, 290] width 55 height 20
click at [642, 290] on button "Close" at bounding box center [636, 290] width 55 height 20
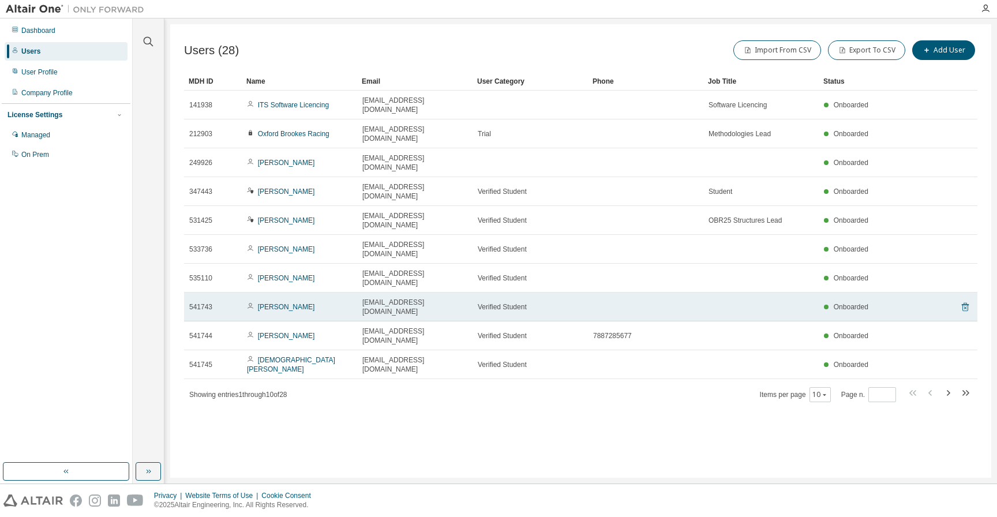
click at [966, 300] on icon at bounding box center [965, 307] width 10 height 14
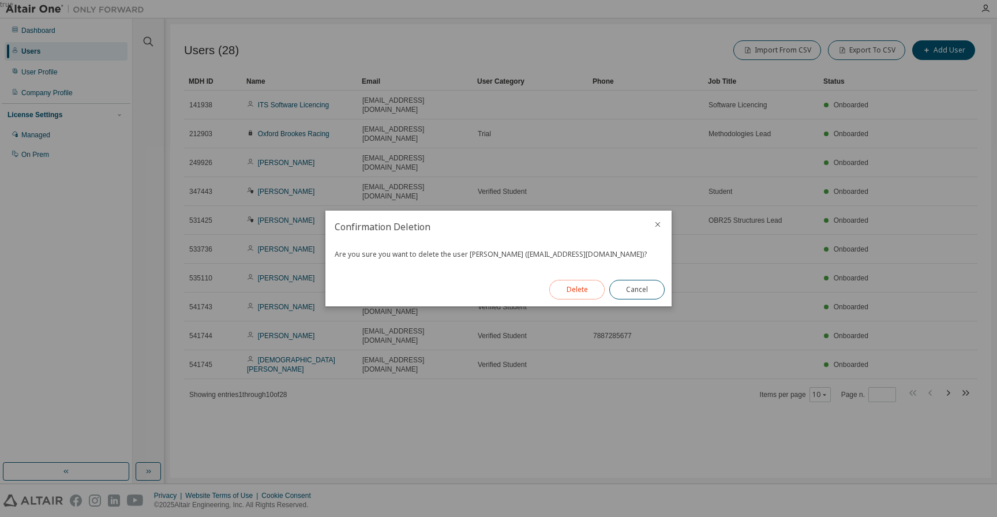
click at [579, 286] on button "Delete" at bounding box center [576, 290] width 55 height 20
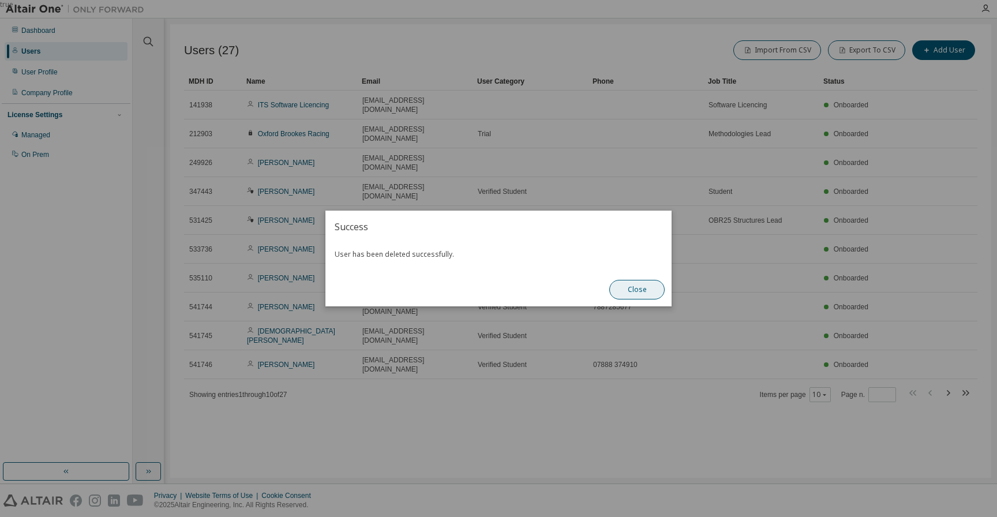
click at [635, 292] on button "Close" at bounding box center [636, 290] width 55 height 20
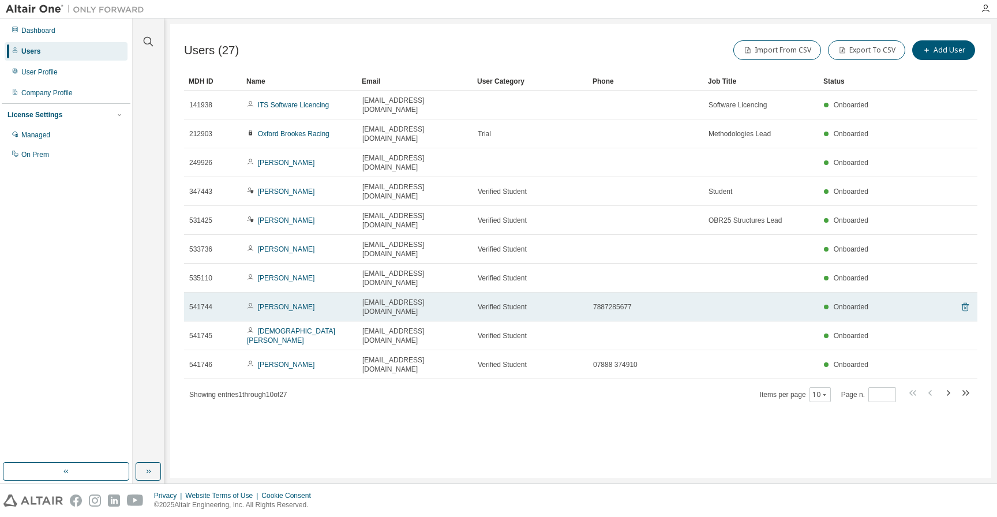
click at [965, 300] on icon at bounding box center [965, 307] width 10 height 14
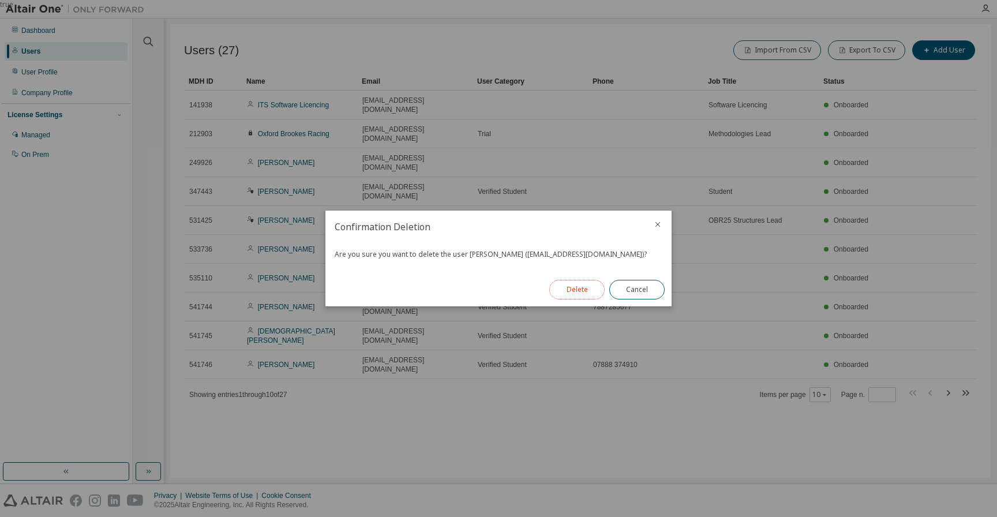
click at [573, 291] on button "Delete" at bounding box center [576, 290] width 55 height 20
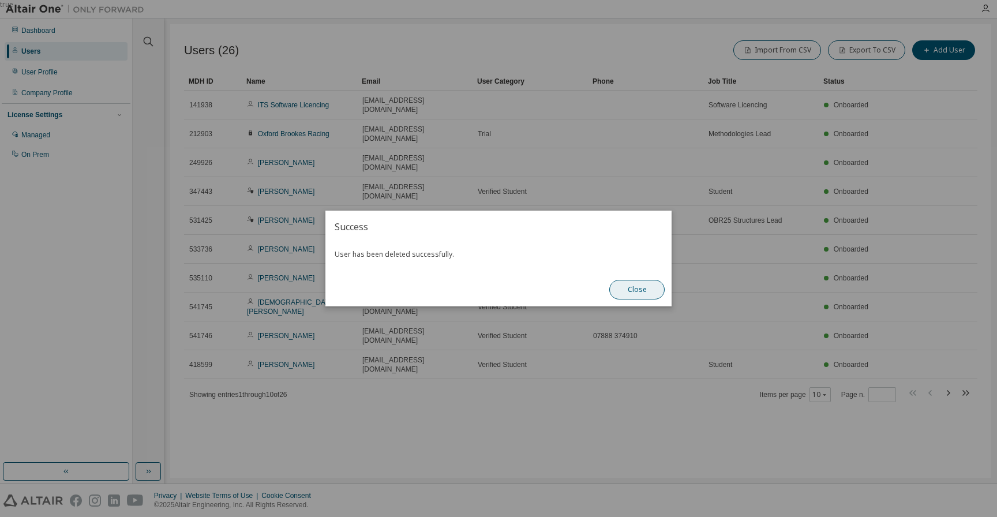
click at [643, 290] on button "Close" at bounding box center [636, 290] width 55 height 20
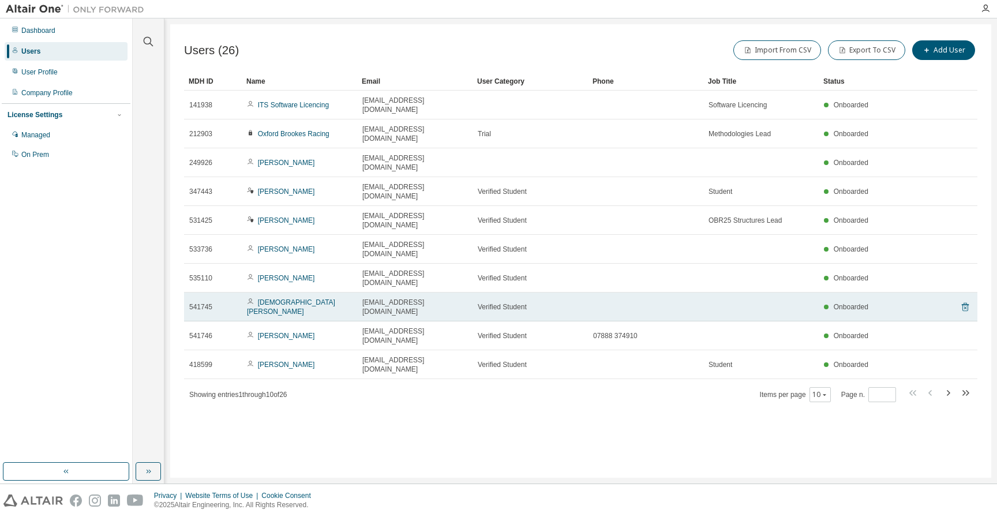
click at [964, 306] on icon at bounding box center [964, 307] width 3 height 3
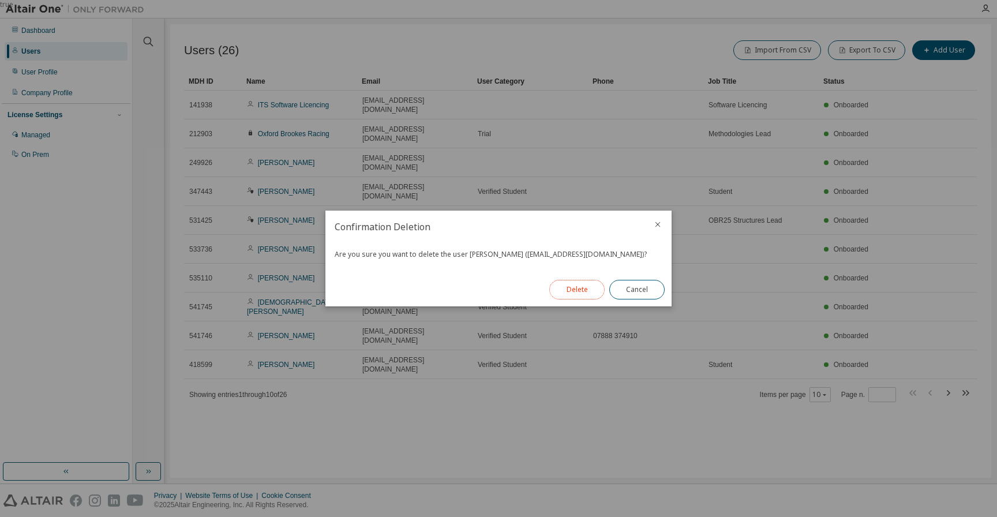
click at [579, 288] on button "Delete" at bounding box center [576, 290] width 55 height 20
click at [633, 287] on button "Close" at bounding box center [636, 290] width 55 height 20
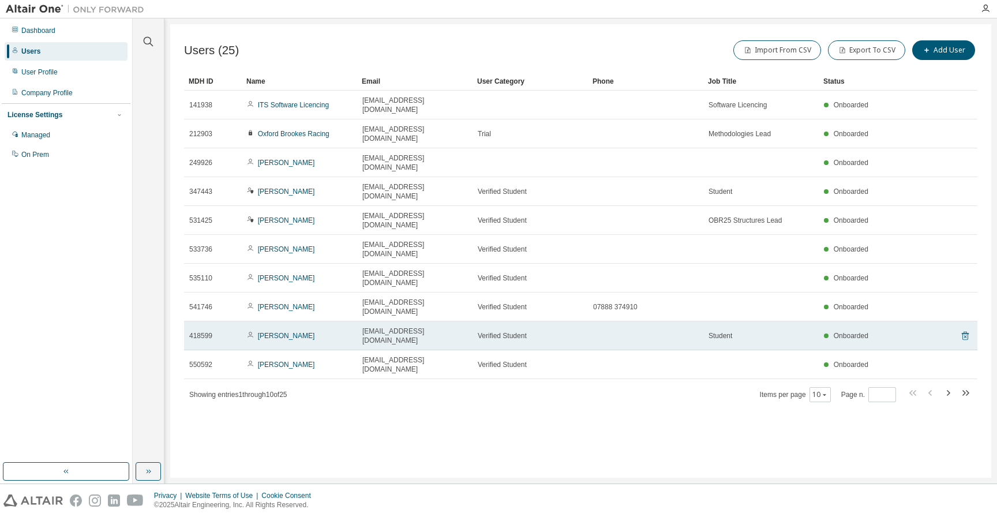
click at [966, 335] on icon at bounding box center [964, 336] width 3 height 3
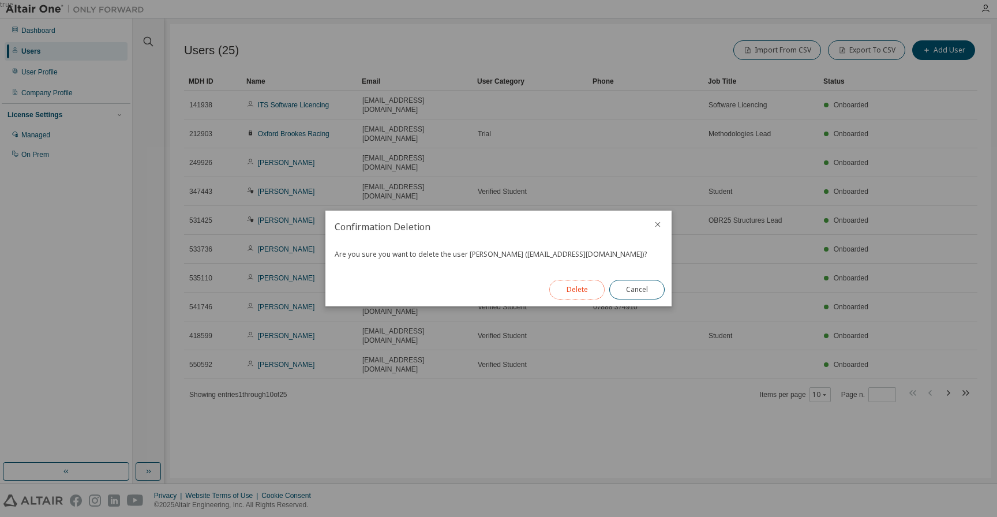
click at [582, 290] on button "Delete" at bounding box center [576, 290] width 55 height 20
click at [642, 289] on button "Close" at bounding box center [636, 290] width 55 height 20
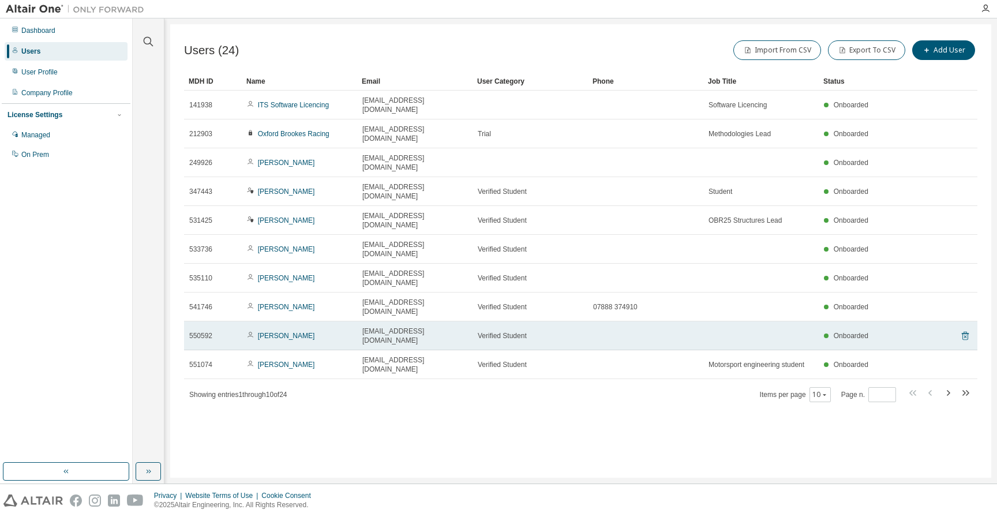
click at [965, 329] on icon at bounding box center [965, 336] width 10 height 14
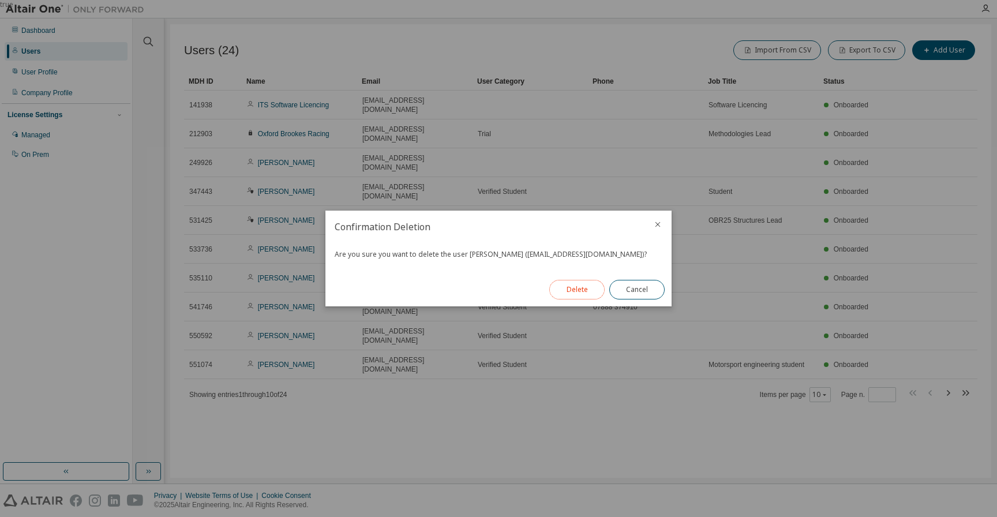
click at [558, 287] on button "Delete" at bounding box center [576, 290] width 55 height 20
click at [636, 290] on button "Close" at bounding box center [636, 290] width 55 height 20
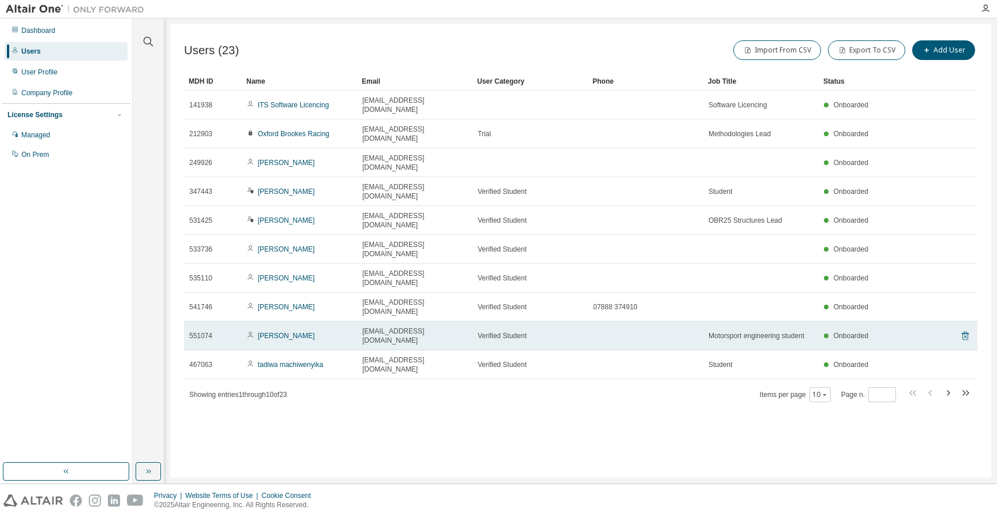
click at [965, 332] on icon at bounding box center [965, 336] width 7 height 9
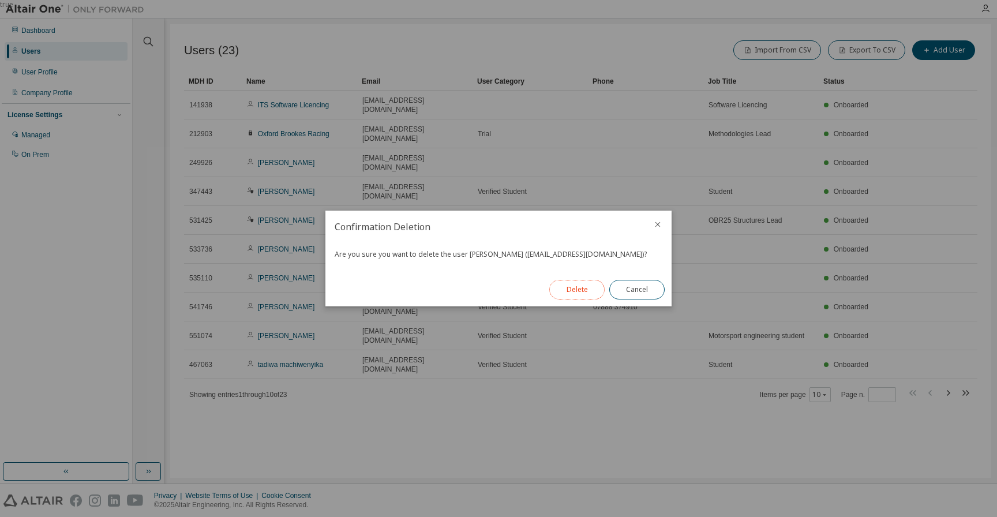
click at [580, 288] on button "Delete" at bounding box center [576, 290] width 55 height 20
click at [637, 290] on button "Close" at bounding box center [636, 290] width 55 height 20
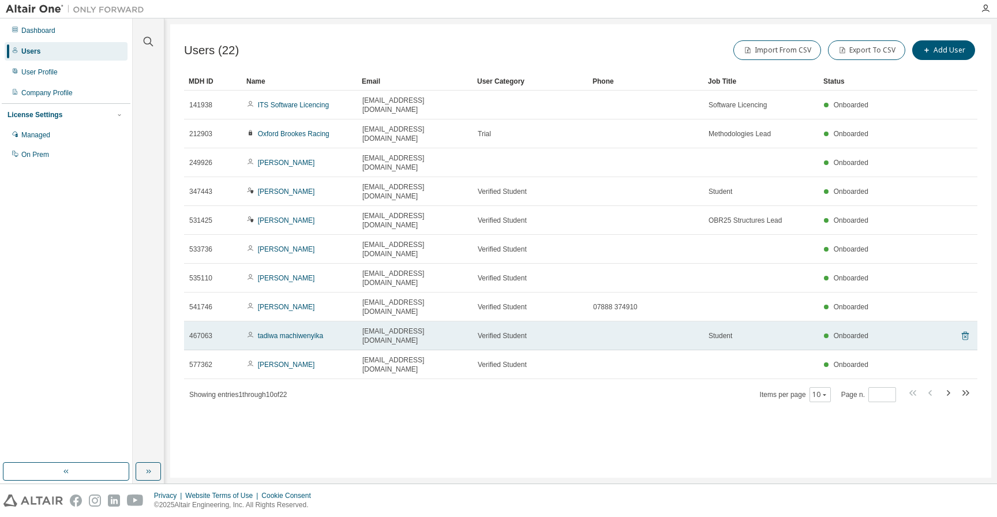
click at [966, 335] on icon at bounding box center [964, 336] width 3 height 3
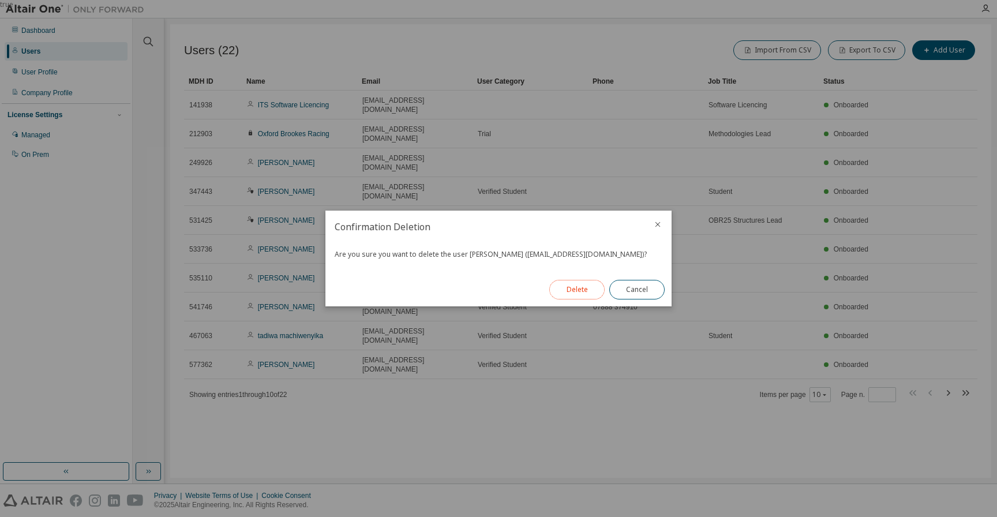
click at [574, 292] on button "Delete" at bounding box center [576, 290] width 55 height 20
click at [634, 292] on button "Close" at bounding box center [636, 290] width 55 height 20
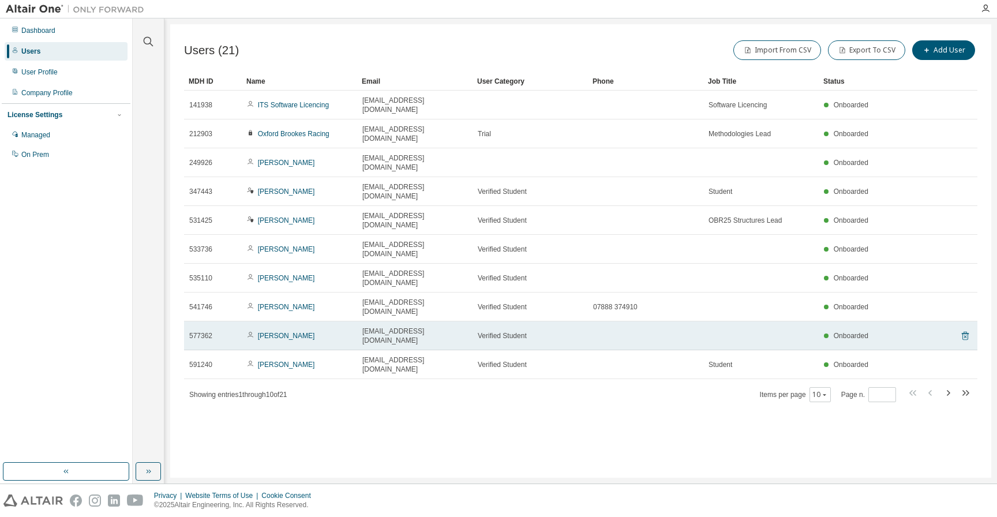
click at [967, 332] on icon at bounding box center [965, 336] width 7 height 9
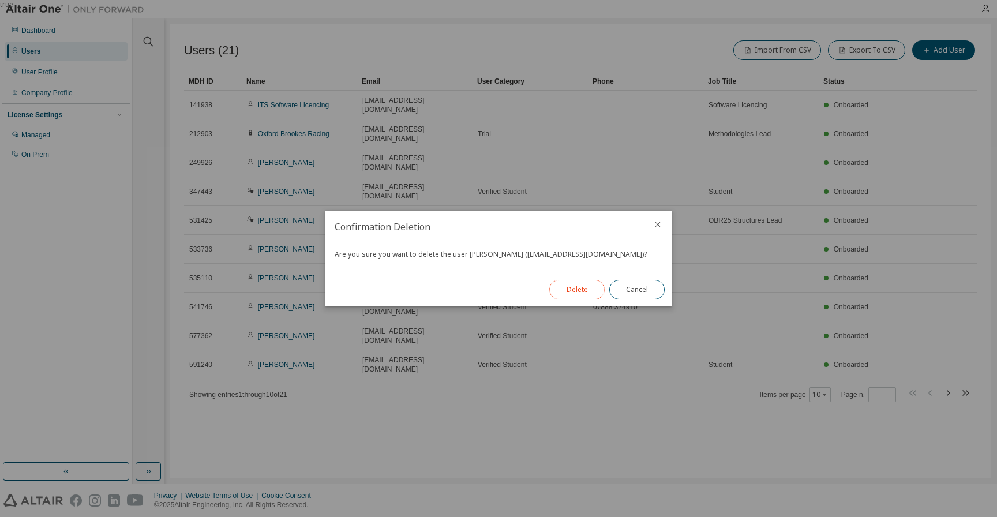
click at [586, 295] on button "Delete" at bounding box center [576, 290] width 55 height 20
click at [635, 291] on button "Close" at bounding box center [636, 290] width 55 height 20
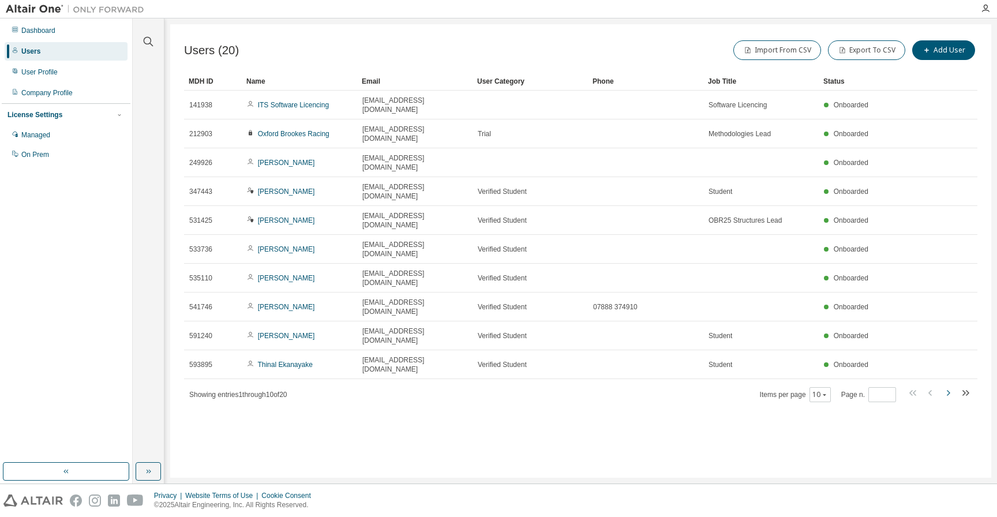
click at [947, 386] on icon "button" at bounding box center [948, 393] width 14 height 14
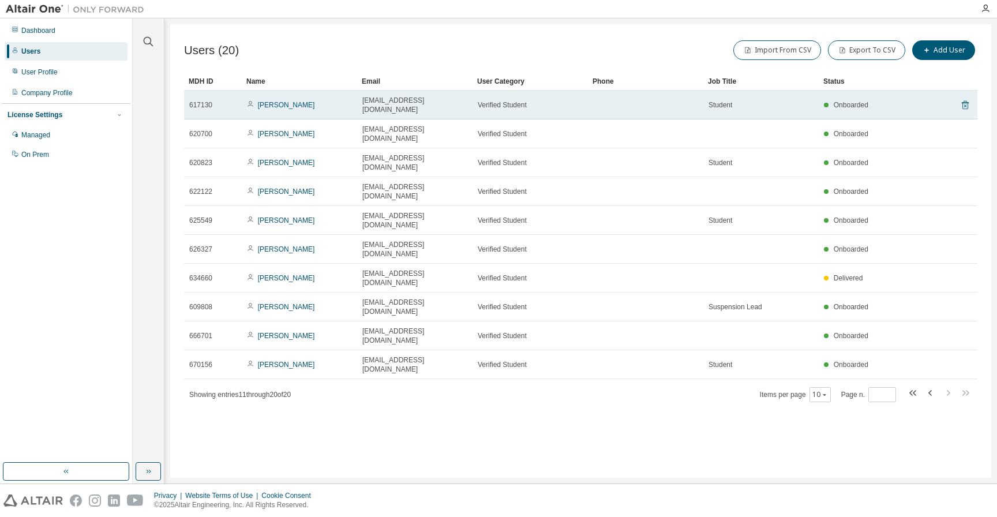
click at [966, 104] on icon at bounding box center [964, 105] width 3 height 3
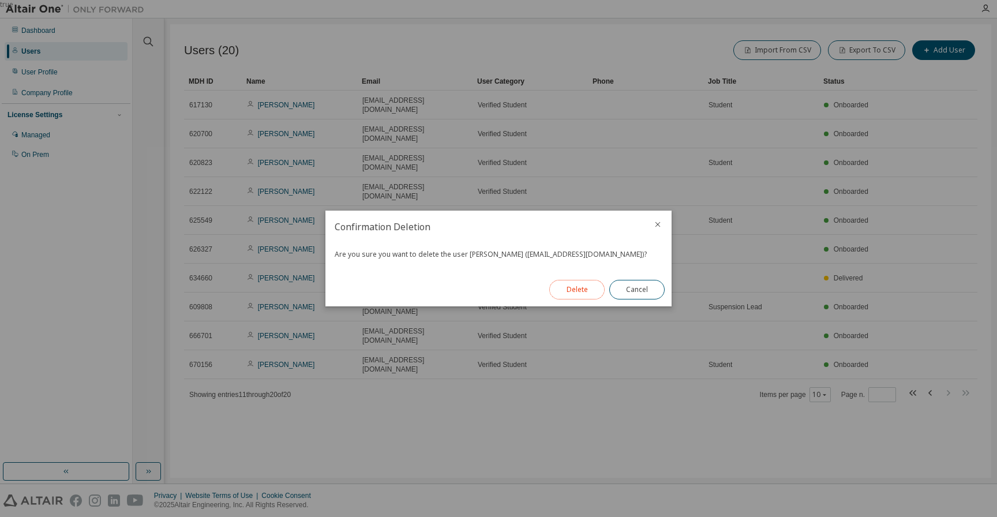
click at [568, 298] on button "Delete" at bounding box center [576, 290] width 55 height 20
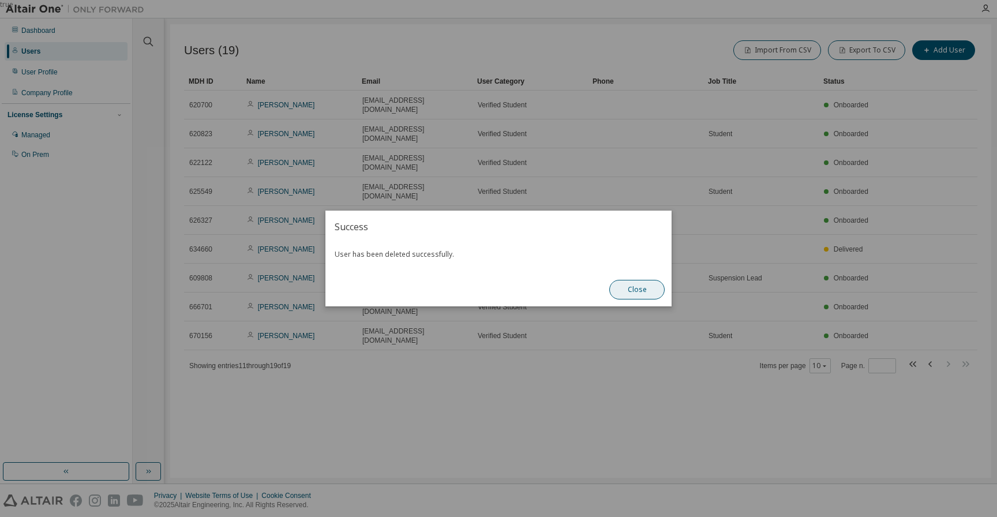
click at [642, 293] on button "Close" at bounding box center [636, 290] width 55 height 20
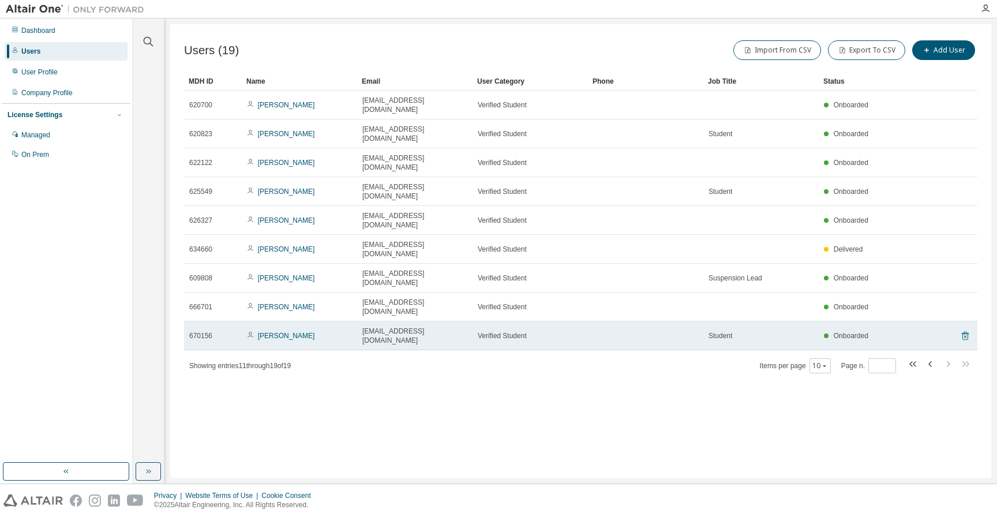
click at [966, 335] on icon at bounding box center [964, 336] width 3 height 3
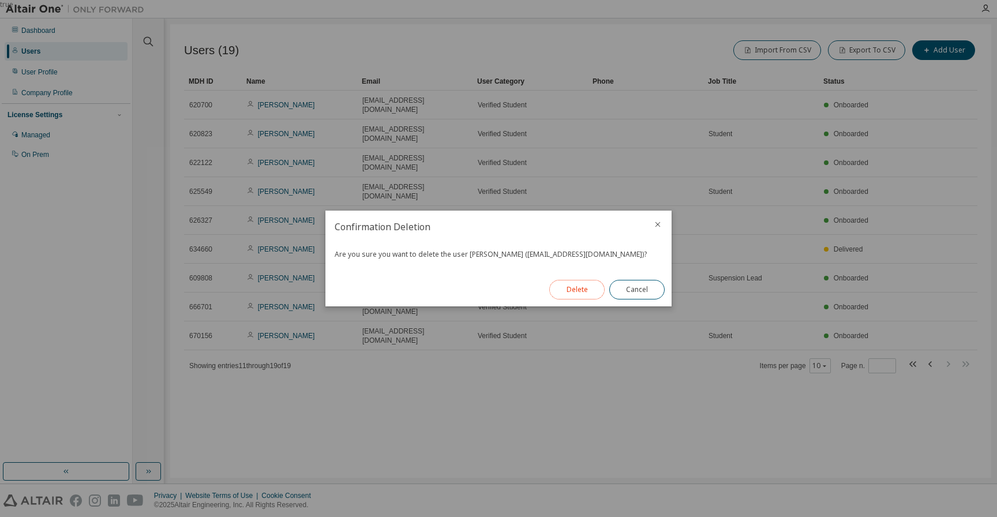
click at [577, 292] on button "Delete" at bounding box center [576, 290] width 55 height 20
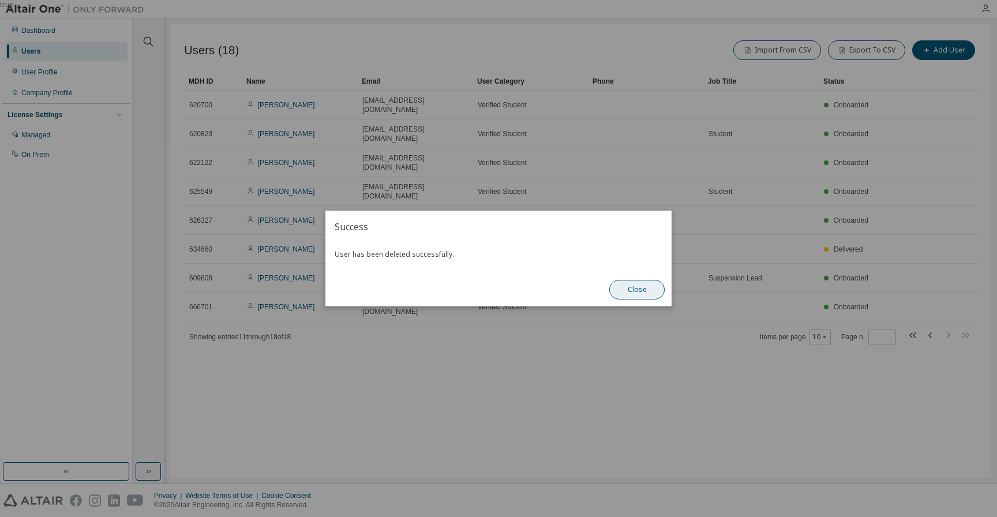
click at [637, 289] on button "Close" at bounding box center [636, 290] width 55 height 20
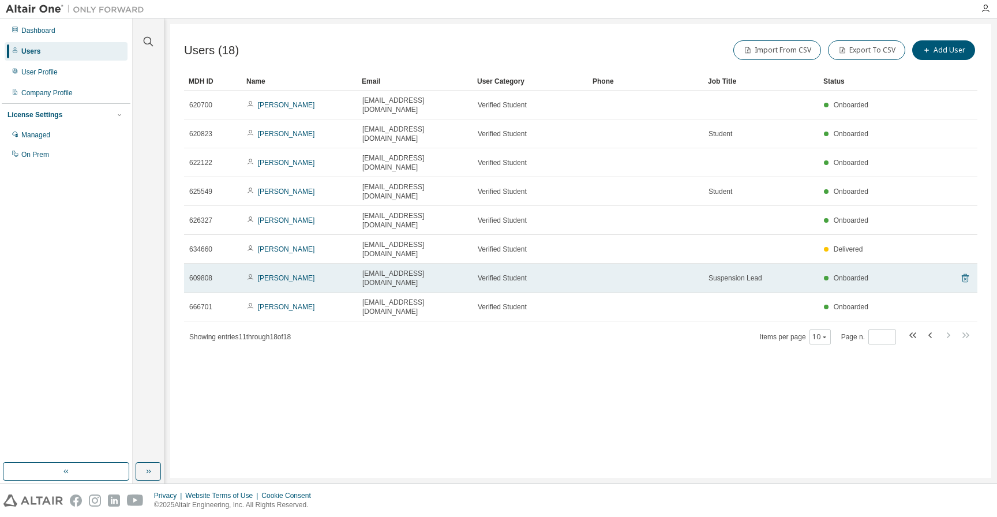
click at [966, 277] on icon at bounding box center [964, 278] width 3 height 3
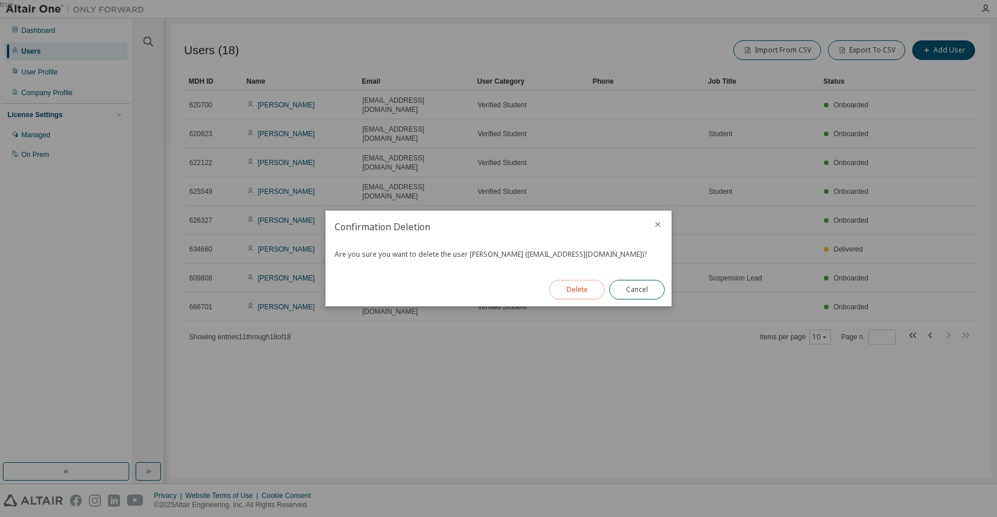
click at [570, 289] on button "Delete" at bounding box center [576, 290] width 55 height 20
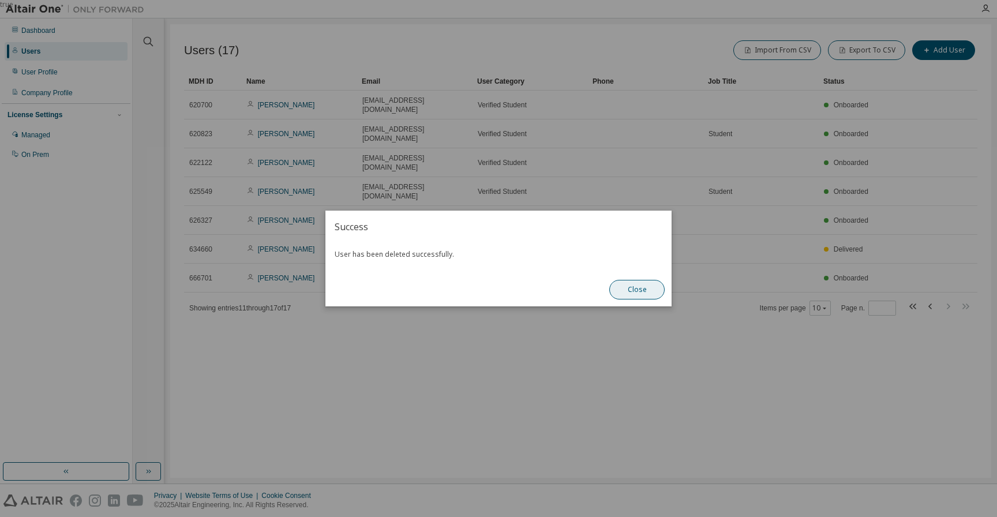
click at [645, 287] on button "Close" at bounding box center [636, 290] width 55 height 20
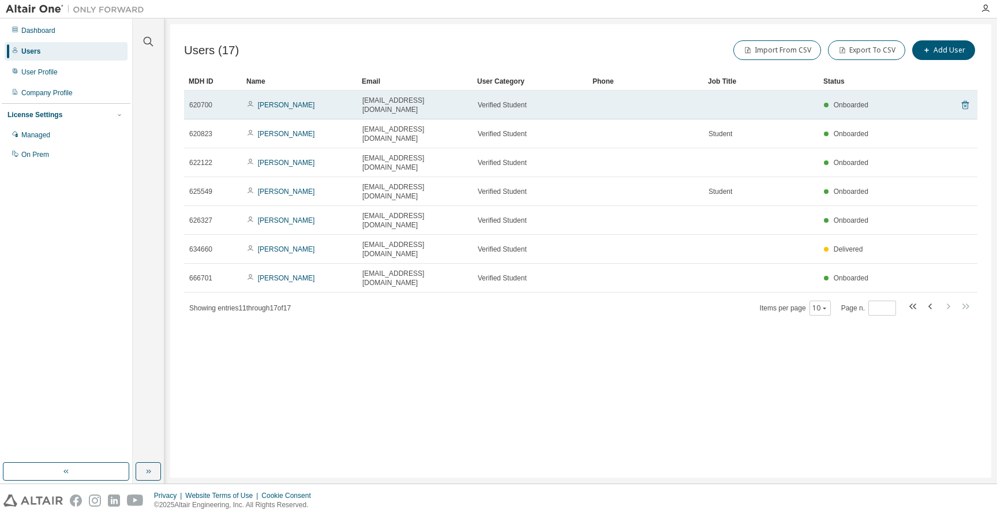
click at [965, 99] on icon at bounding box center [965, 105] width 10 height 14
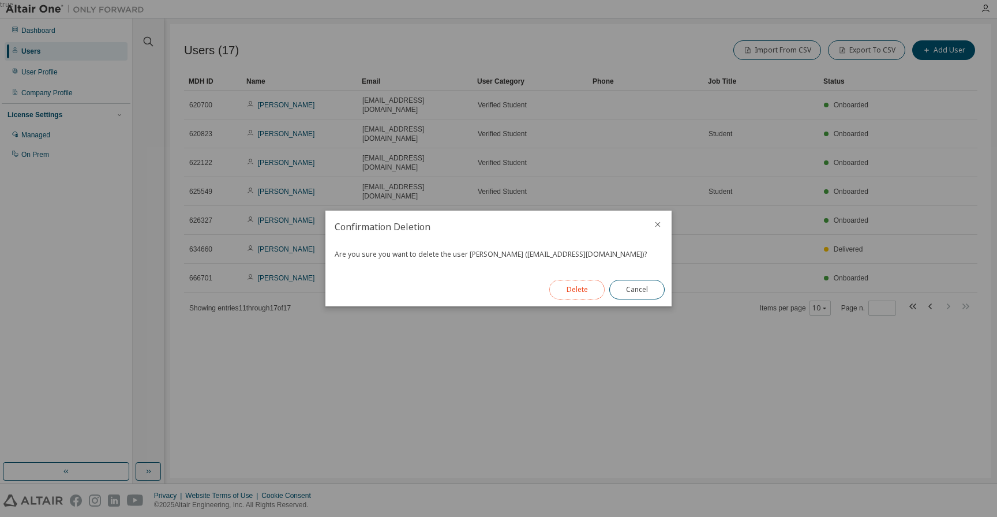
click at [575, 288] on button "Delete" at bounding box center [576, 290] width 55 height 20
click at [628, 124] on div "true" at bounding box center [498, 258] width 997 height 517
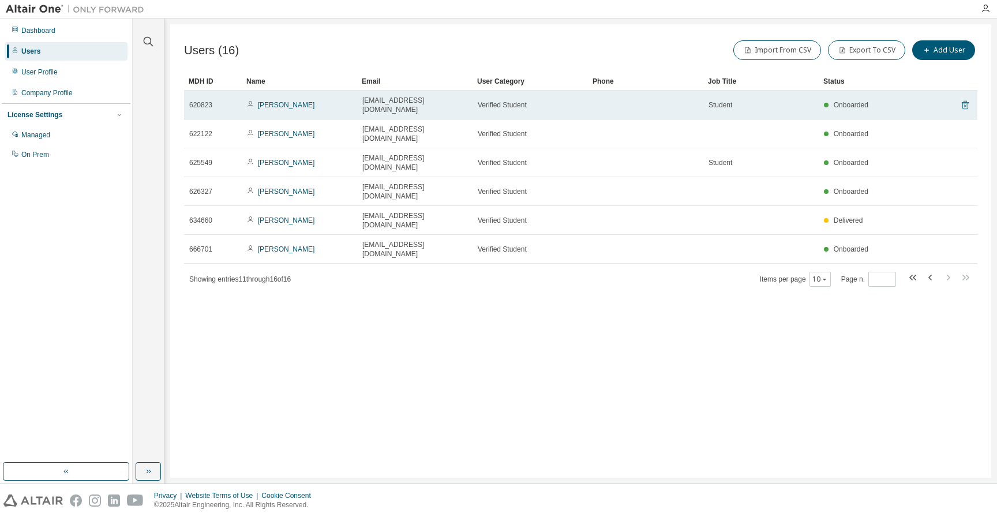
click at [963, 100] on icon at bounding box center [965, 105] width 10 height 14
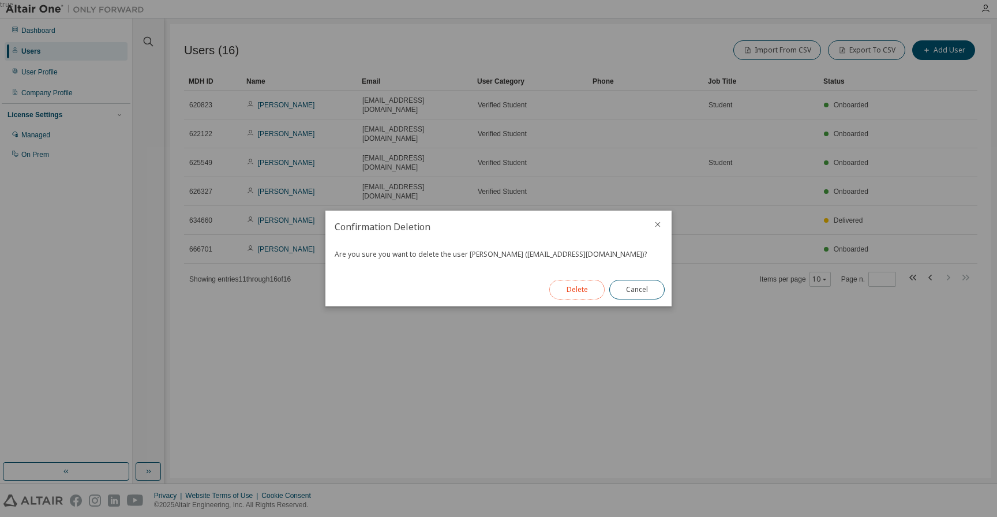
click at [581, 291] on button "Delete" at bounding box center [576, 290] width 55 height 20
click at [638, 288] on button "Close" at bounding box center [636, 290] width 55 height 20
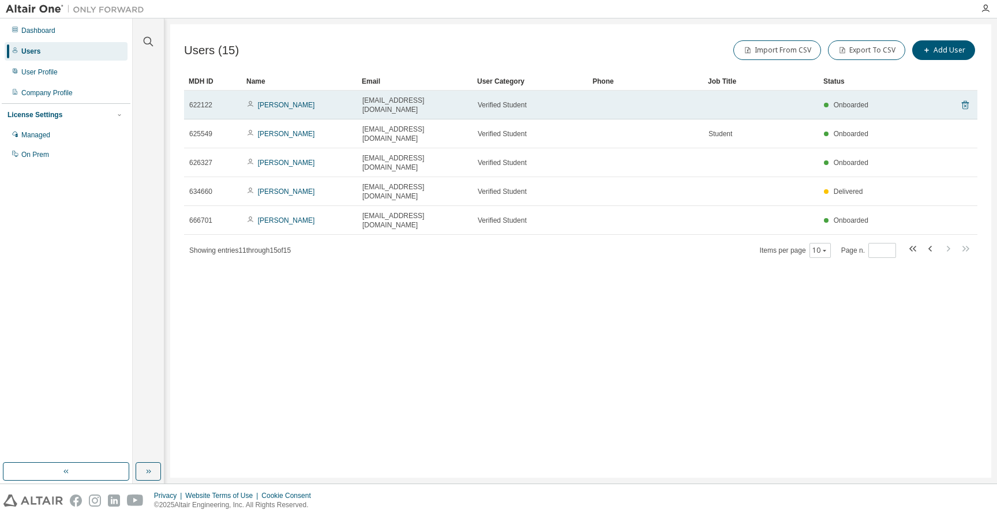
click at [968, 102] on icon at bounding box center [965, 105] width 7 height 9
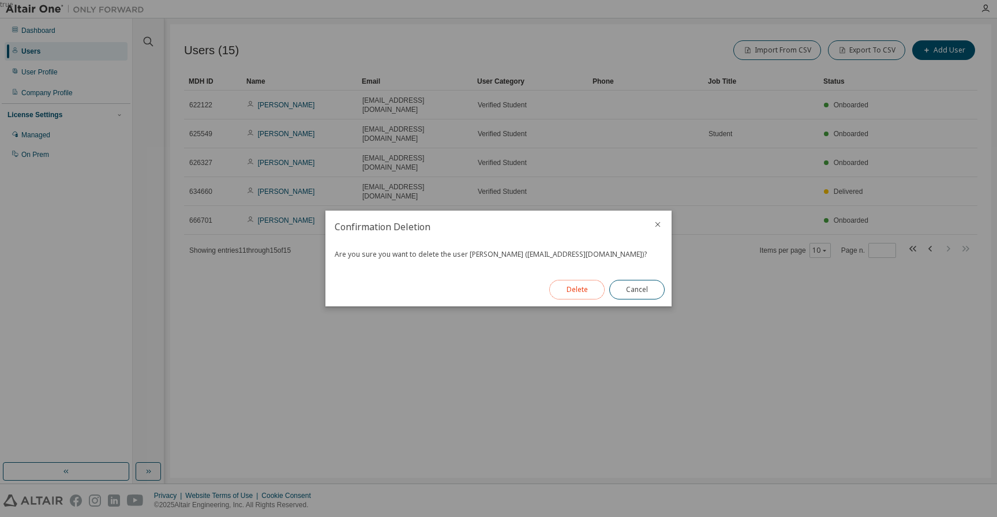
click at [568, 287] on button "Delete" at bounding box center [576, 290] width 55 height 20
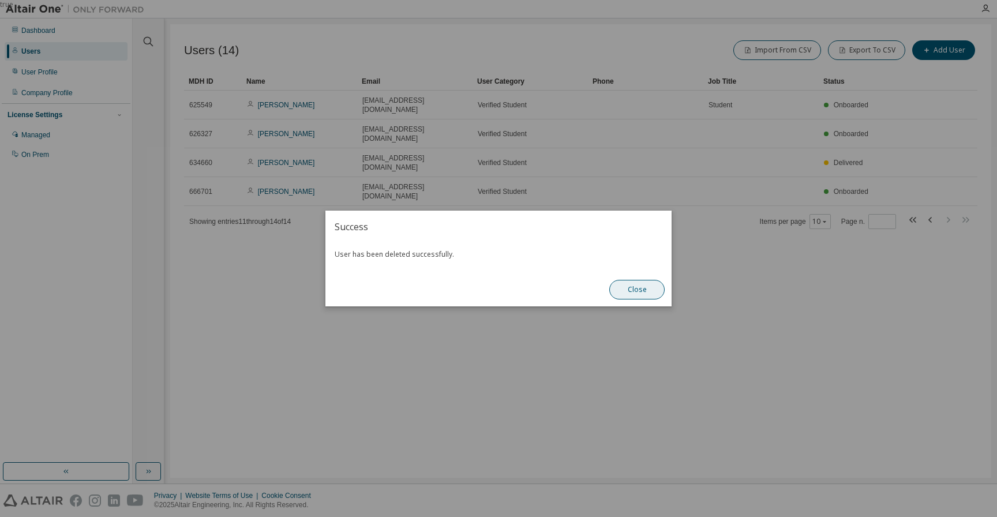
click at [631, 289] on button "Close" at bounding box center [636, 290] width 55 height 20
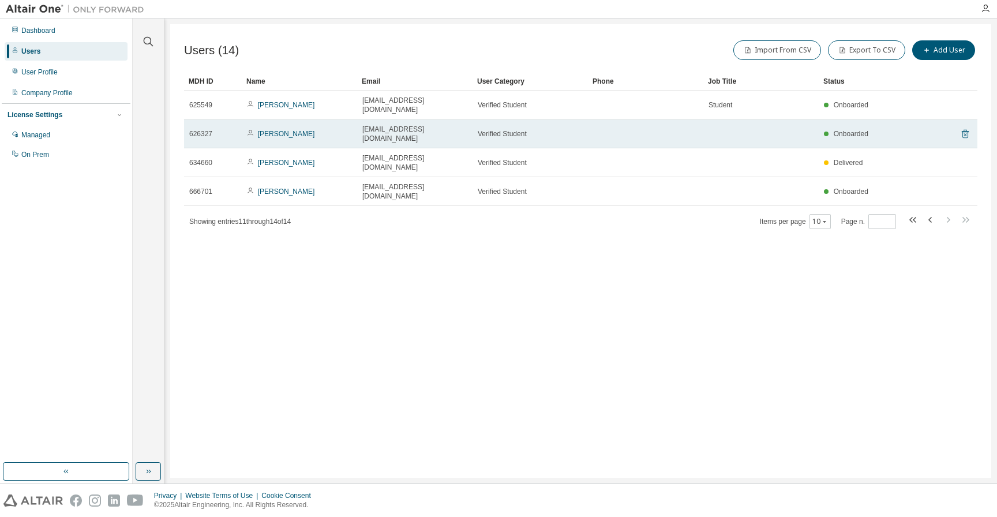
click at [965, 130] on icon at bounding box center [965, 134] width 7 height 9
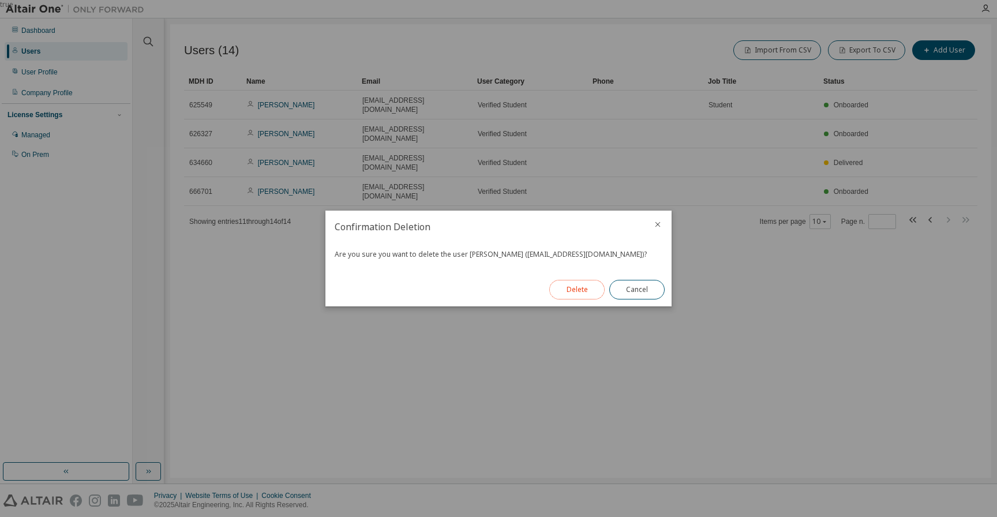
click at [573, 287] on button "Delete" at bounding box center [576, 290] width 55 height 20
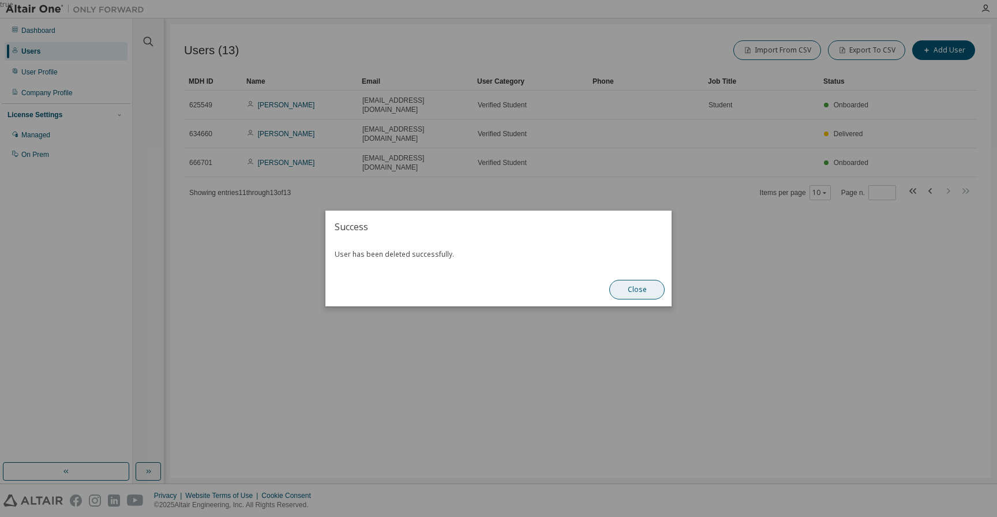
click at [639, 289] on button "Close" at bounding box center [636, 290] width 55 height 20
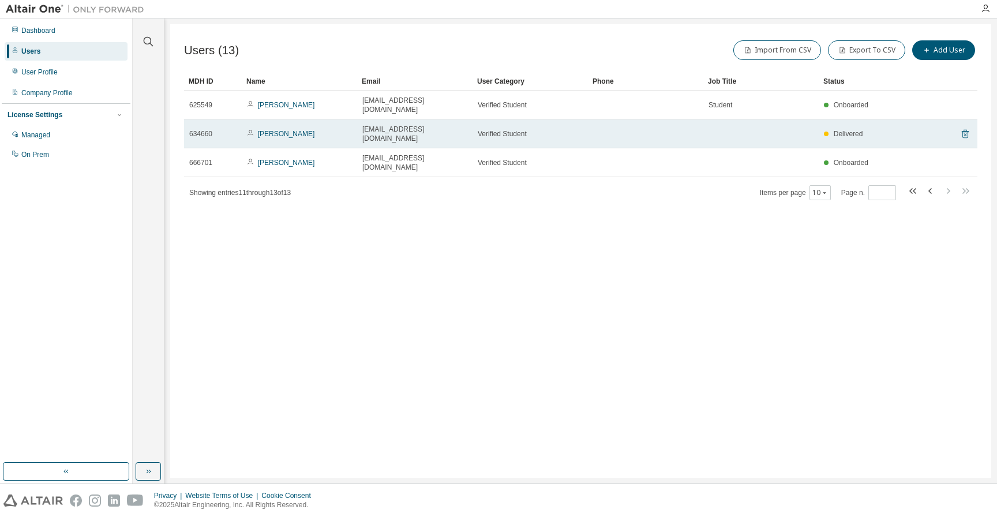
click at [969, 127] on icon at bounding box center [965, 134] width 10 height 14
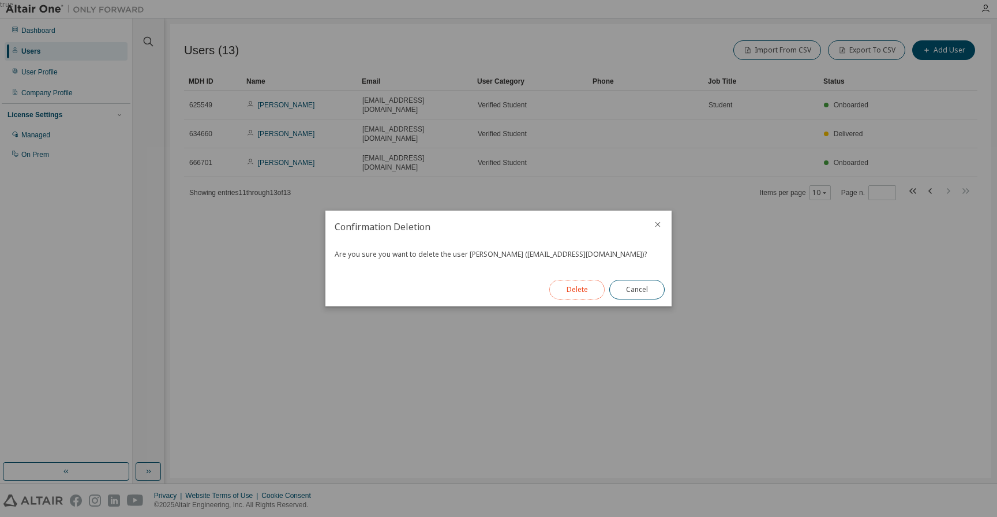
click at [579, 292] on button "Delete" at bounding box center [576, 290] width 55 height 20
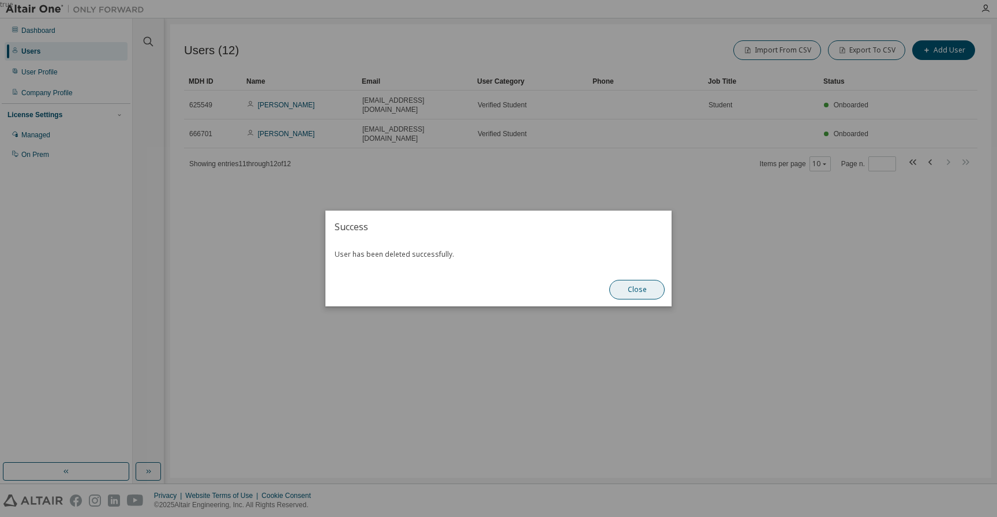
click at [635, 287] on button "Close" at bounding box center [636, 290] width 55 height 20
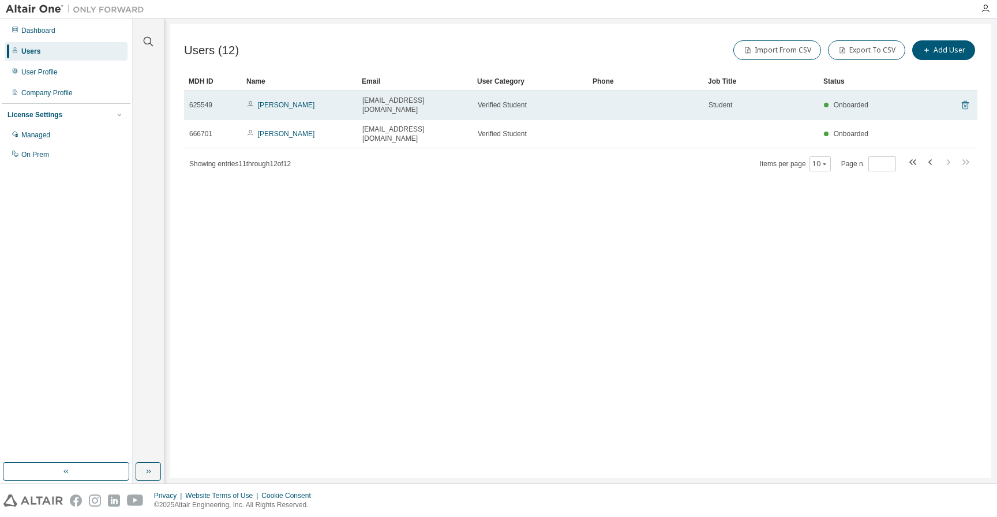
click at [966, 99] on icon at bounding box center [965, 105] width 10 height 14
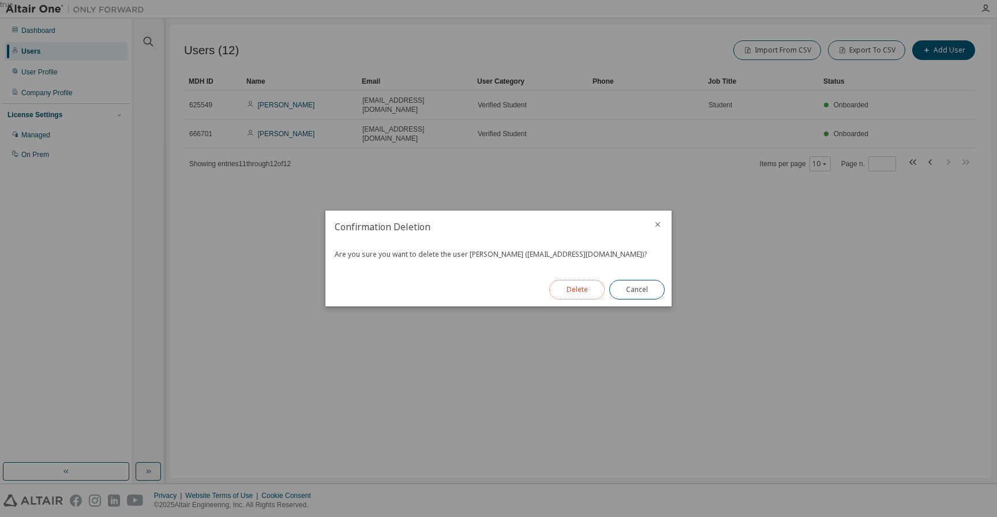
click at [580, 288] on button "Delete" at bounding box center [576, 290] width 55 height 20
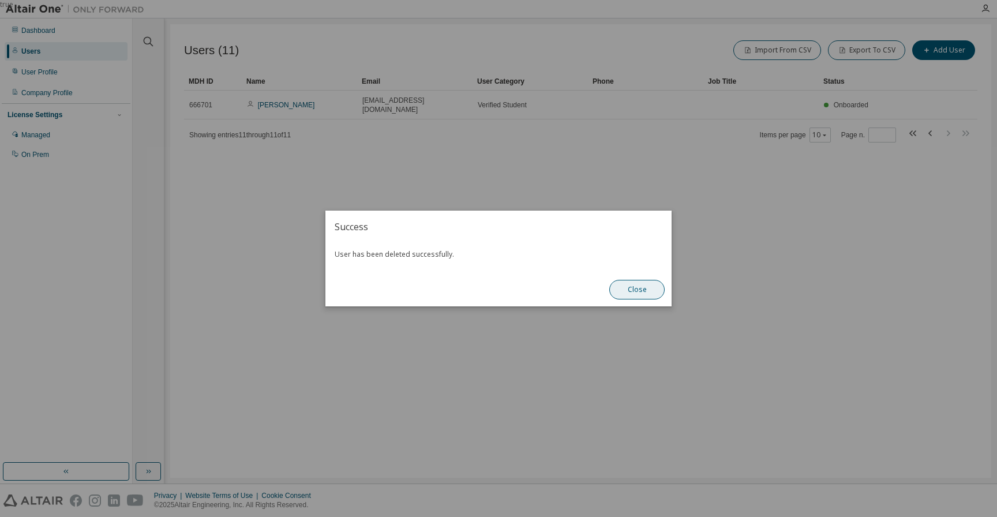
click at [631, 287] on button "Close" at bounding box center [636, 290] width 55 height 20
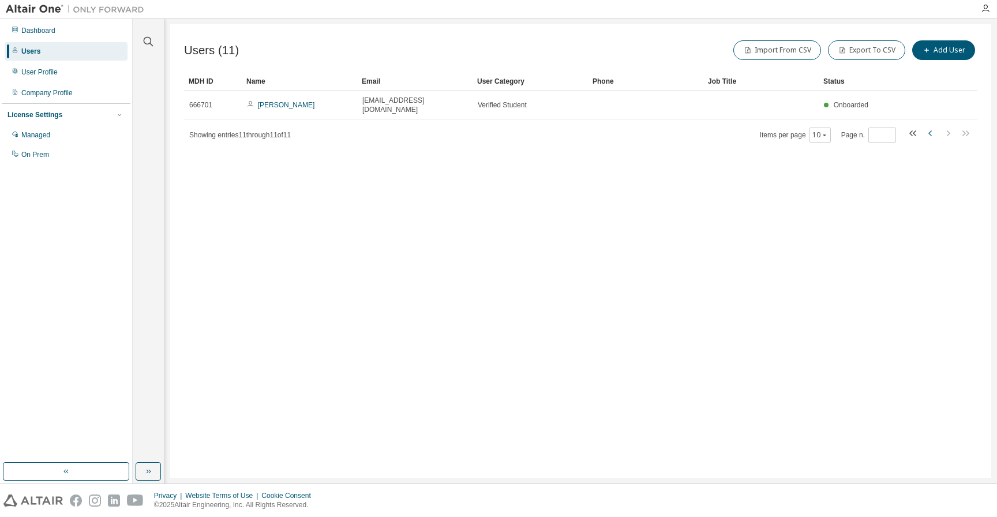
click at [928, 126] on icon "button" at bounding box center [931, 133] width 14 height 14
type input "*"
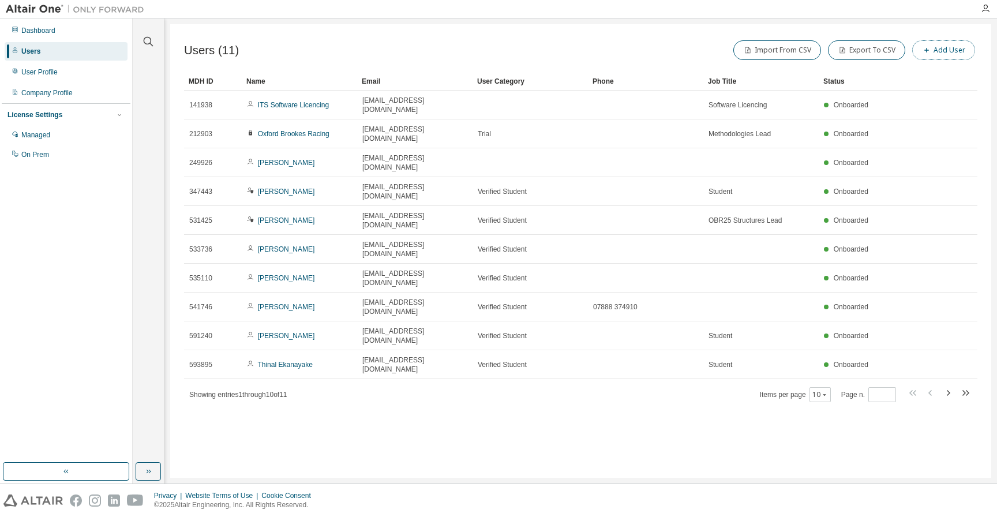
click at [948, 50] on button "Add User" at bounding box center [943, 50] width 63 height 20
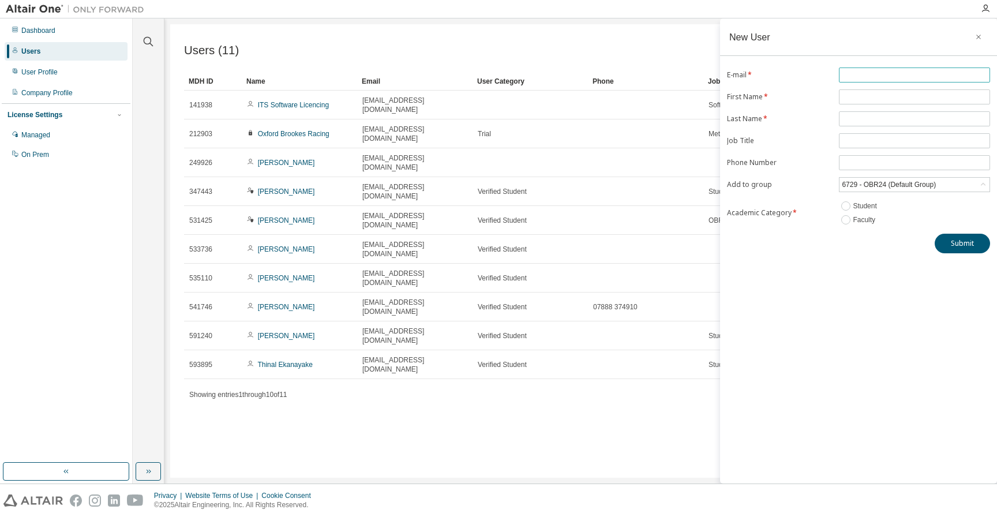
click at [869, 74] on input "text" at bounding box center [914, 74] width 145 height 9
type input "*"
type input "**********"
click at [864, 97] on input "text" at bounding box center [914, 96] width 145 height 9
type input "******"
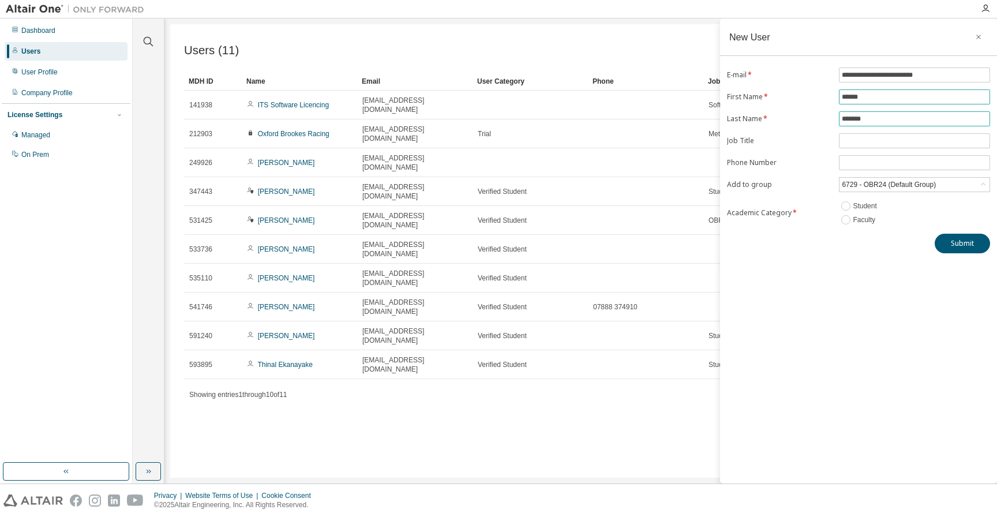
type input "*******"
click at [867, 181] on div "6729 - OBR24 (Default Group)" at bounding box center [888, 184] width 97 height 13
click at [882, 339] on div "**********" at bounding box center [858, 250] width 277 height 465
click at [866, 138] on input "text" at bounding box center [914, 140] width 145 height 9
type input "*"
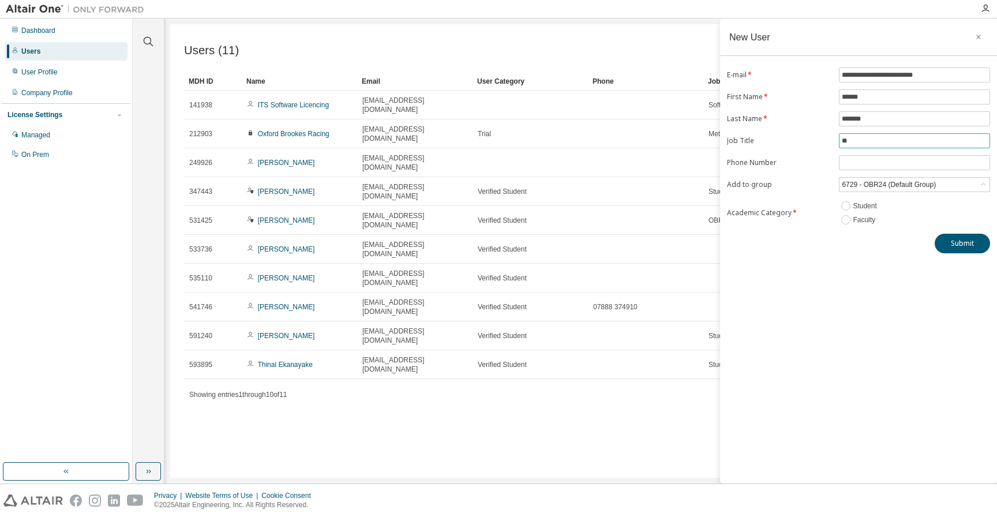
type input "*"
click at [959, 242] on button "Submit" at bounding box center [962, 244] width 55 height 20
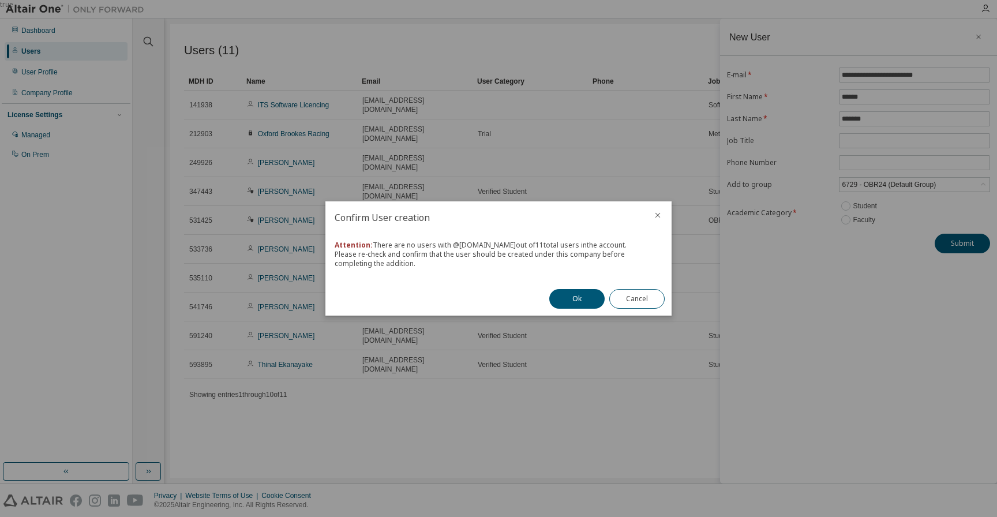
click at [0, 516] on nordpass-portal at bounding box center [0, 517] width 0 height 0
click at [579, 295] on button "Ok" at bounding box center [576, 299] width 55 height 20
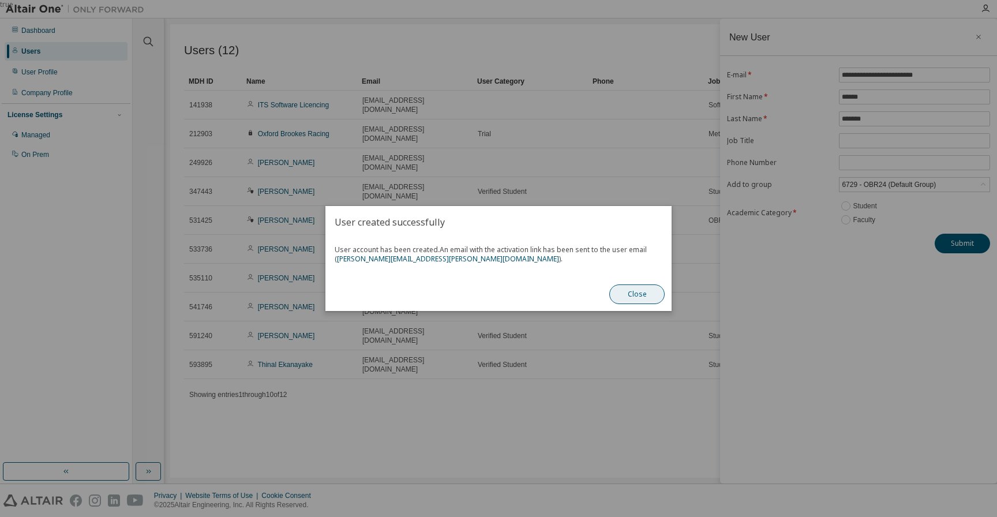
click at [636, 295] on button "Close" at bounding box center [636, 294] width 55 height 20
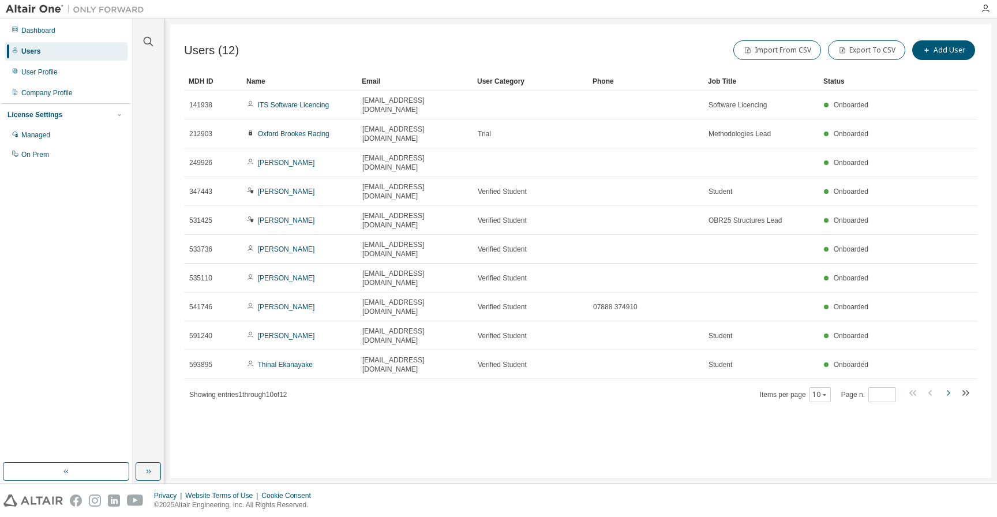
click at [947, 386] on icon "button" at bounding box center [948, 393] width 14 height 14
type input "*"
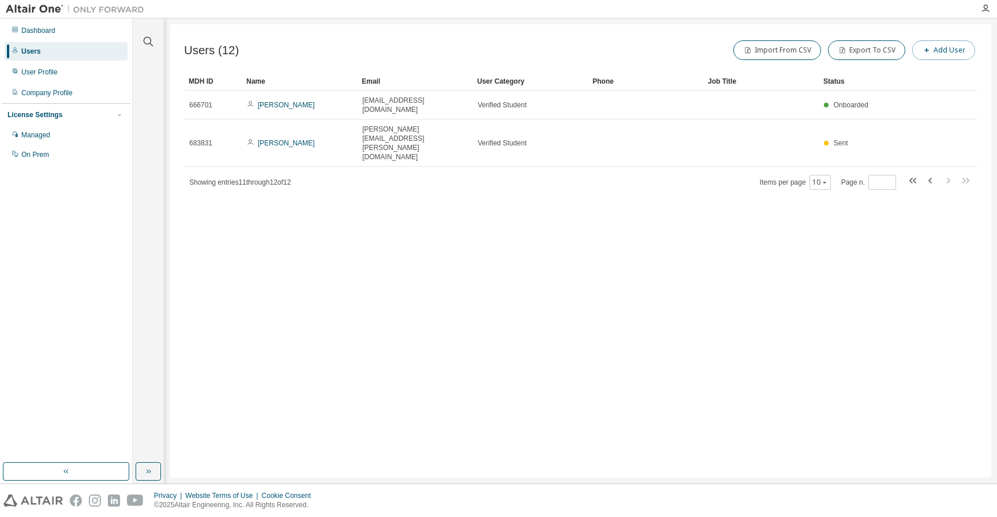
click at [944, 47] on button "Add User" at bounding box center [943, 50] width 63 height 20
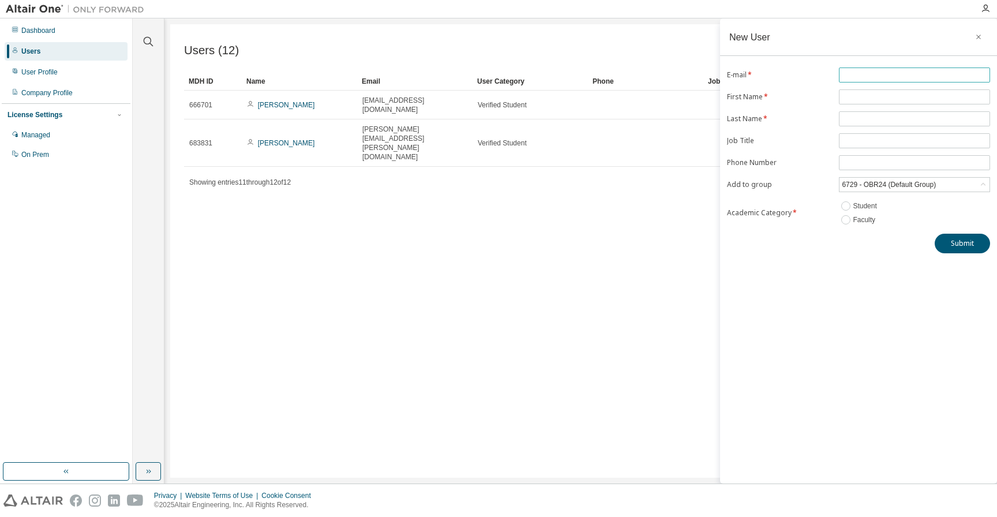
click at [875, 78] on input "text" at bounding box center [914, 74] width 145 height 9
type input "**********"
type input "********"
click at [887, 122] on input "*******" at bounding box center [914, 118] width 145 height 9
type input "********"
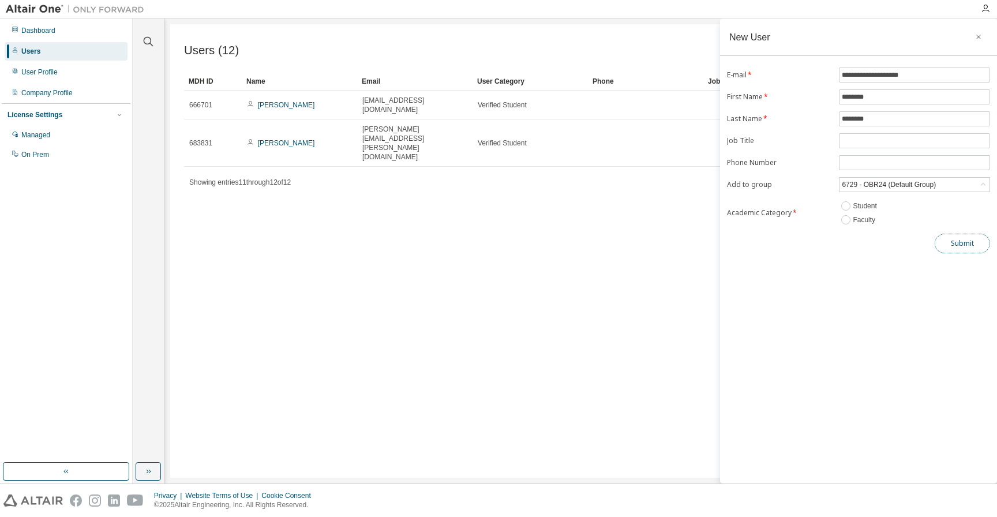
click at [969, 244] on button "Submit" at bounding box center [962, 244] width 55 height 20
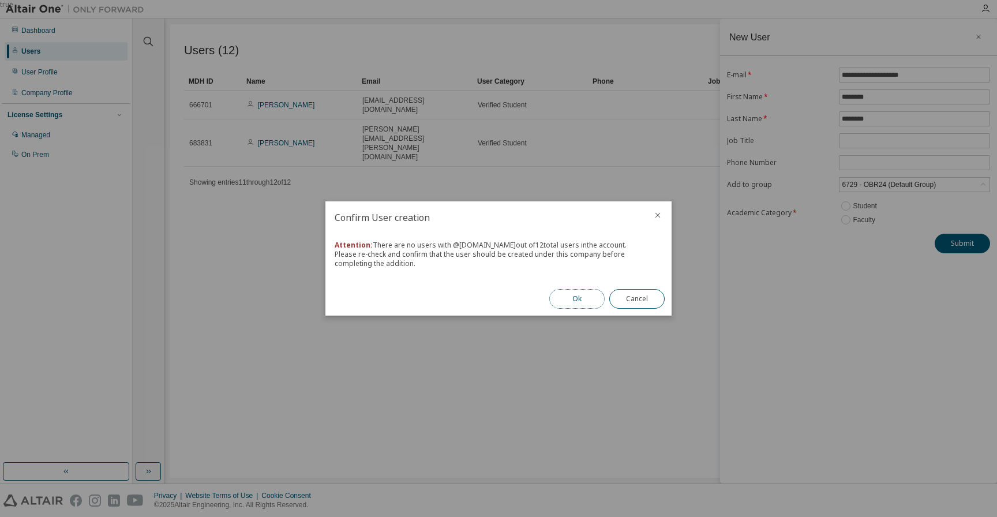
click at [565, 297] on button "Ok" at bounding box center [576, 299] width 55 height 20
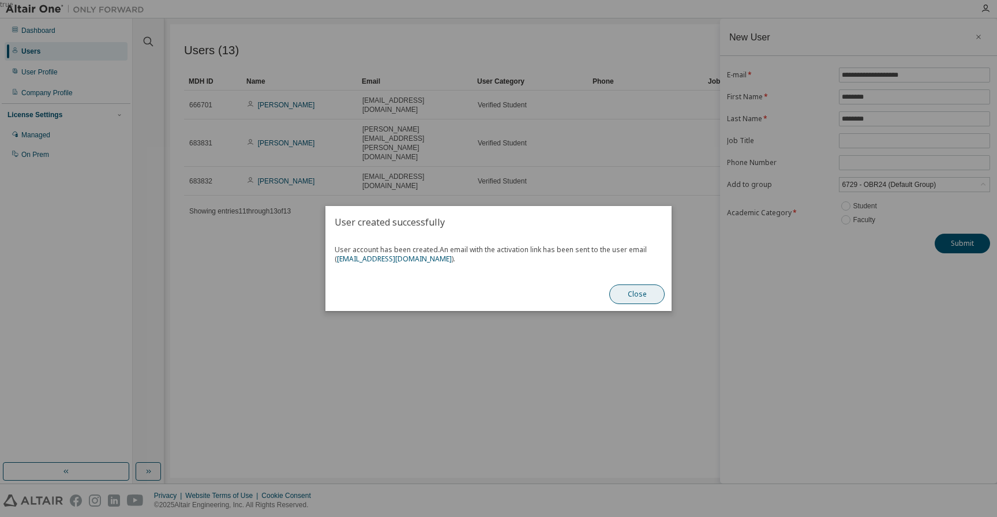
click at [643, 296] on button "Close" at bounding box center [636, 294] width 55 height 20
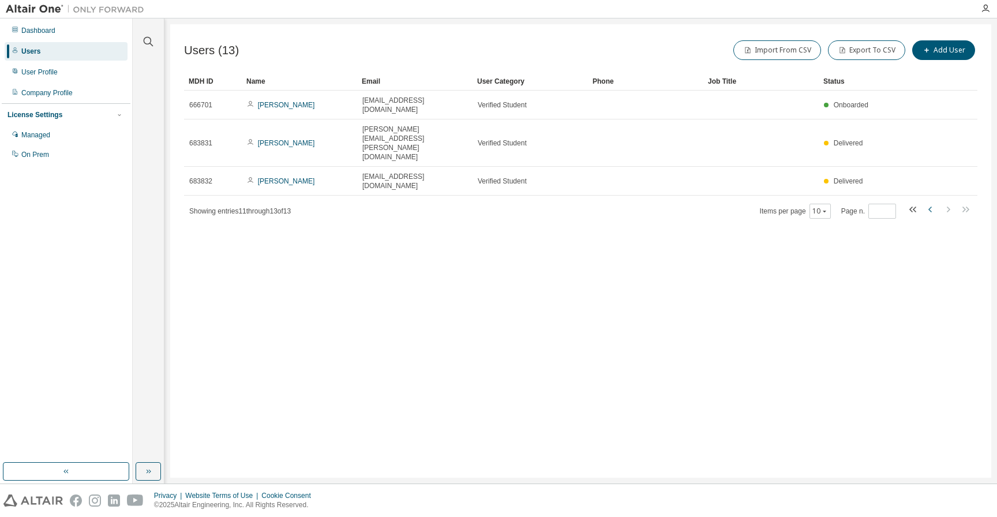
click at [932, 202] on icon "button" at bounding box center [931, 209] width 14 height 14
type input "*"
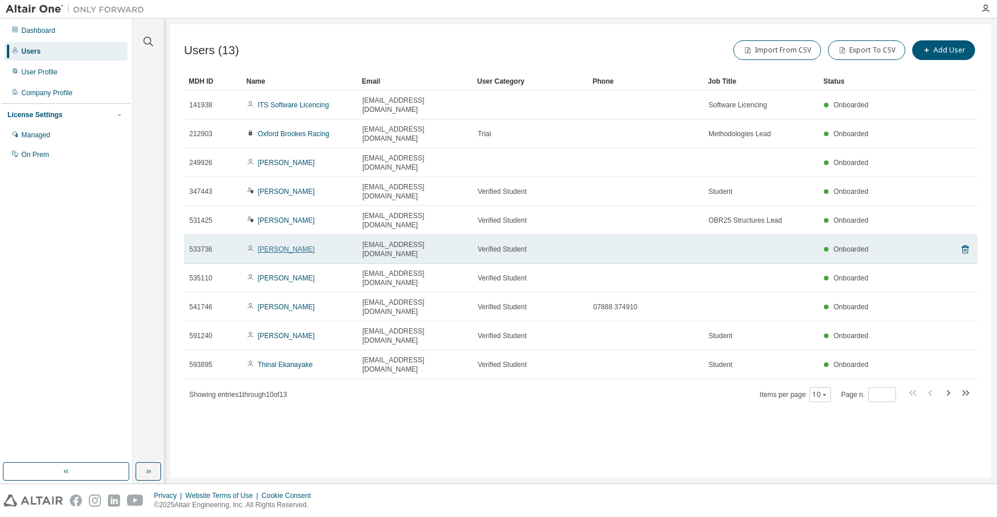
click at [279, 245] on link "[PERSON_NAME]" at bounding box center [286, 249] width 57 height 8
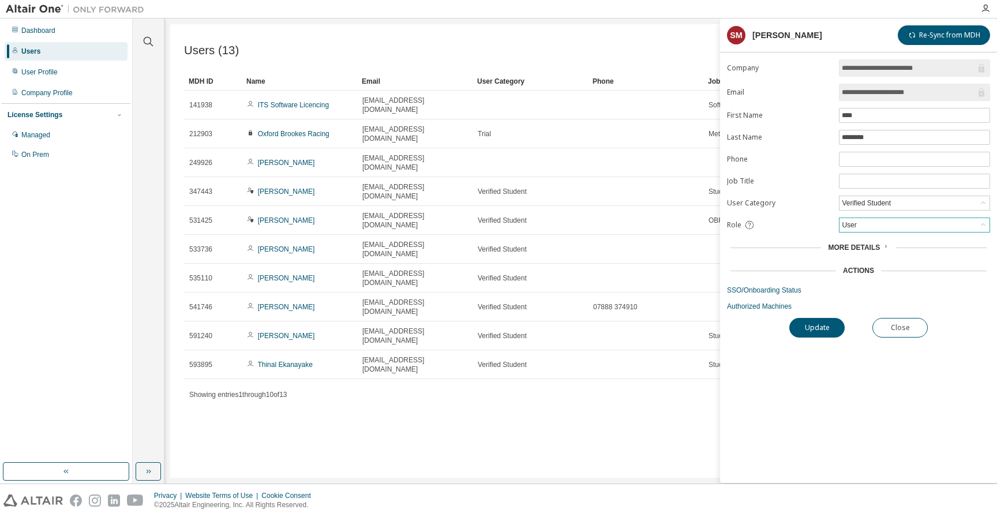
click at [869, 229] on div "User" at bounding box center [914, 225] width 150 height 14
click at [866, 243] on li "Admin" at bounding box center [915, 239] width 148 height 15
click at [817, 329] on button "Update" at bounding box center [816, 328] width 55 height 20
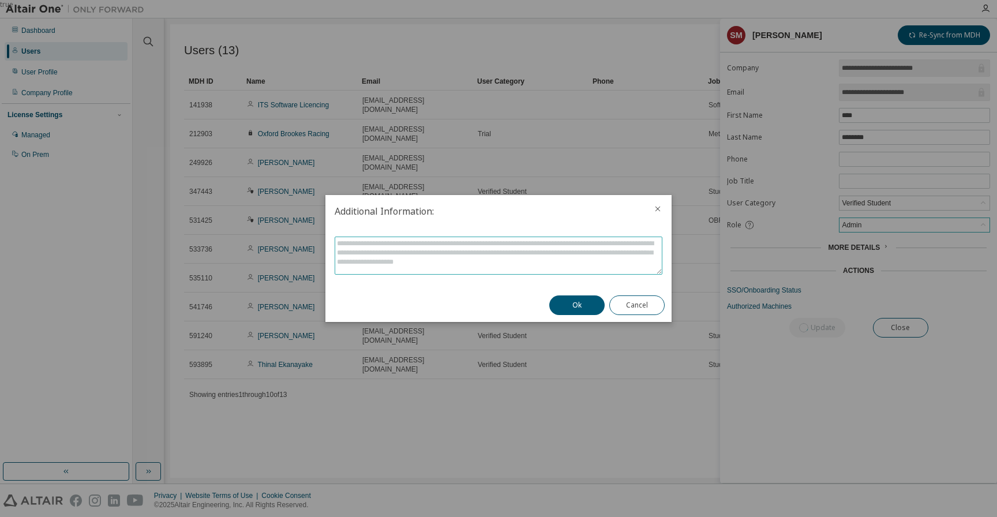
click at [567, 257] on textarea at bounding box center [498, 255] width 327 height 37
click at [0, 516] on nordpass-portal at bounding box center [0, 517] width 0 height 0
click at [577, 307] on button "Ok" at bounding box center [576, 305] width 55 height 20
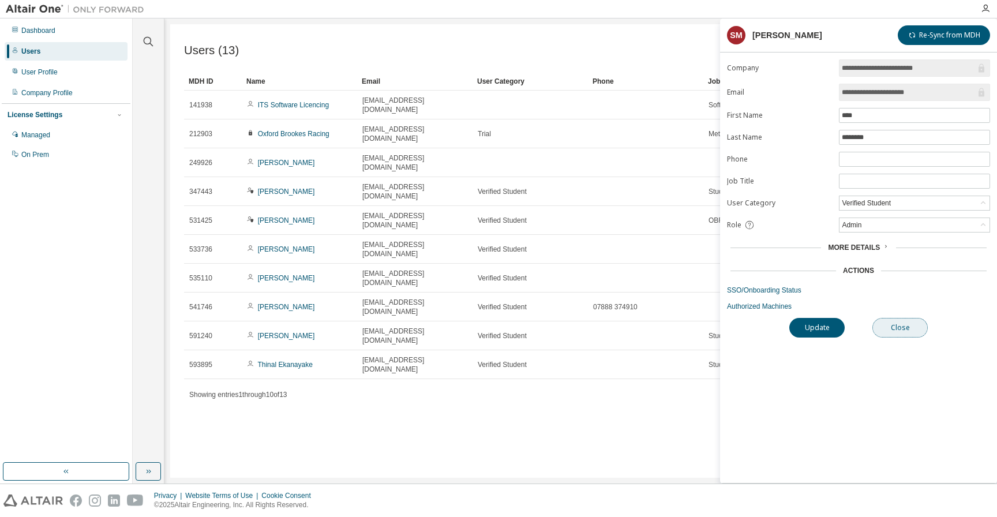
click at [906, 330] on button "Close" at bounding box center [899, 328] width 55 height 20
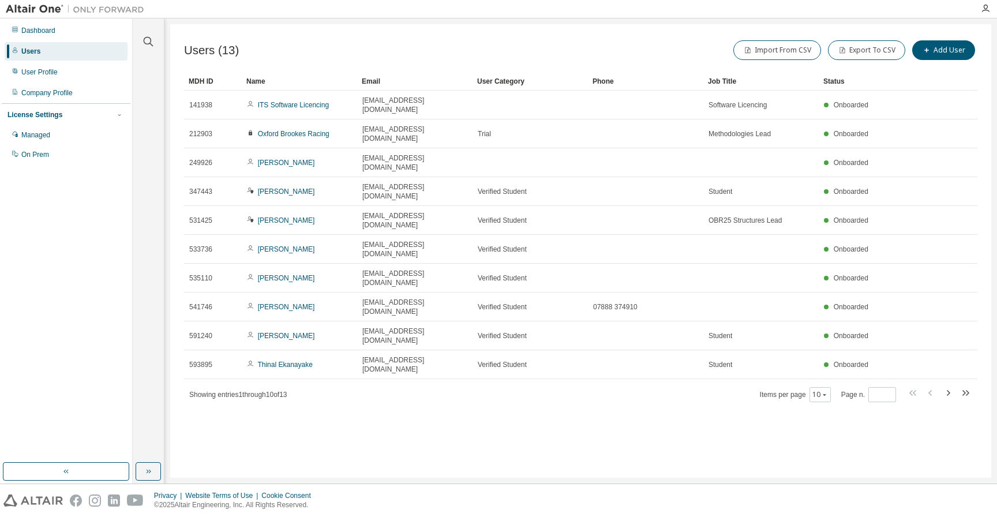
click at [53, 47] on div "Users" at bounding box center [66, 51] width 123 height 18
click at [42, 30] on div "Dashboard" at bounding box center [38, 30] width 34 height 9
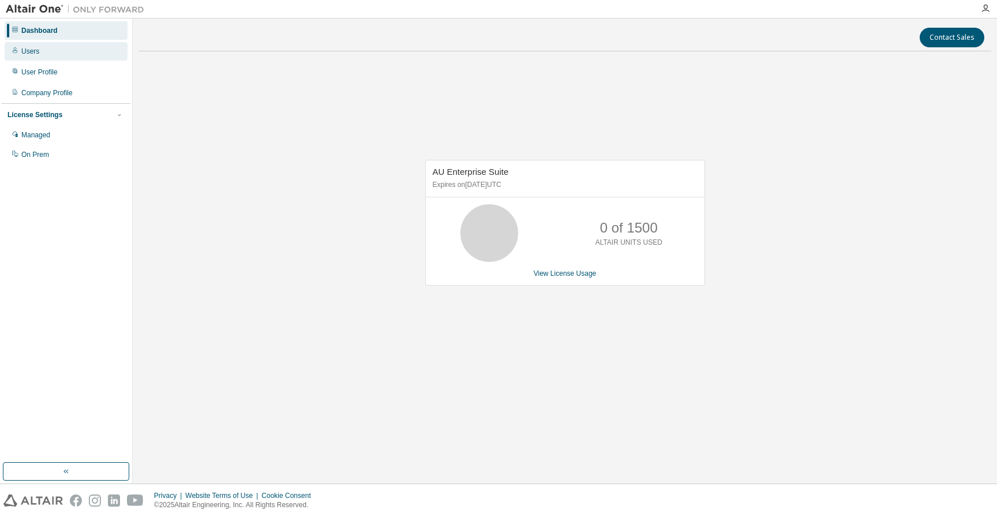
click at [35, 54] on div "Users" at bounding box center [30, 51] width 18 height 9
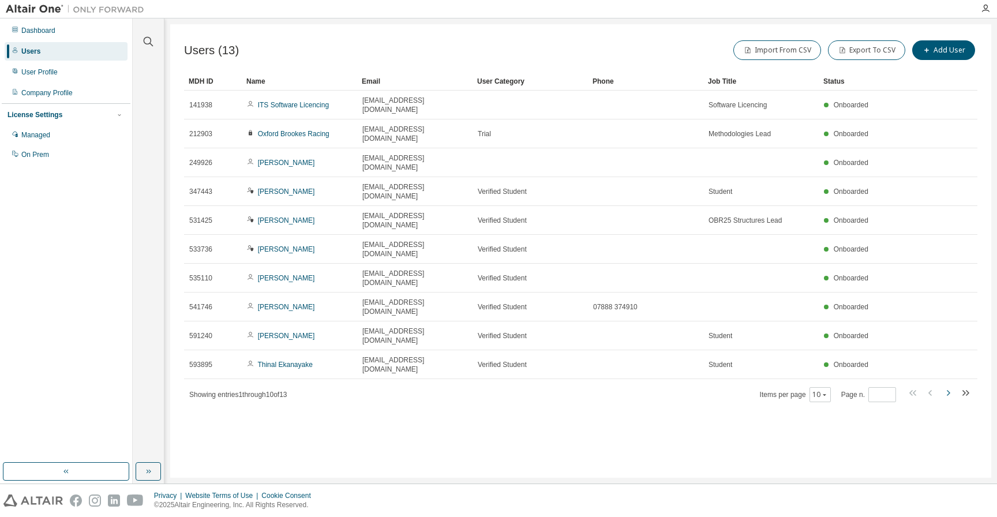
click at [950, 386] on icon "button" at bounding box center [948, 393] width 14 height 14
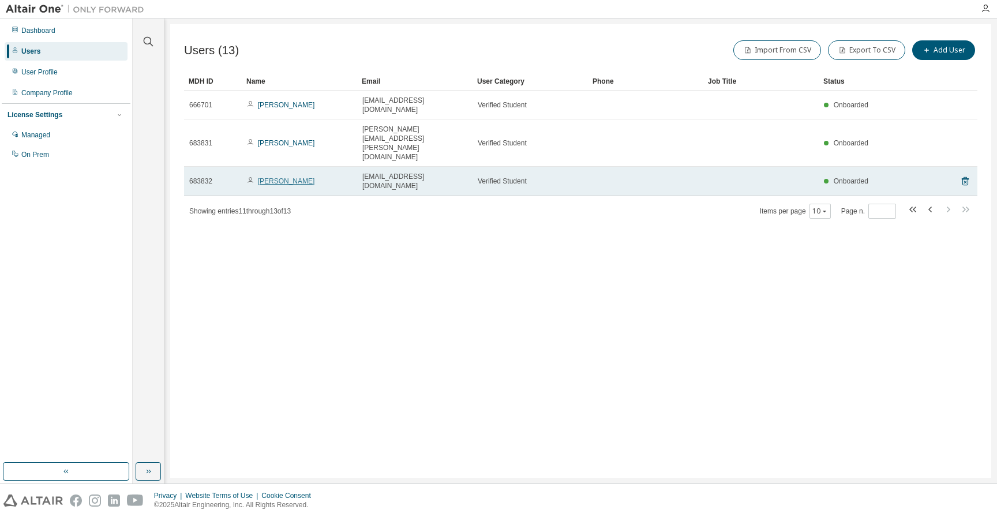
click at [291, 177] on link "[PERSON_NAME]" at bounding box center [286, 181] width 57 height 8
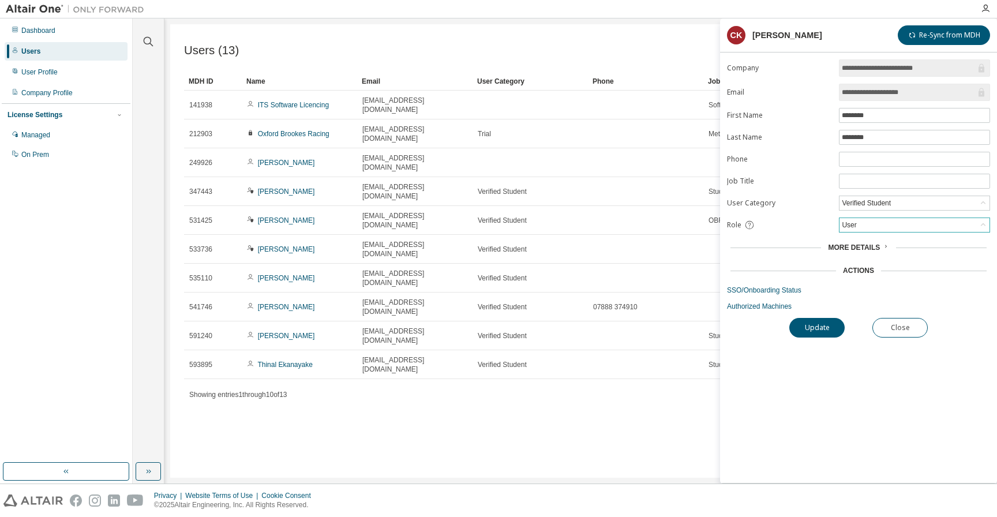
click at [875, 223] on div "User" at bounding box center [914, 225] width 150 height 14
click at [869, 242] on li "Admin" at bounding box center [915, 239] width 148 height 15
click at [824, 322] on button "Update" at bounding box center [816, 328] width 55 height 20
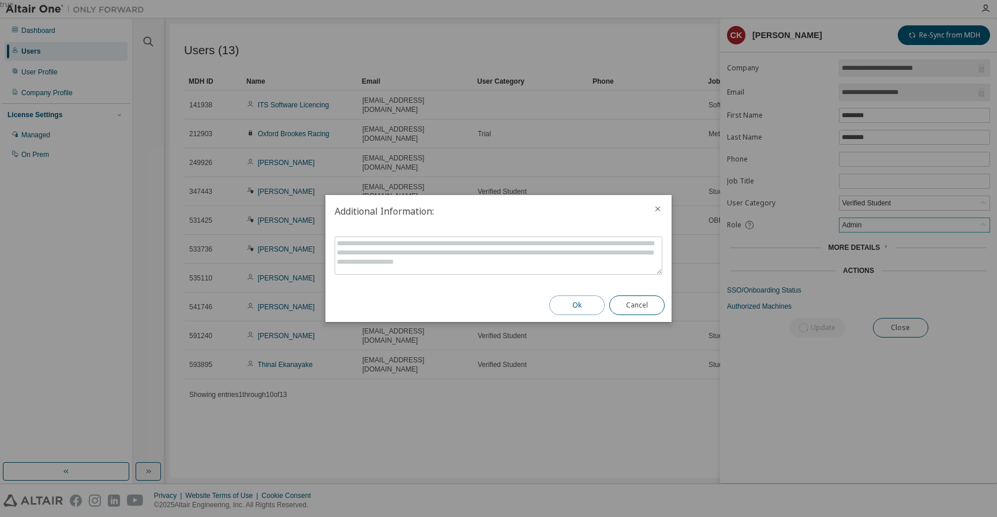
click at [577, 307] on button "Ok" at bounding box center [576, 305] width 55 height 20
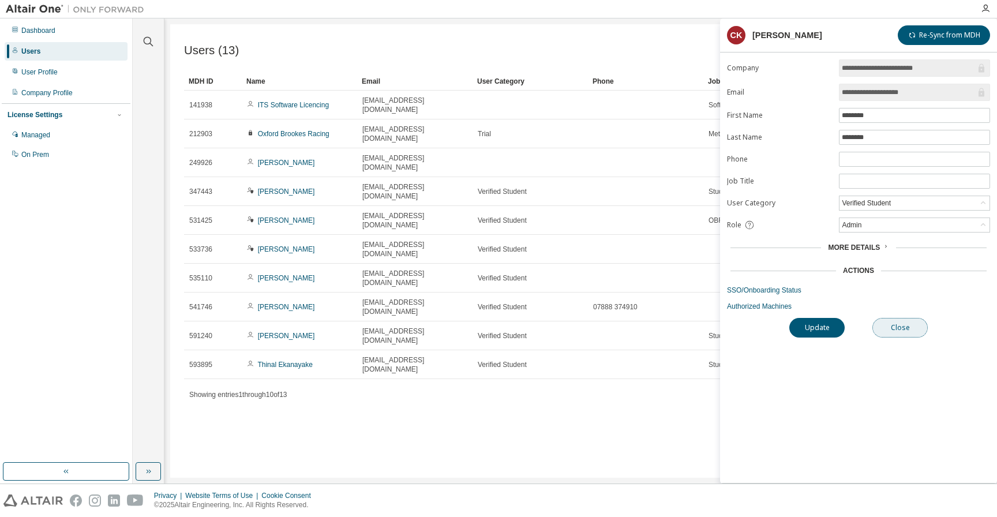
click at [909, 330] on button "Close" at bounding box center [899, 328] width 55 height 20
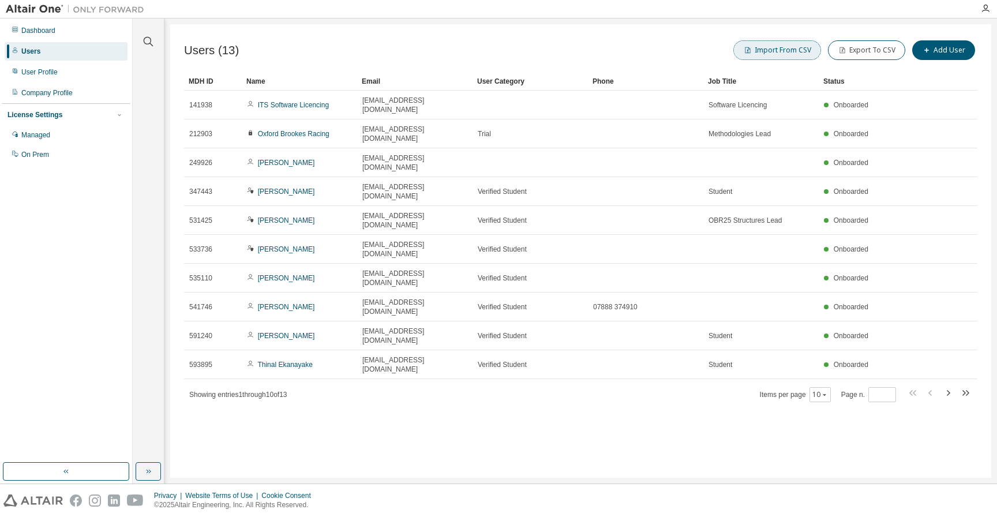
click at [764, 49] on button "Import From CSV" at bounding box center [777, 50] width 88 height 20
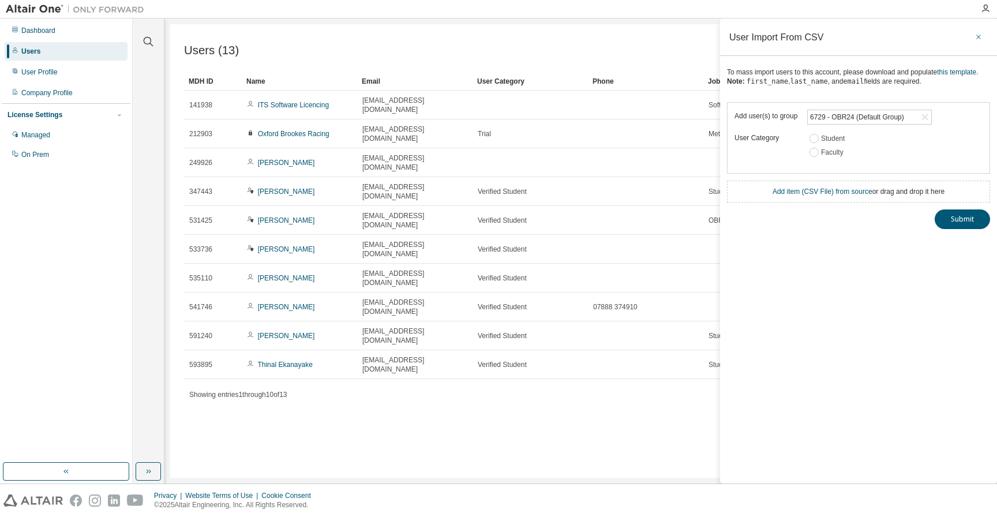
click at [982, 37] on icon "button" at bounding box center [978, 36] width 8 height 9
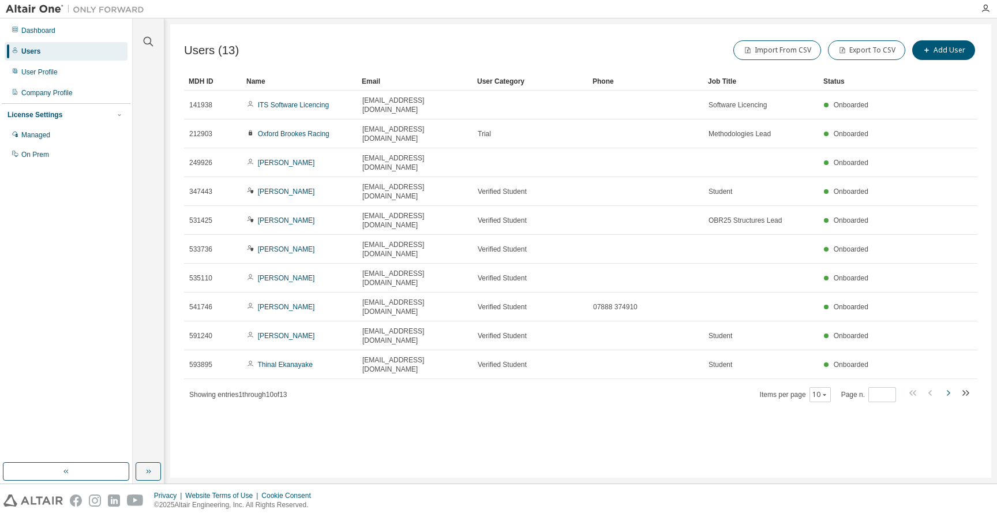
click at [947, 386] on icon "button" at bounding box center [948, 393] width 14 height 14
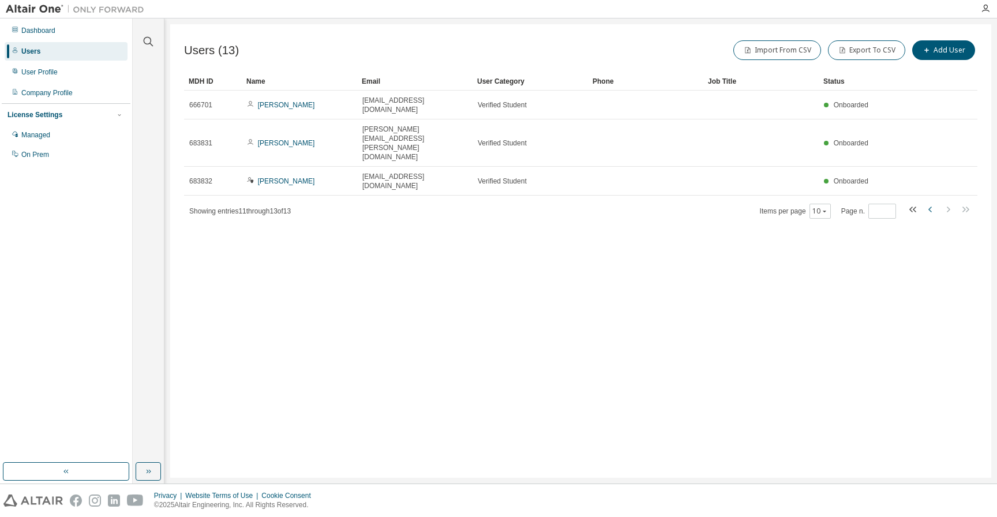
click at [932, 202] on icon "button" at bounding box center [931, 209] width 14 height 14
type input "*"
